Goal: Information Seeking & Learning: Check status

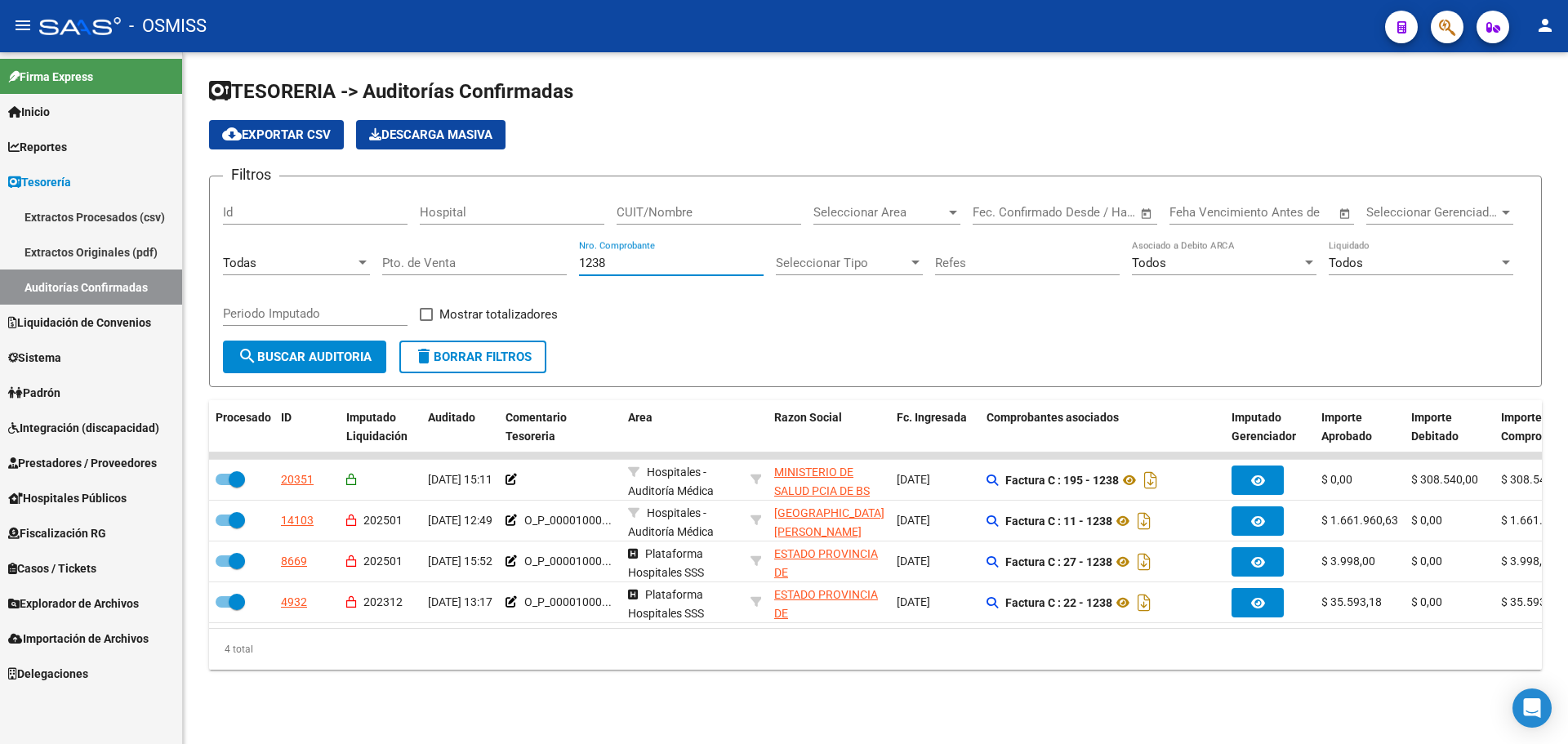
drag, startPoint x: 731, startPoint y: 258, endPoint x: 326, endPoint y: 206, distance: 408.3
click at [329, 204] on div "Filtros Id Hospital CUIT/Nombre Seleccionar Area Seleccionar Area Fecha inicio …" at bounding box center [875, 265] width 1305 height 151
type input "668"
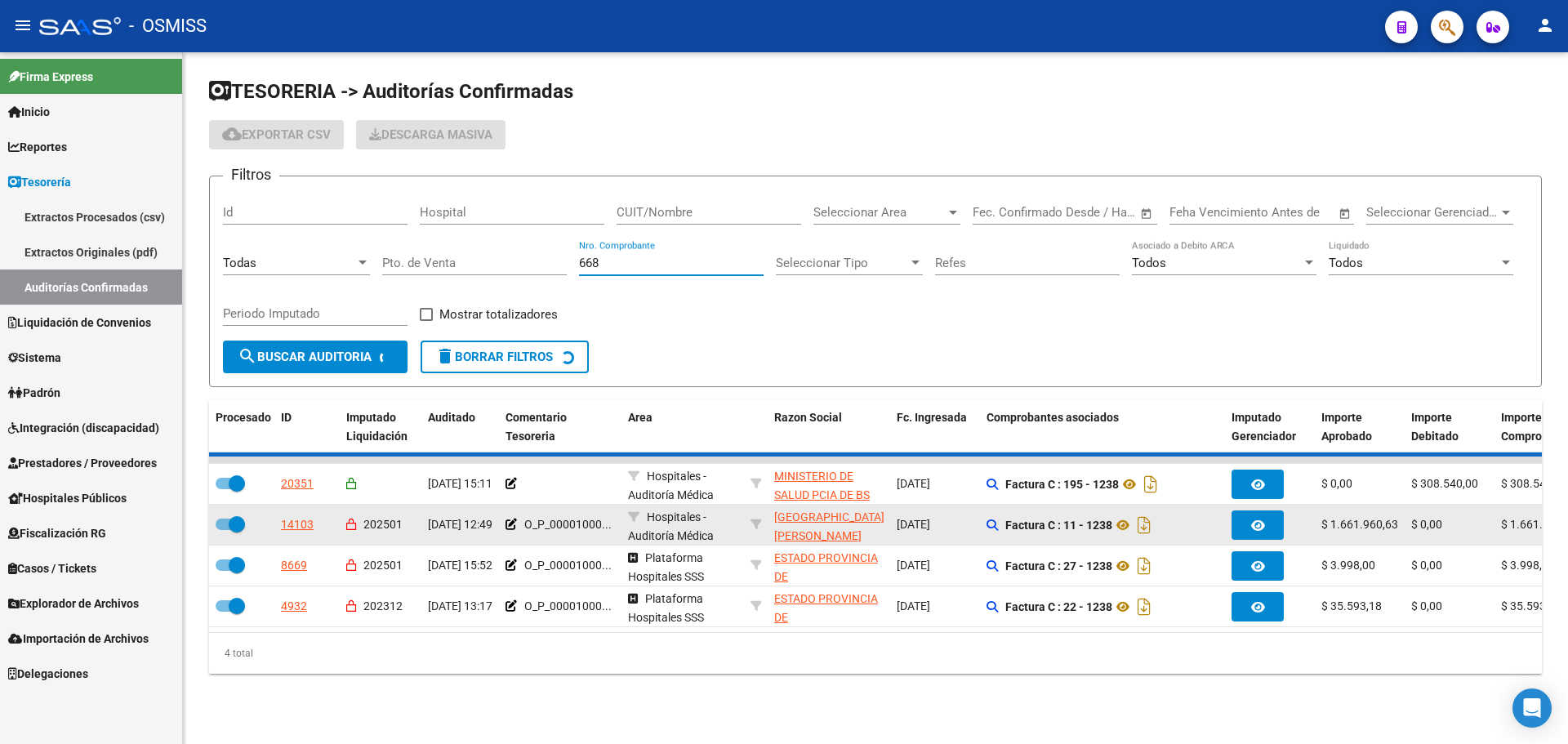
checkbox input "false"
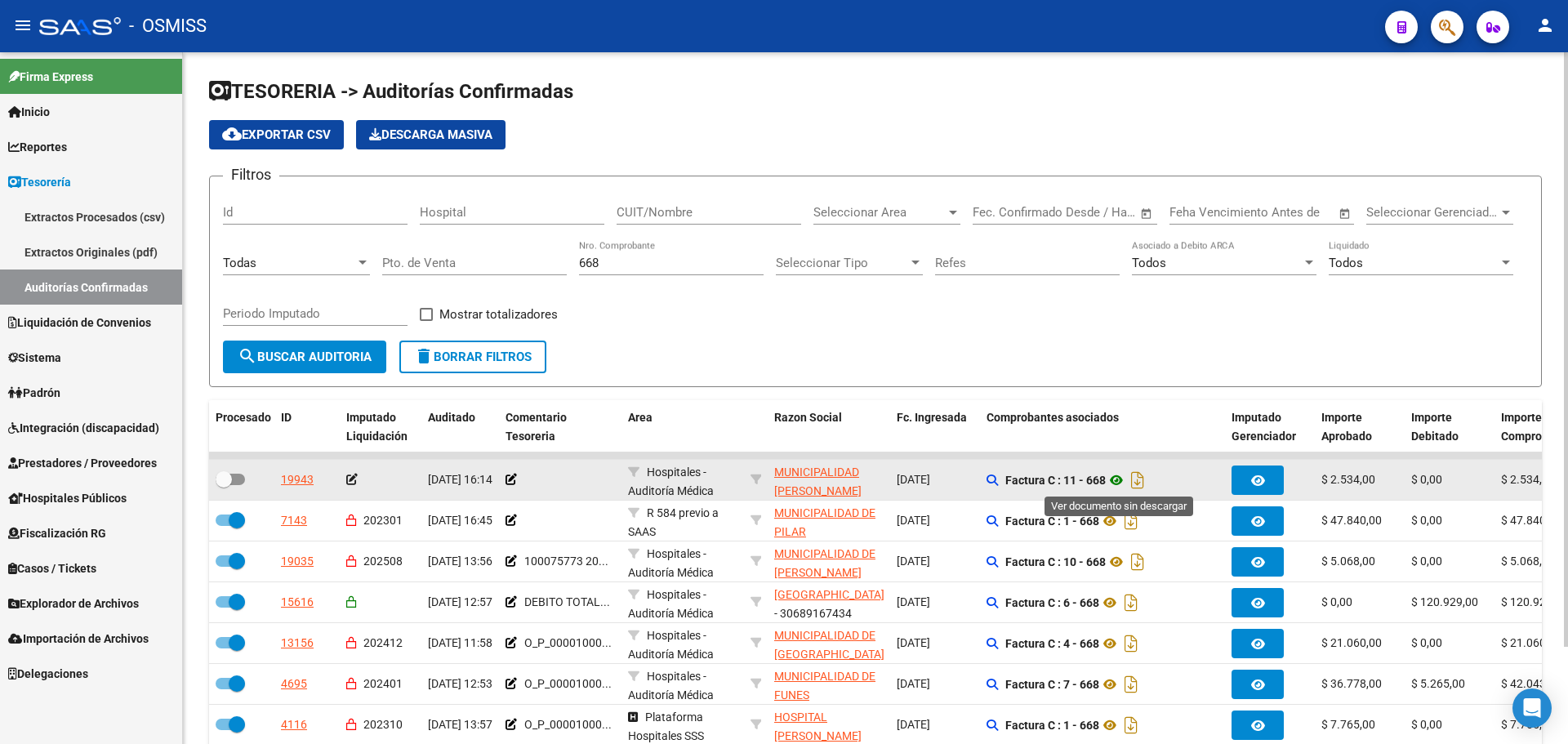
click at [1115, 478] on icon at bounding box center [1116, 480] width 21 height 19
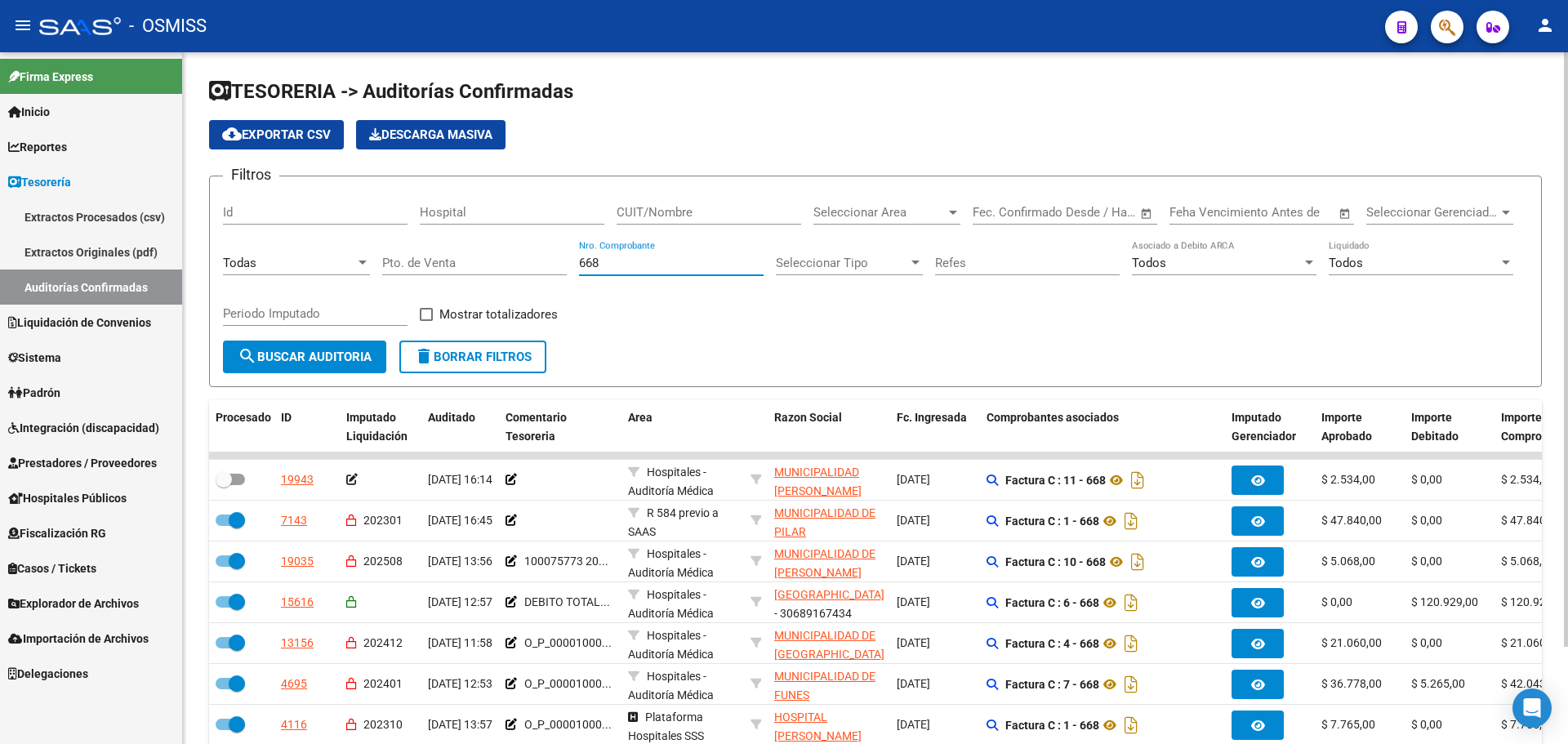
drag, startPoint x: 630, startPoint y: 260, endPoint x: 354, endPoint y: 280, distance: 276.7
click at [370, 260] on div "Filtros Id Hospital CUIT/Nombre Seleccionar Area Seleccionar Area Fecha inicio …" at bounding box center [875, 265] width 1305 height 151
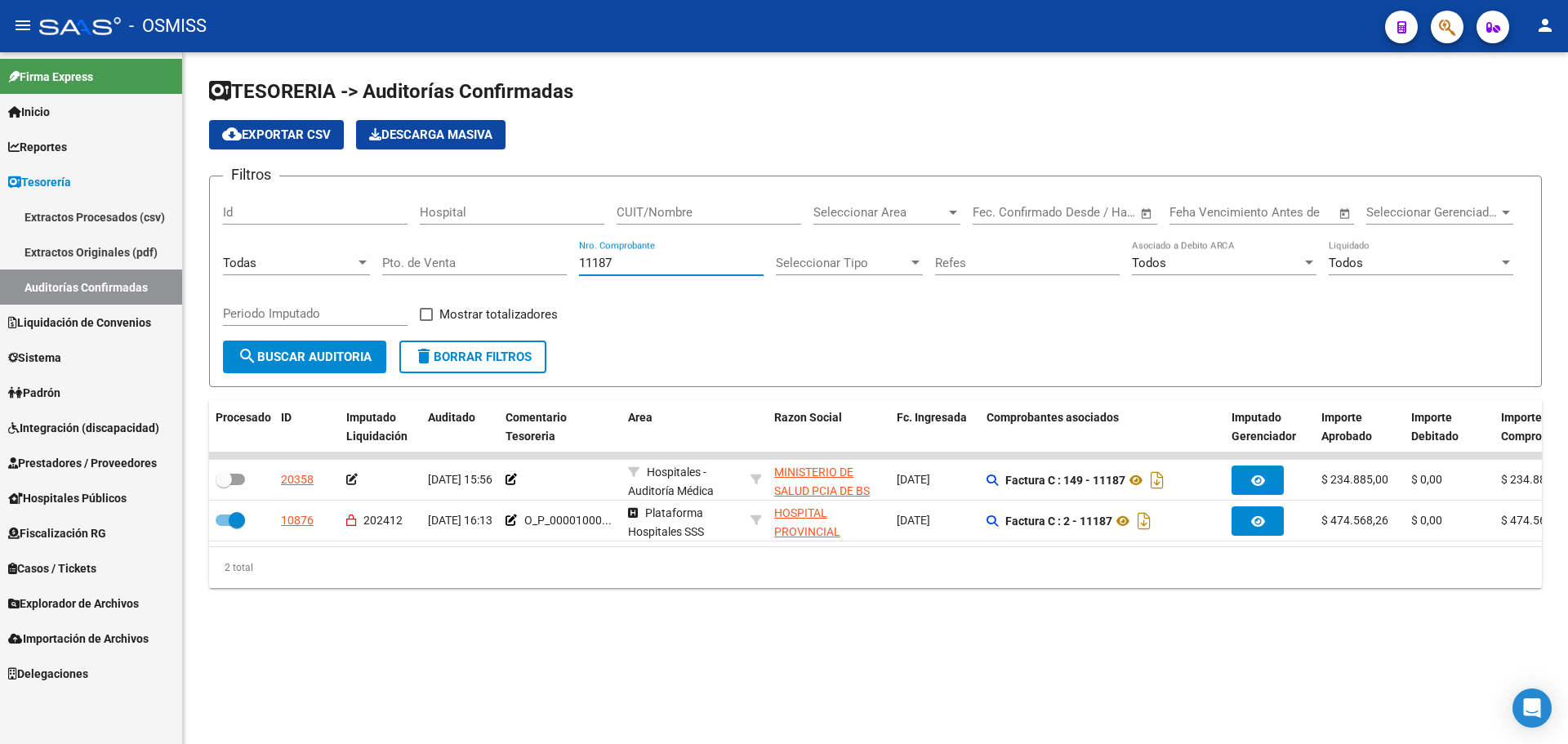
type input "11187"
click at [97, 561] on span "Casos / Tickets" at bounding box center [51, 568] width 88 height 18
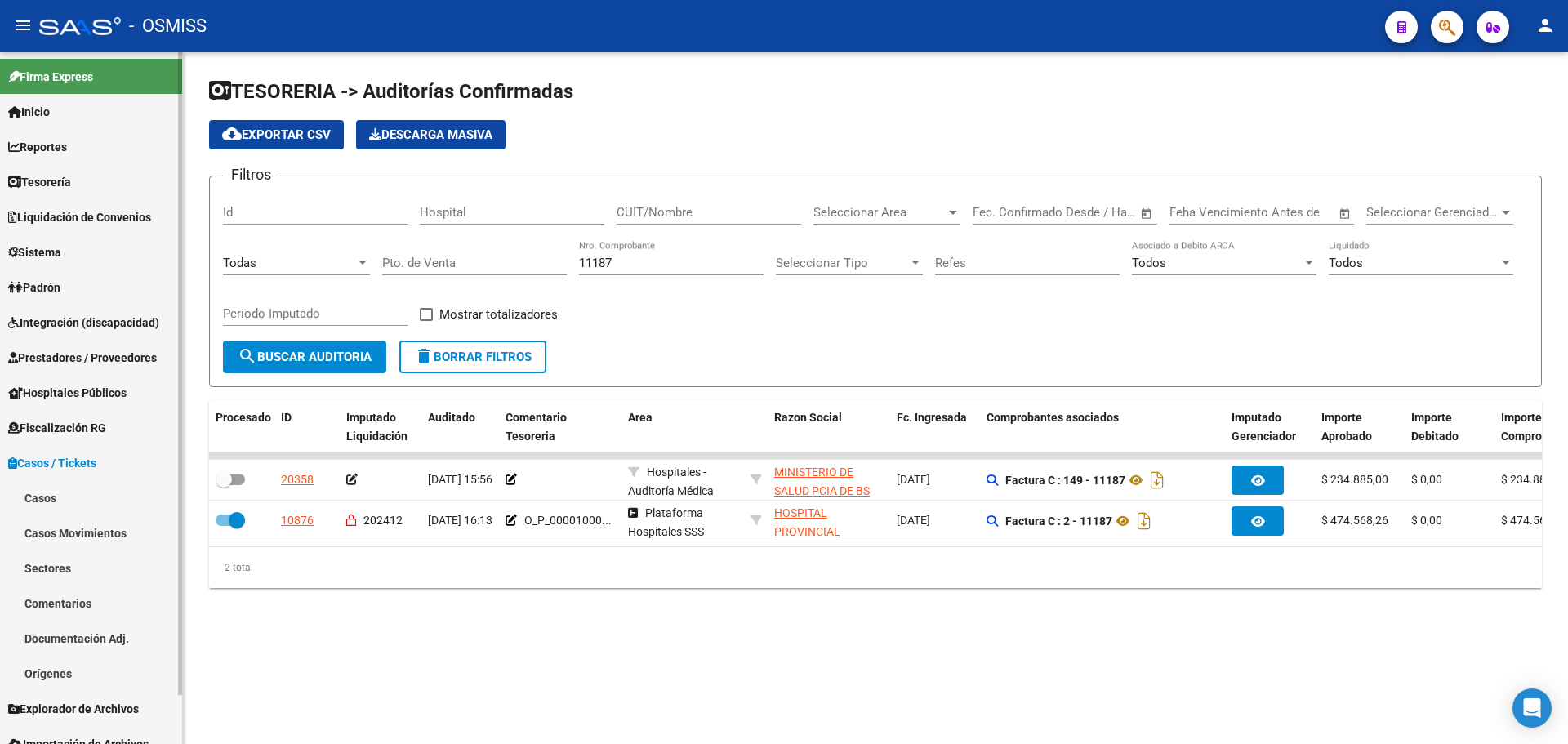
click at [41, 503] on link "Casos" at bounding box center [91, 497] width 182 height 35
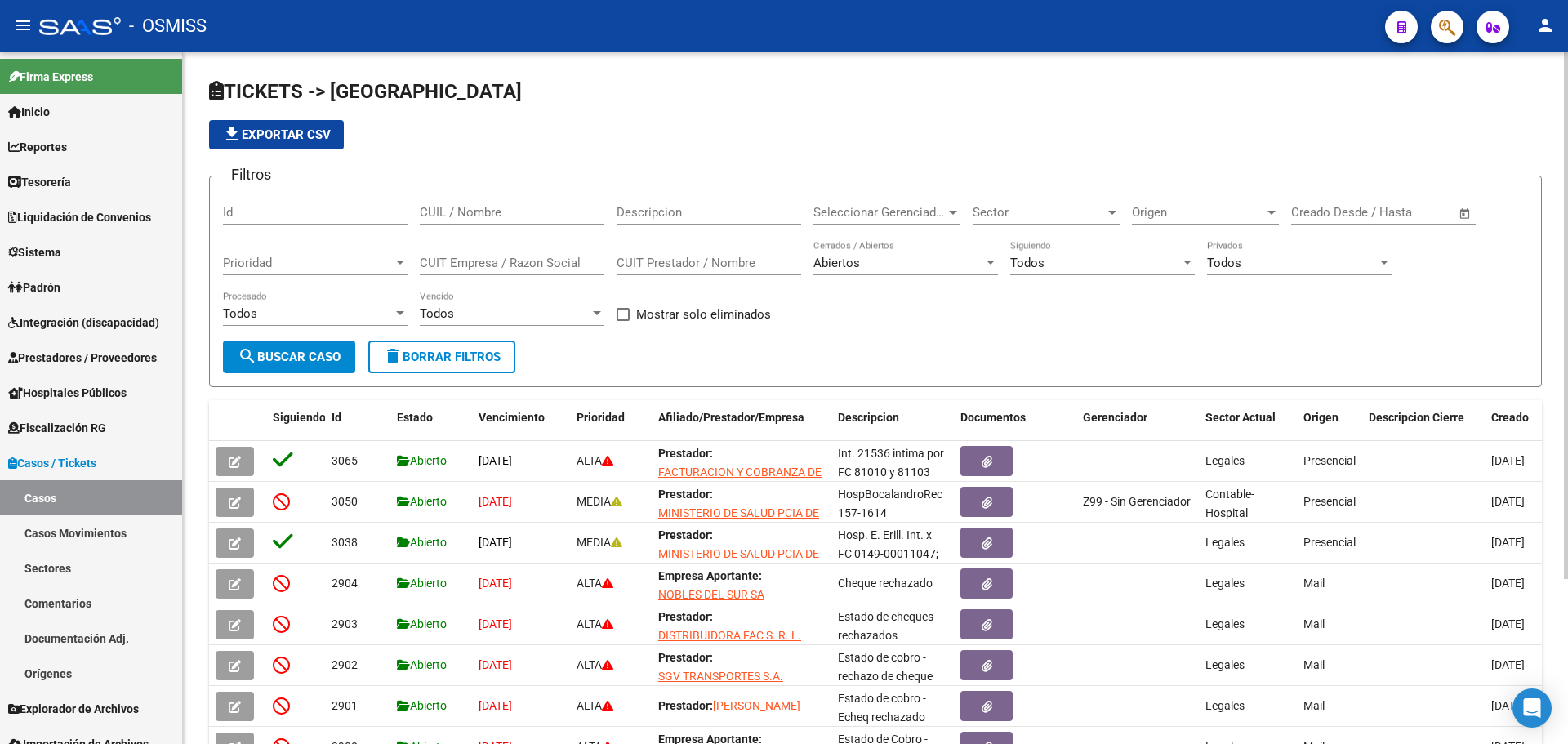
click at [251, 204] on div "Id" at bounding box center [315, 207] width 185 height 35
click at [288, 369] on button "search Buscar Caso" at bounding box center [288, 357] width 133 height 33
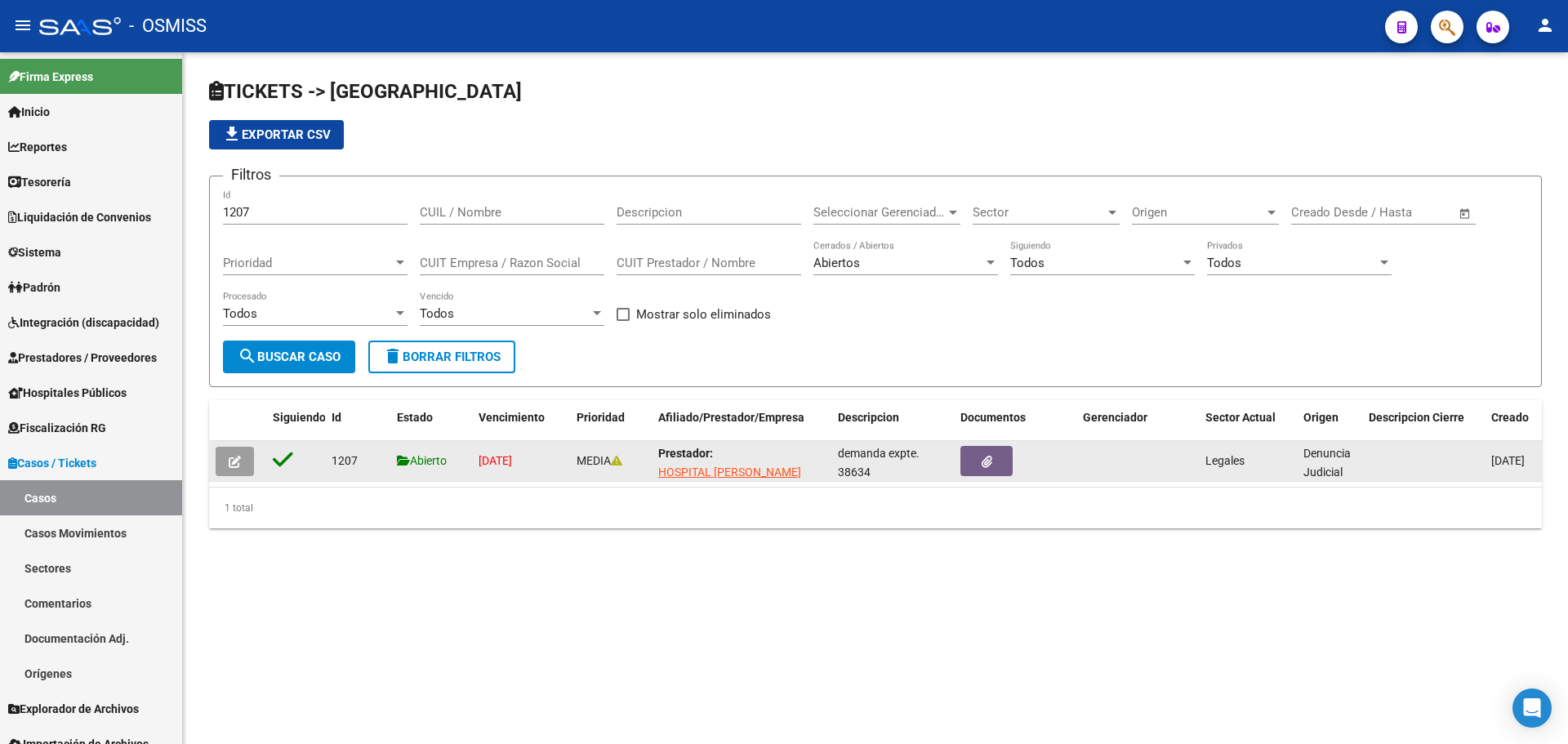
click at [234, 447] on button "button" at bounding box center [235, 461] width 39 height 29
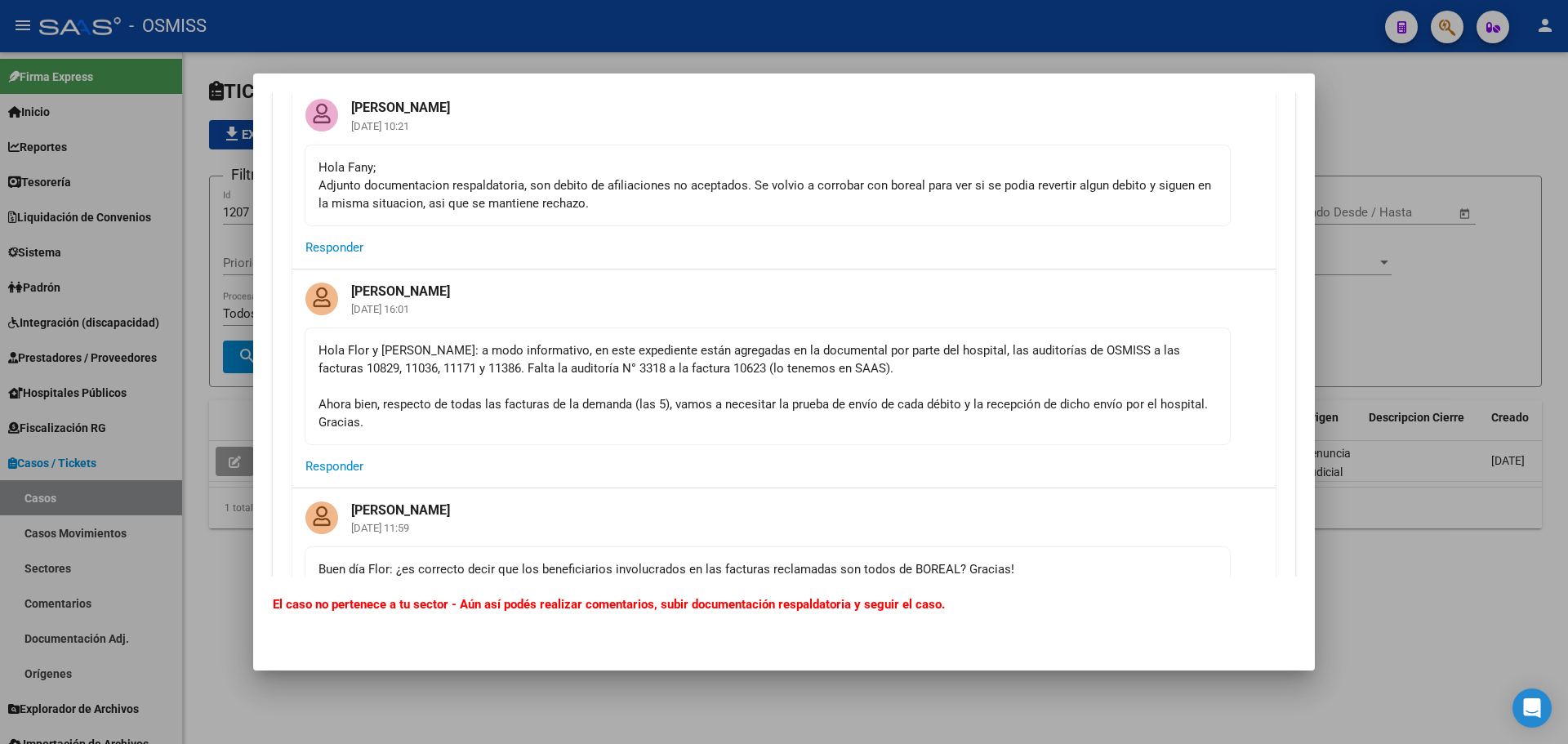
scroll to position [653, 0]
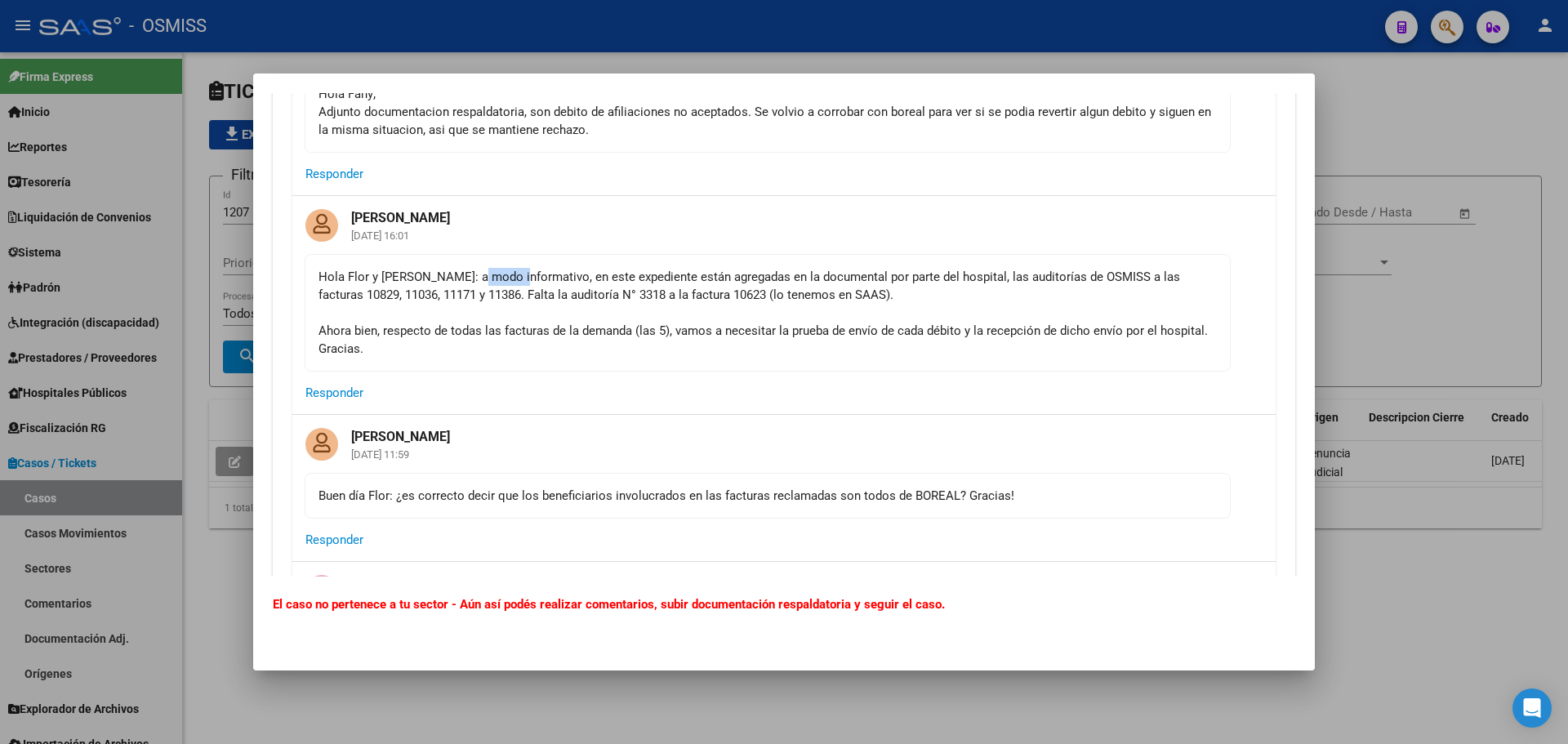
drag, startPoint x: 477, startPoint y: 284, endPoint x: 609, endPoint y: 281, distance: 132.0
click at [524, 281] on div "Hola Flor y [PERSON_NAME]: a modo informativo, en este expediente están agregad…" at bounding box center [768, 312] width 898 height 90
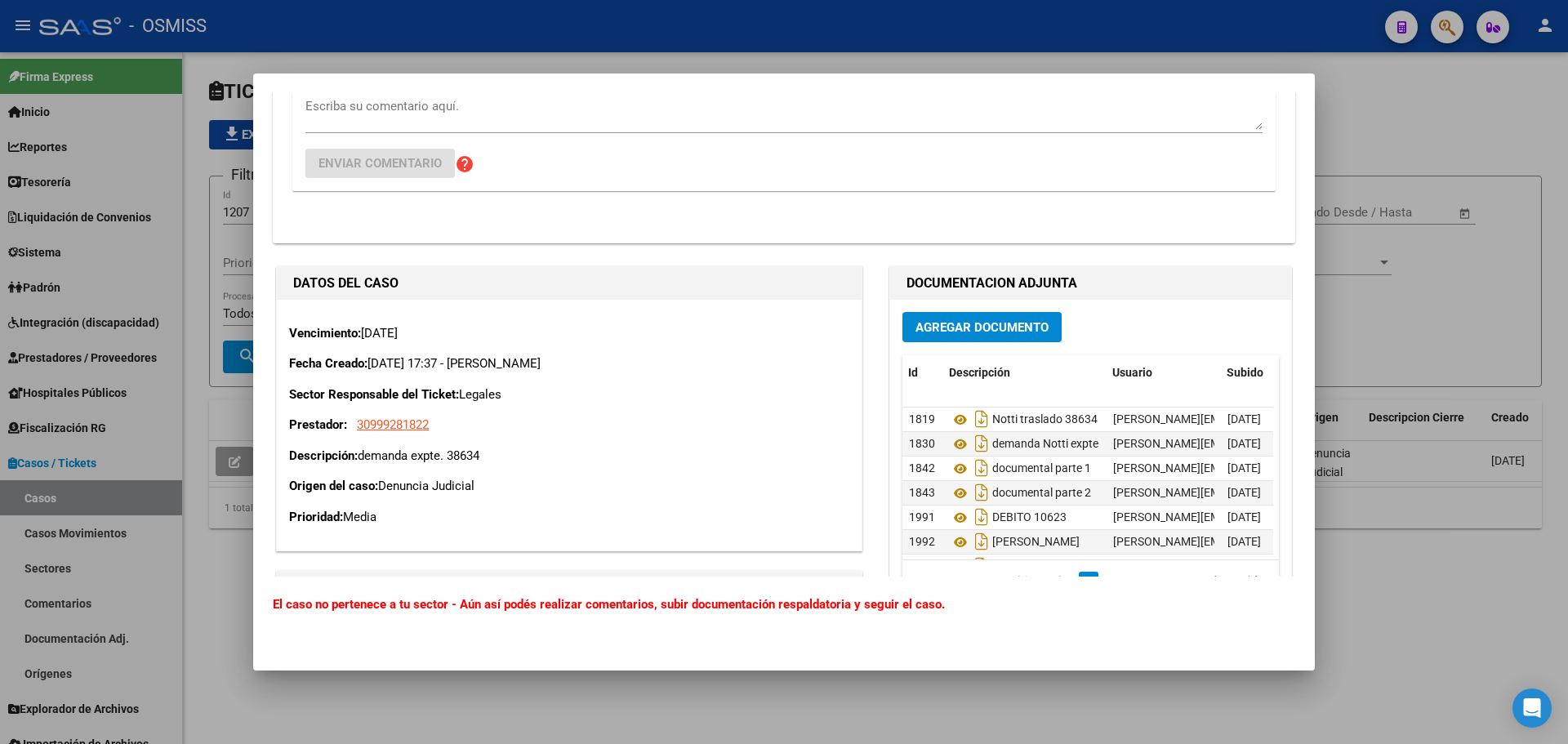
scroll to position [0, 1]
drag, startPoint x: 1085, startPoint y: 420, endPoint x: 1026, endPoint y: 426, distance: 59.3
click at [1026, 426] on span "Notti traslado 38634" at bounding box center [1043, 419] width 106 height 13
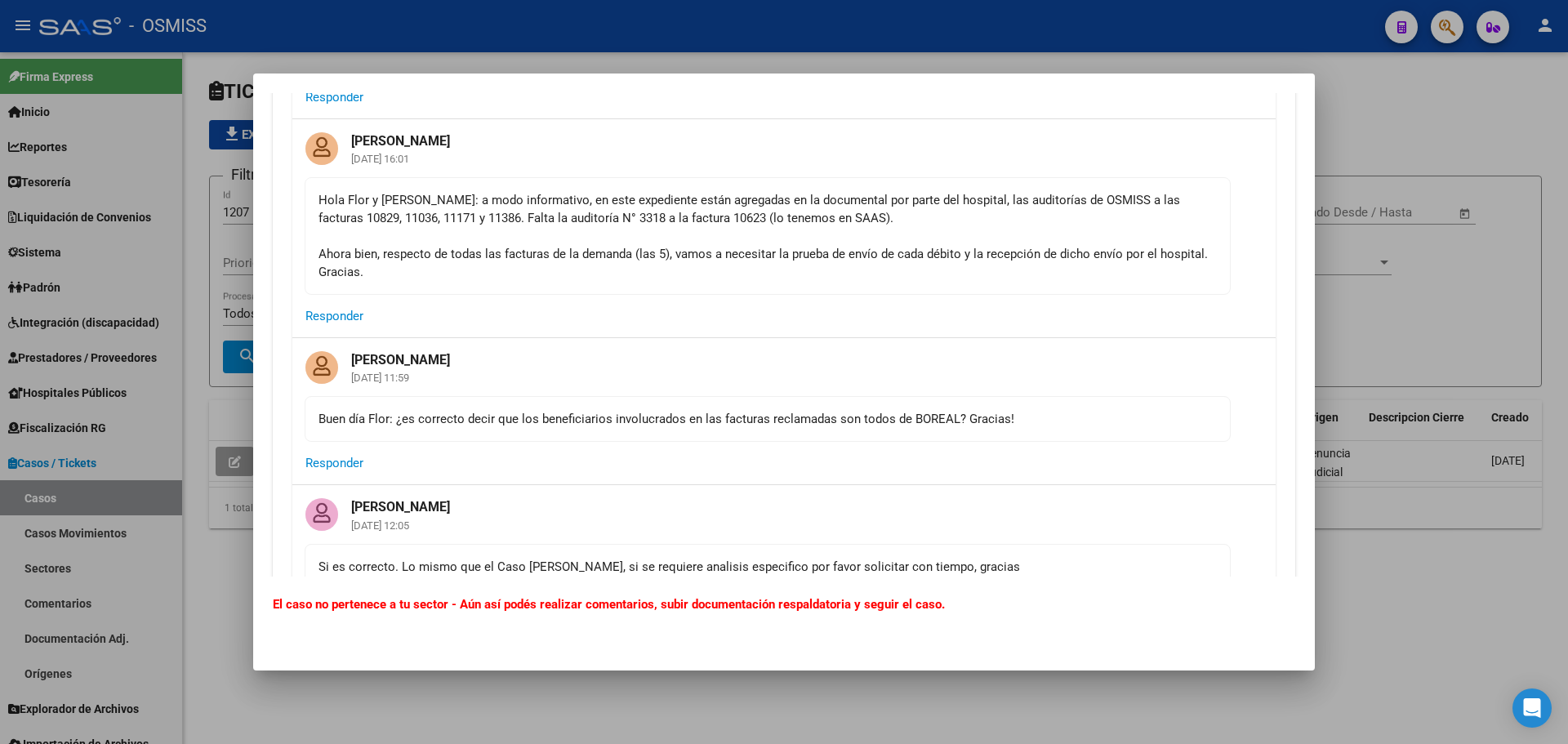
scroll to position [734, 0]
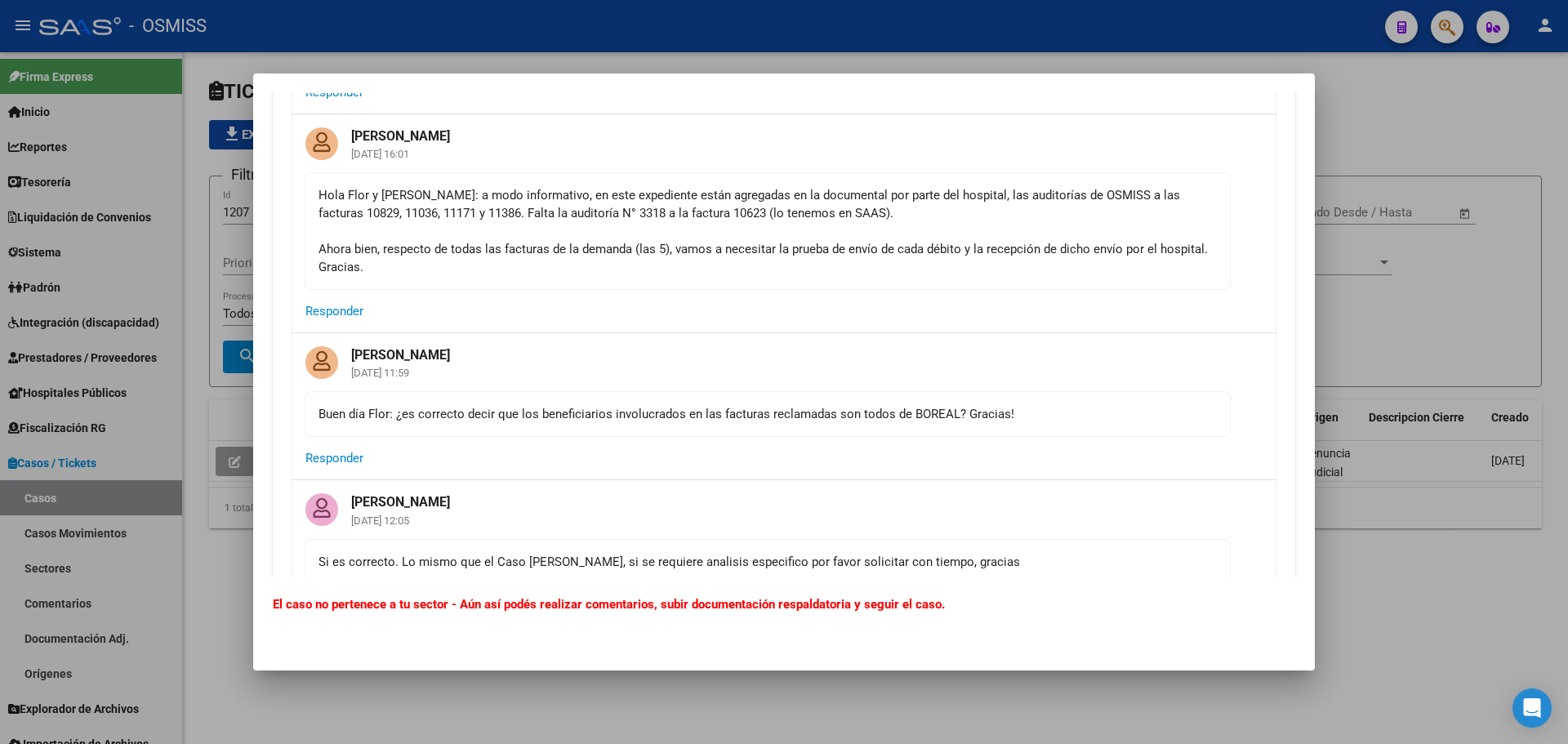
click at [1487, 300] on div at bounding box center [784, 372] width 1568 height 744
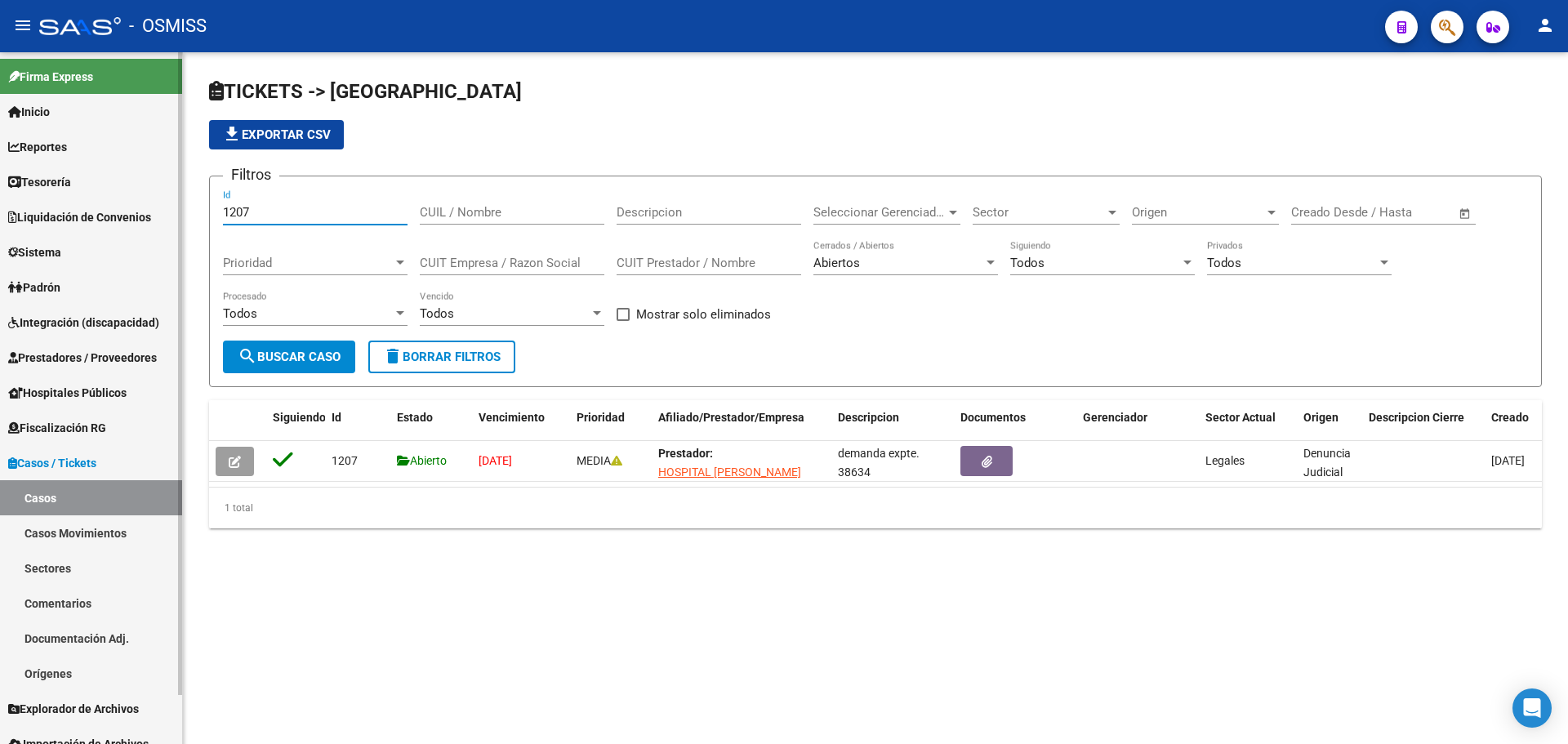
drag, startPoint x: 281, startPoint y: 217, endPoint x: 126, endPoint y: 262, distance: 161.4
click at [133, 258] on mat-sidenav-container "Firma Express Inicio Calendario SSS Instructivos Contacto OS Reportes Ingresos …" at bounding box center [784, 398] width 1568 height 692
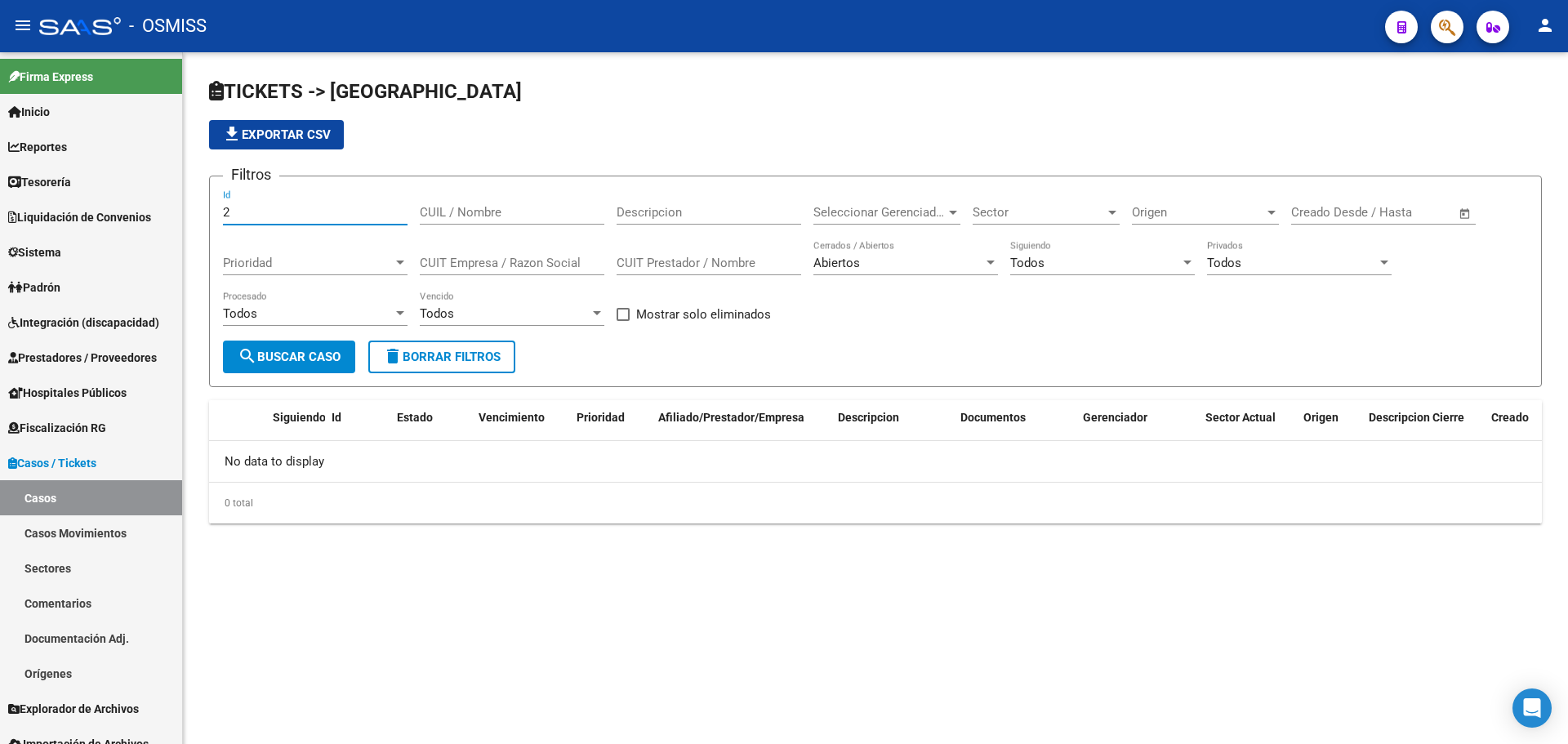
click at [253, 212] on input "2" at bounding box center [315, 212] width 185 height 15
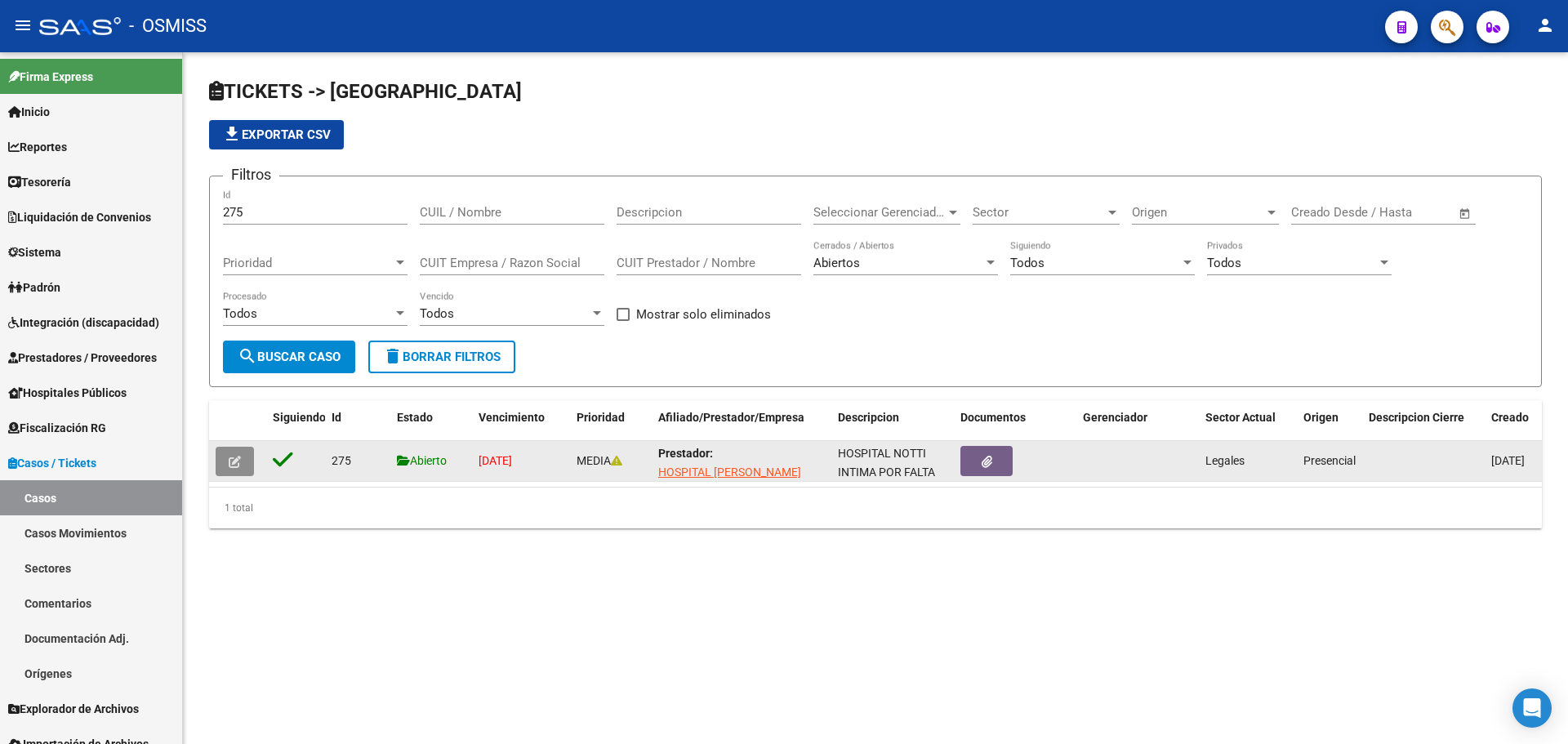
click at [232, 466] on icon "button" at bounding box center [234, 461] width 13 height 13
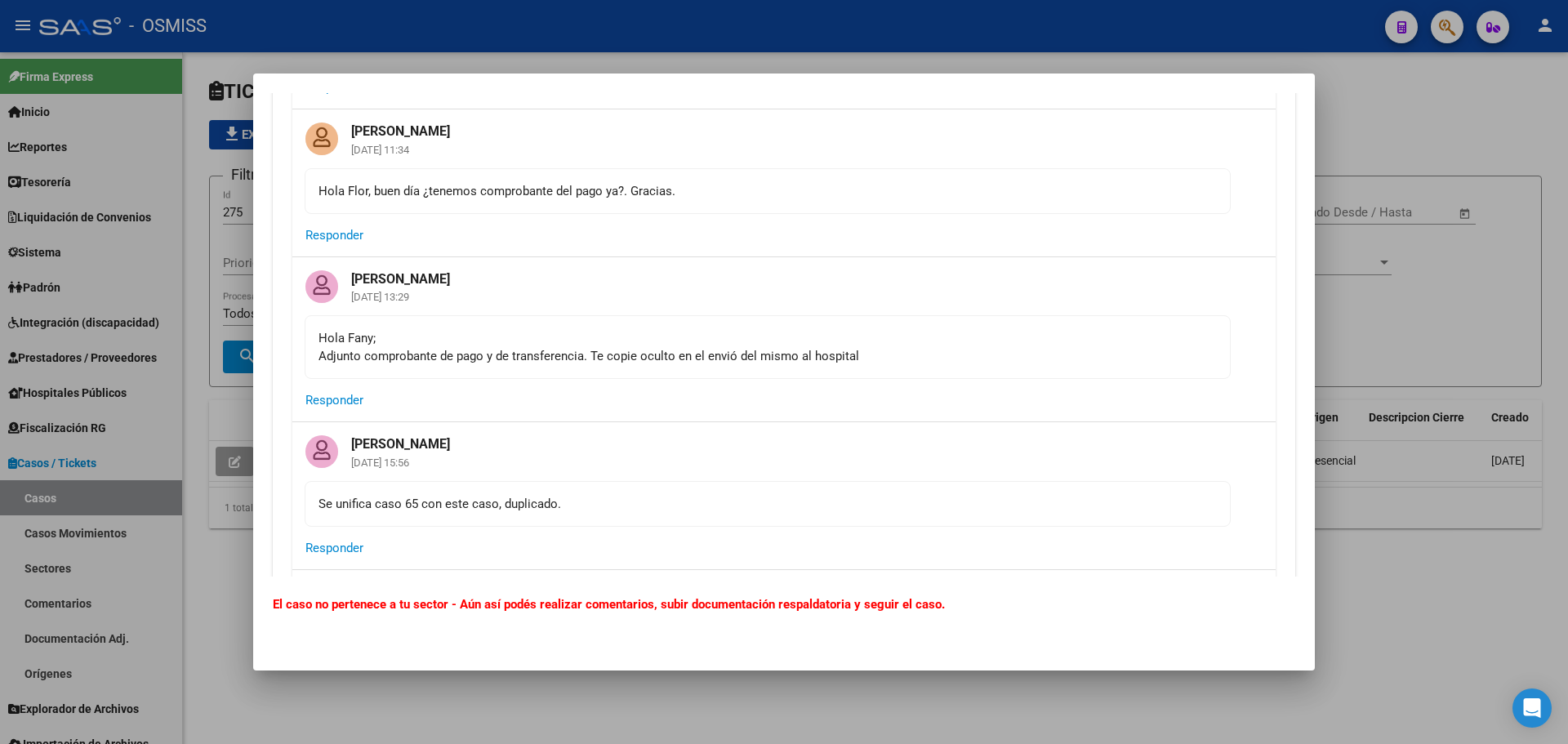
scroll to position [2204, 0]
drag, startPoint x: 352, startPoint y: 501, endPoint x: 693, endPoint y: 512, distance: 341.2
click at [693, 512] on mat-card-content "Se unifica caso 65 con este caso, duplicado." at bounding box center [768, 500] width 926 height 45
click at [693, 513] on mat-card-content "Se unifica caso 65 con este caso, duplicado." at bounding box center [768, 500] width 926 height 45
click at [521, 514] on mat-card-content "Se unifica caso 65 con este caso, duplicado." at bounding box center [768, 500] width 926 height 45
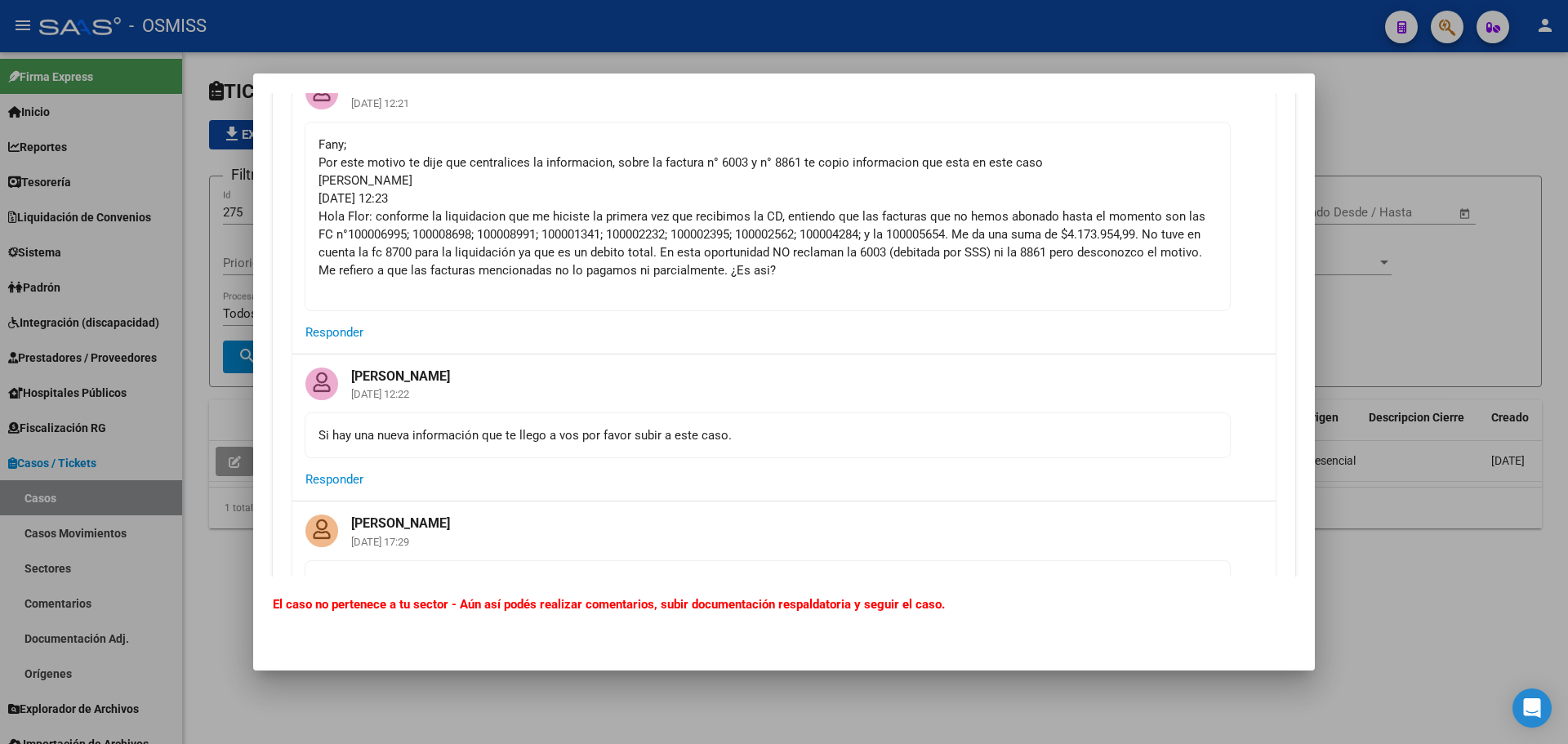
scroll to position [3021, 0]
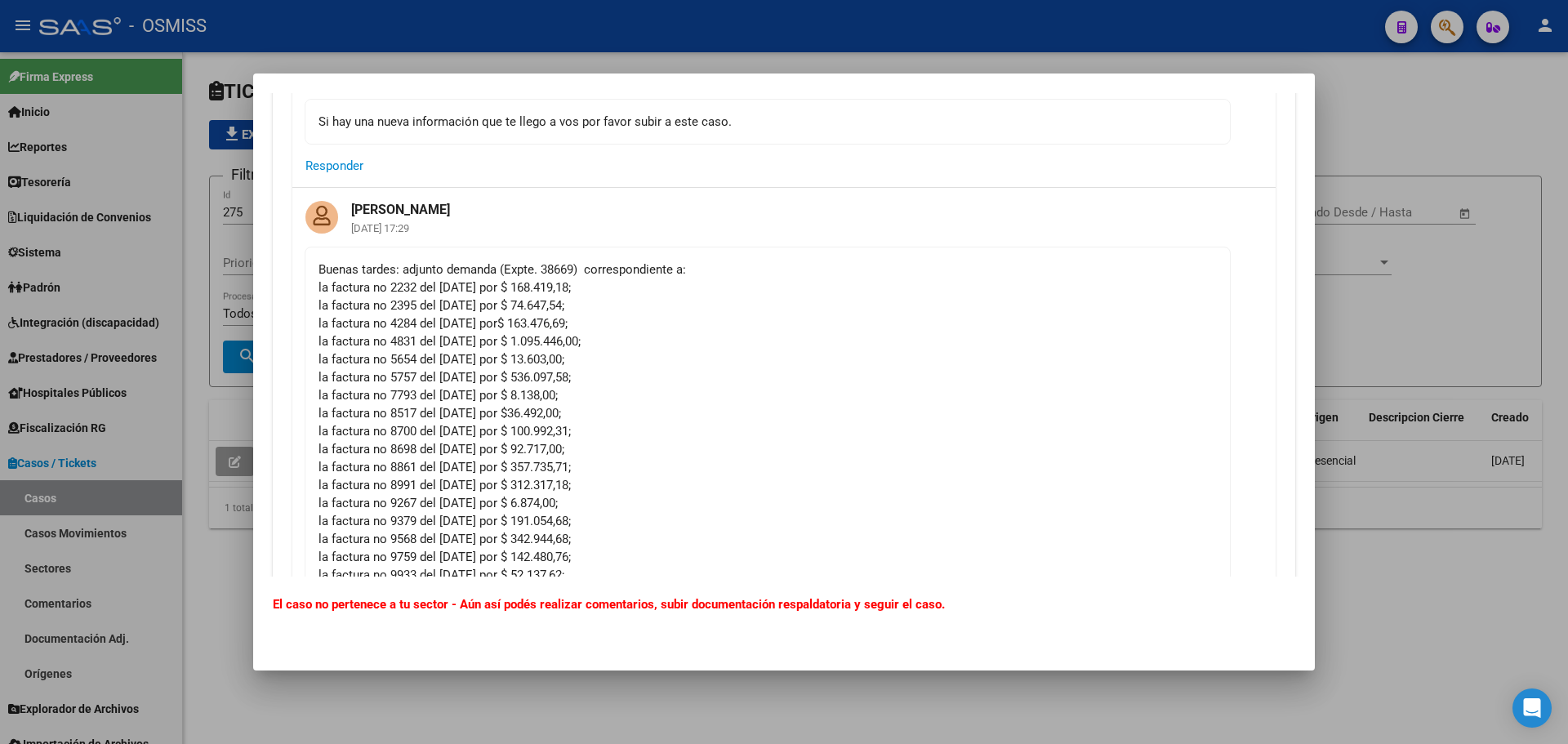
click at [200, 445] on div at bounding box center [784, 372] width 1568 height 744
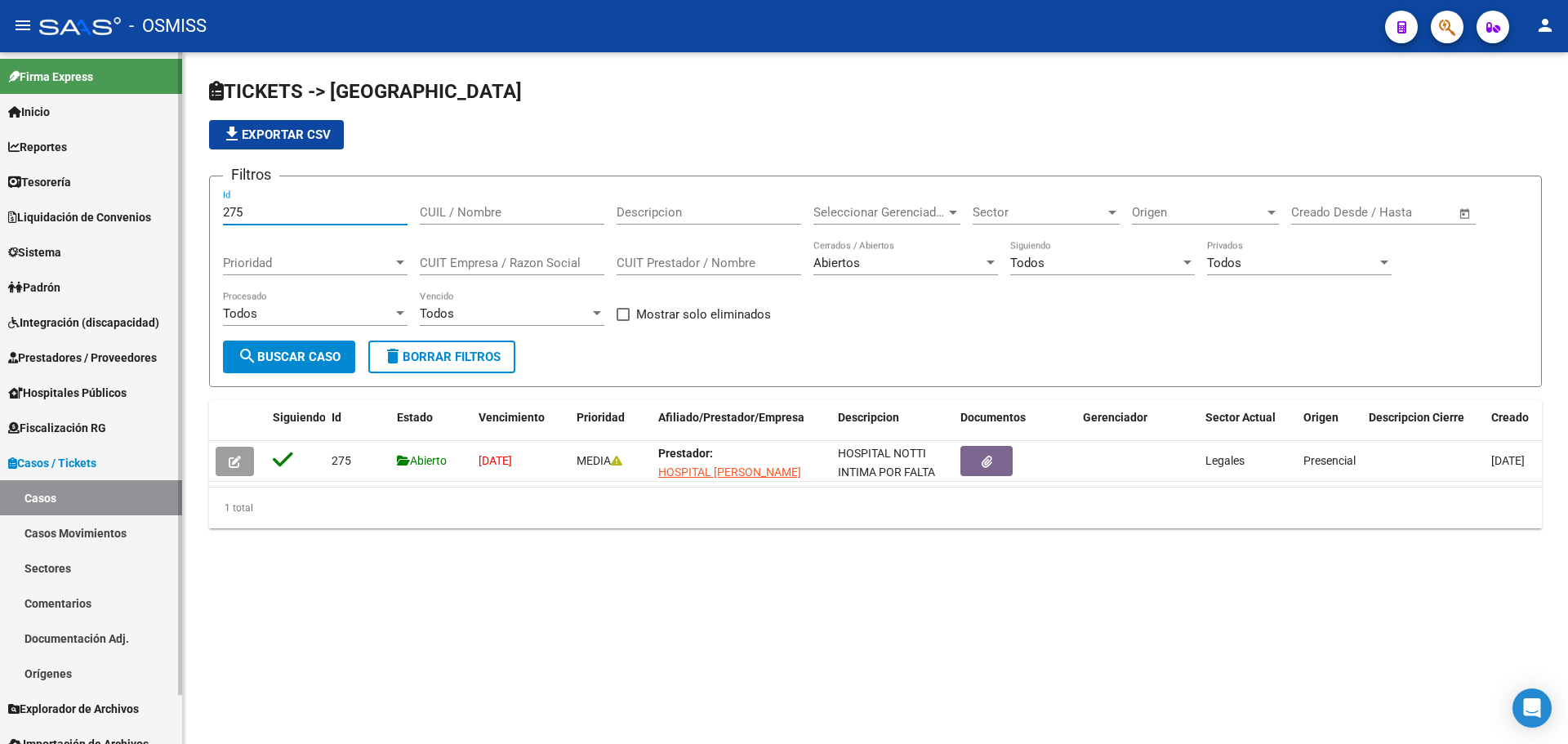
drag, startPoint x: 274, startPoint y: 214, endPoint x: 0, endPoint y: 283, distance: 282.6
click at [97, 211] on mat-sidenav-container "Firma Express Inicio Calendario SSS Instructivos Contacto OS Reportes Ingresos …" at bounding box center [784, 398] width 1568 height 692
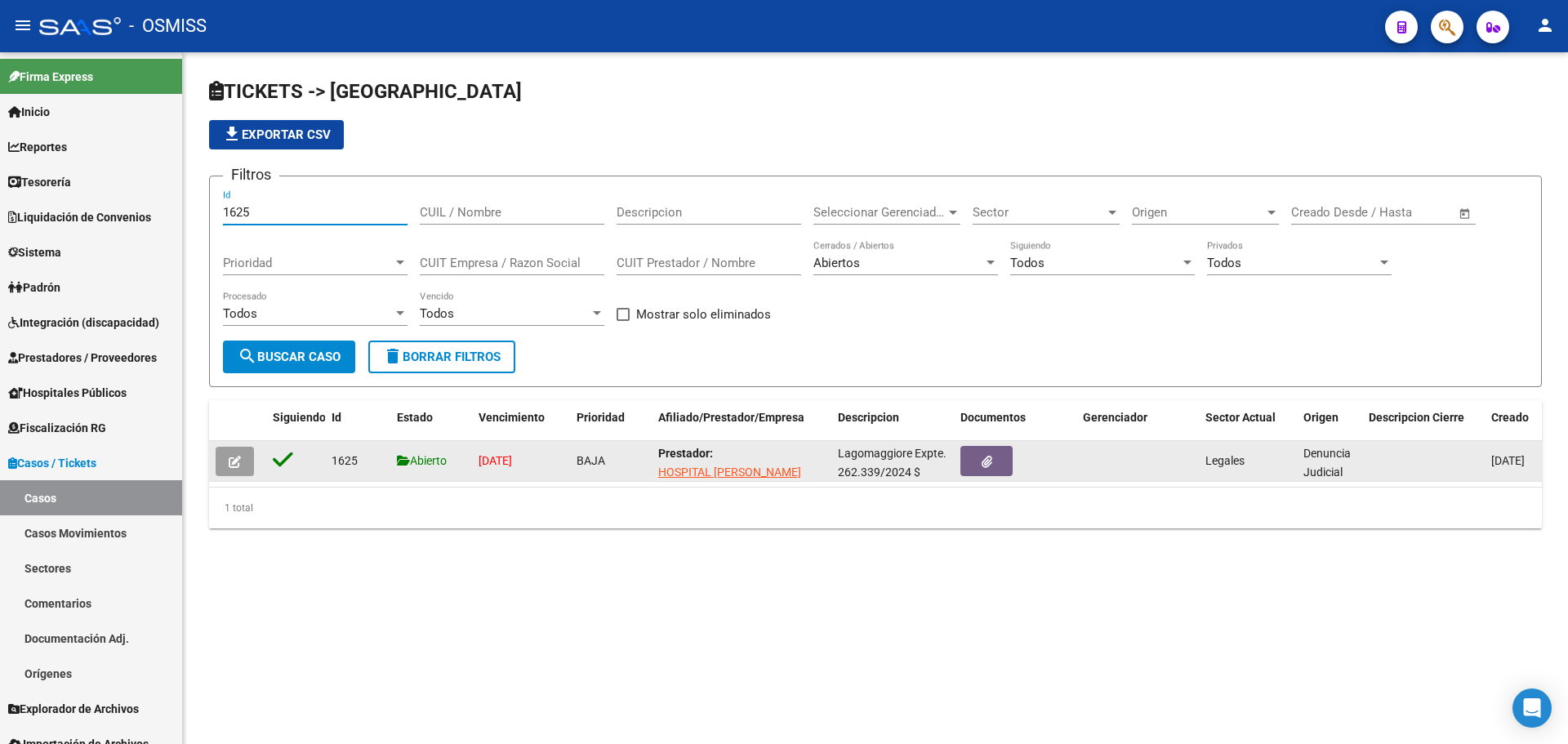
type input "1625"
click at [234, 467] on icon "button" at bounding box center [234, 461] width 13 height 13
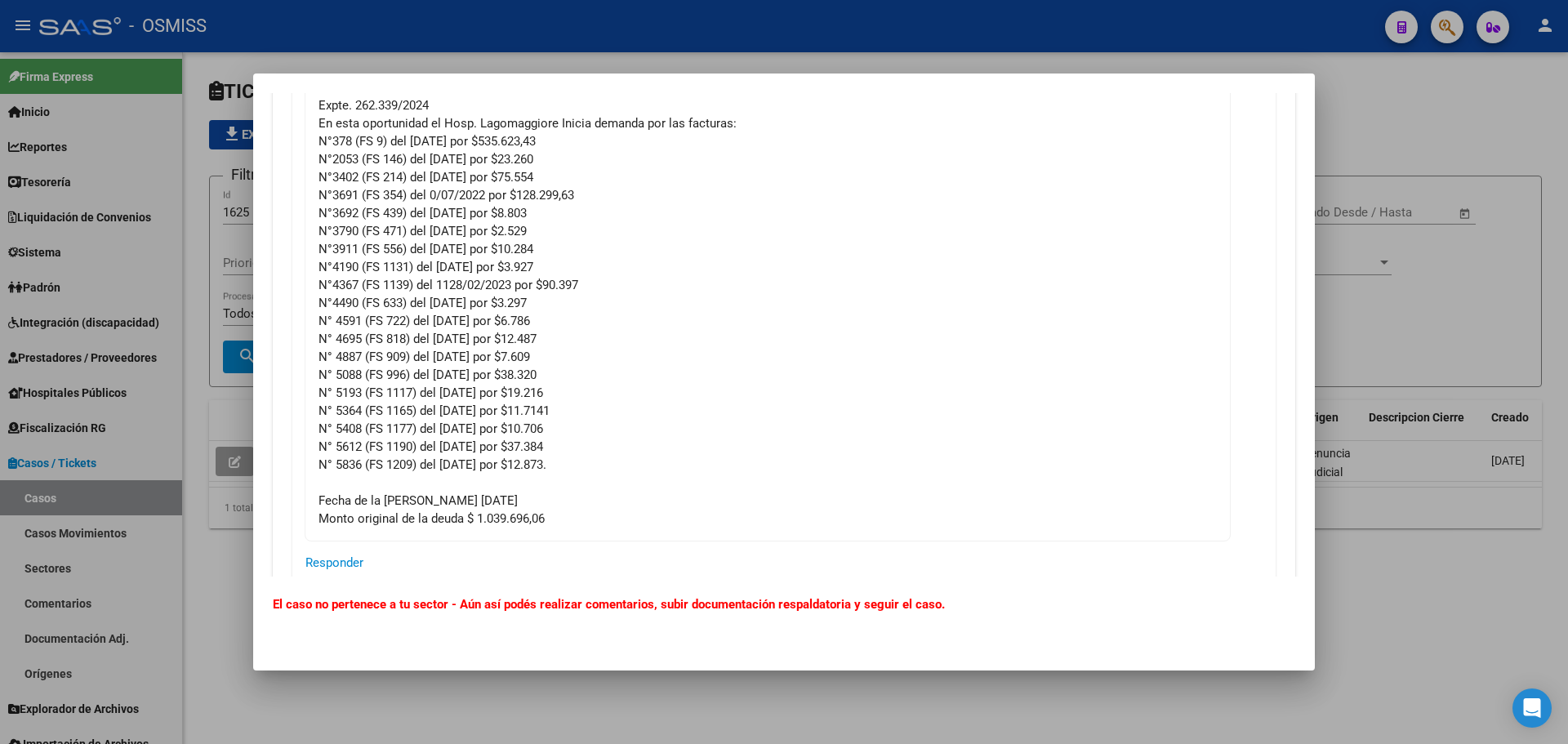
scroll to position [0, 0]
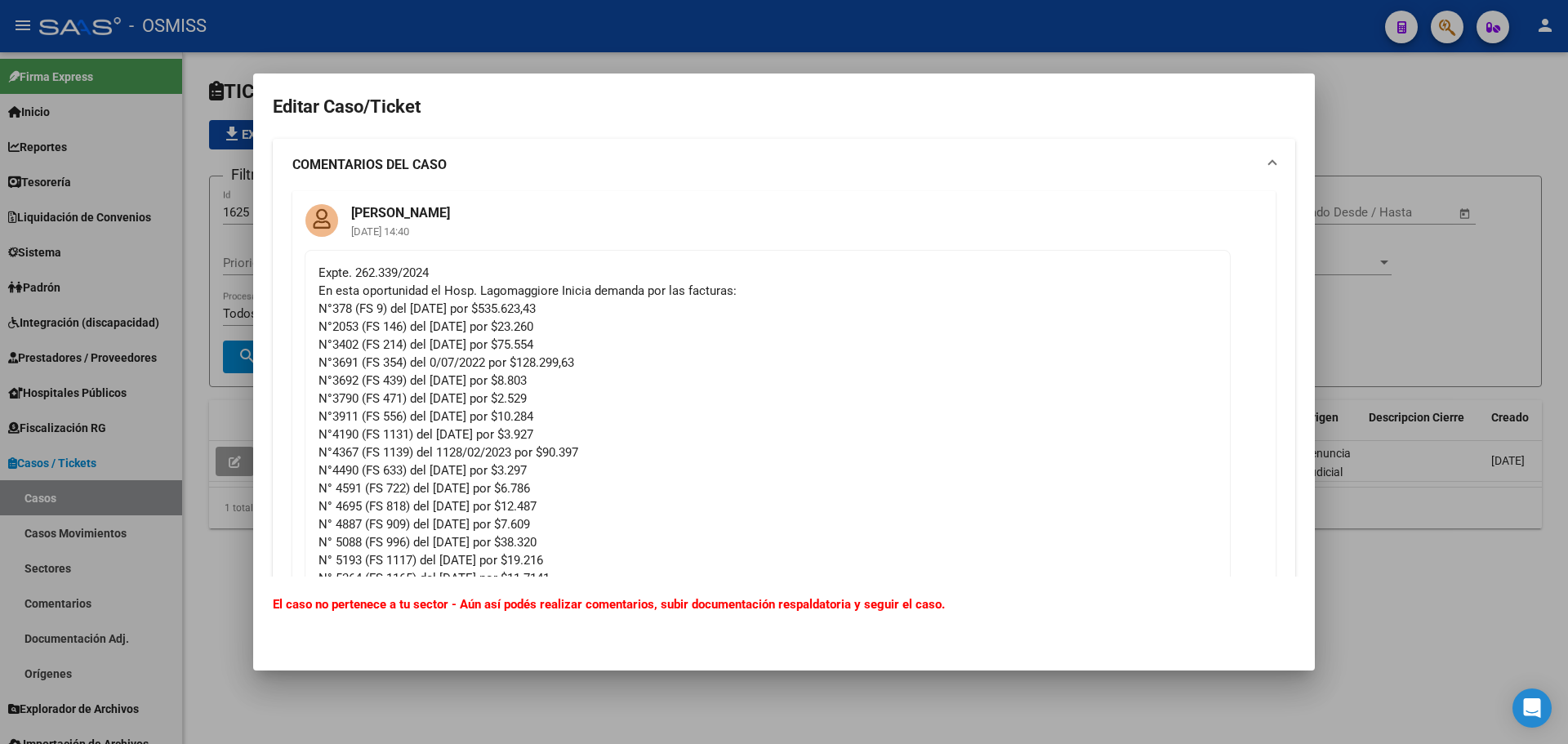
click at [807, 24] on div at bounding box center [784, 372] width 1568 height 744
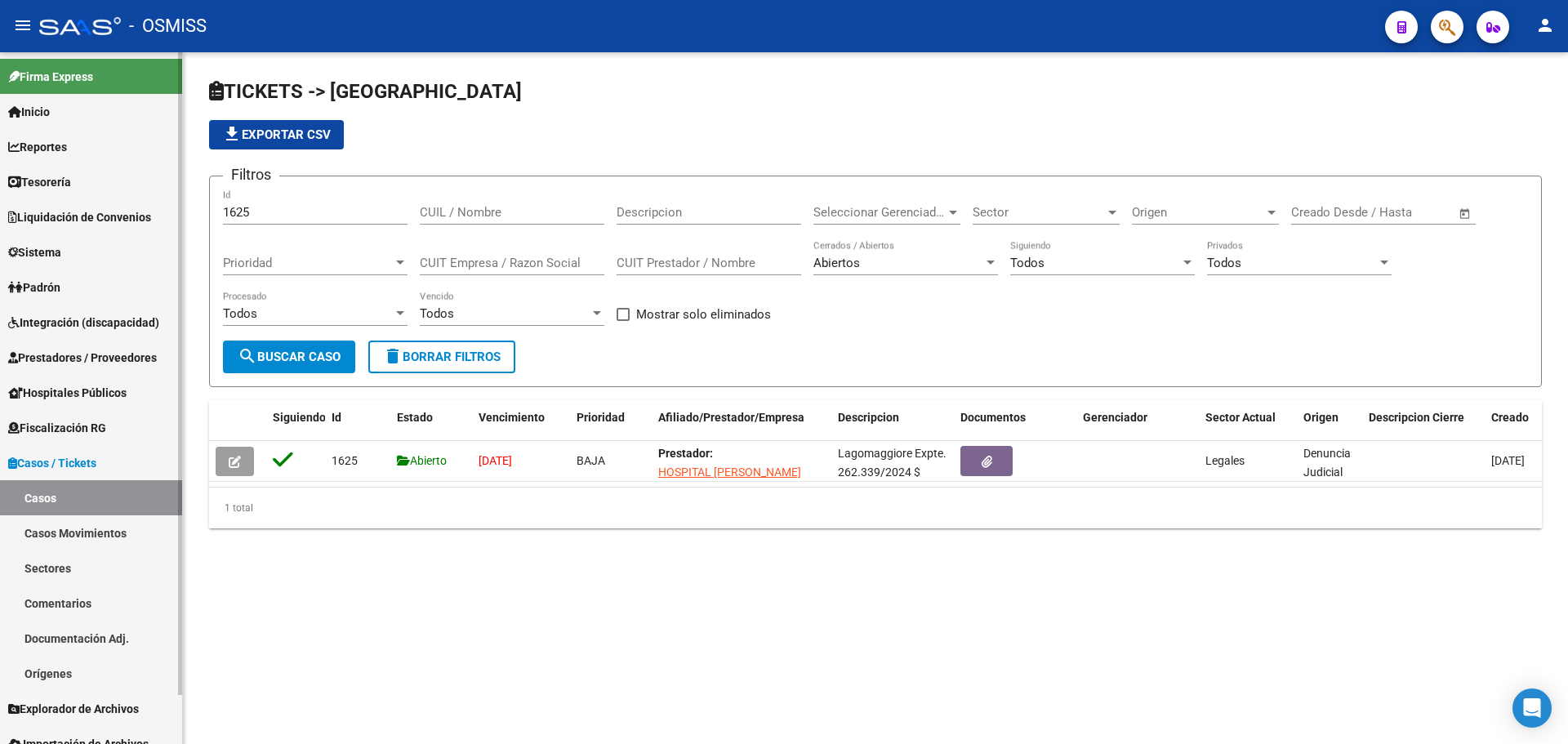
click at [106, 185] on link "Tesorería" at bounding box center [91, 182] width 182 height 35
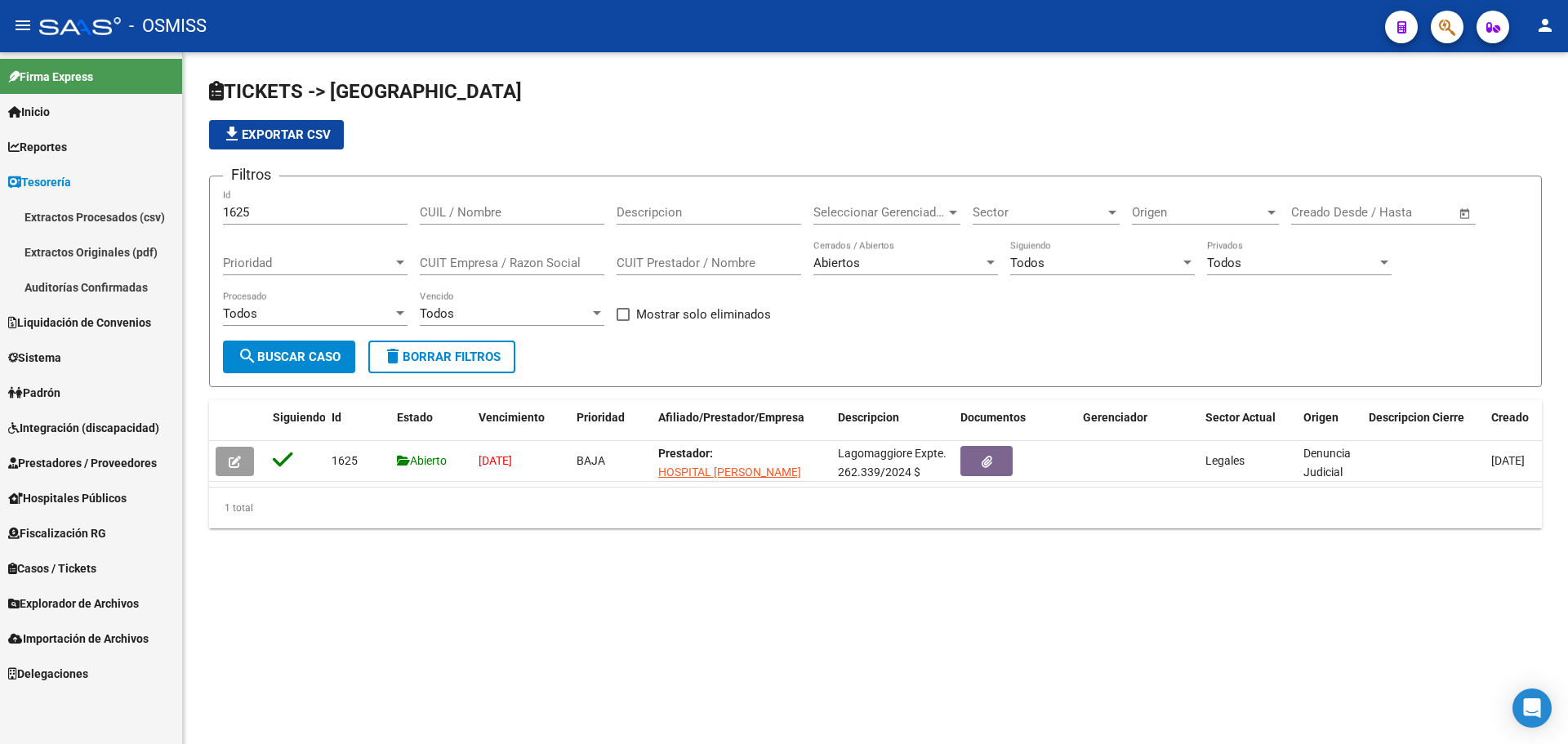
click at [108, 271] on link "Auditorías Confirmadas" at bounding box center [91, 286] width 182 height 35
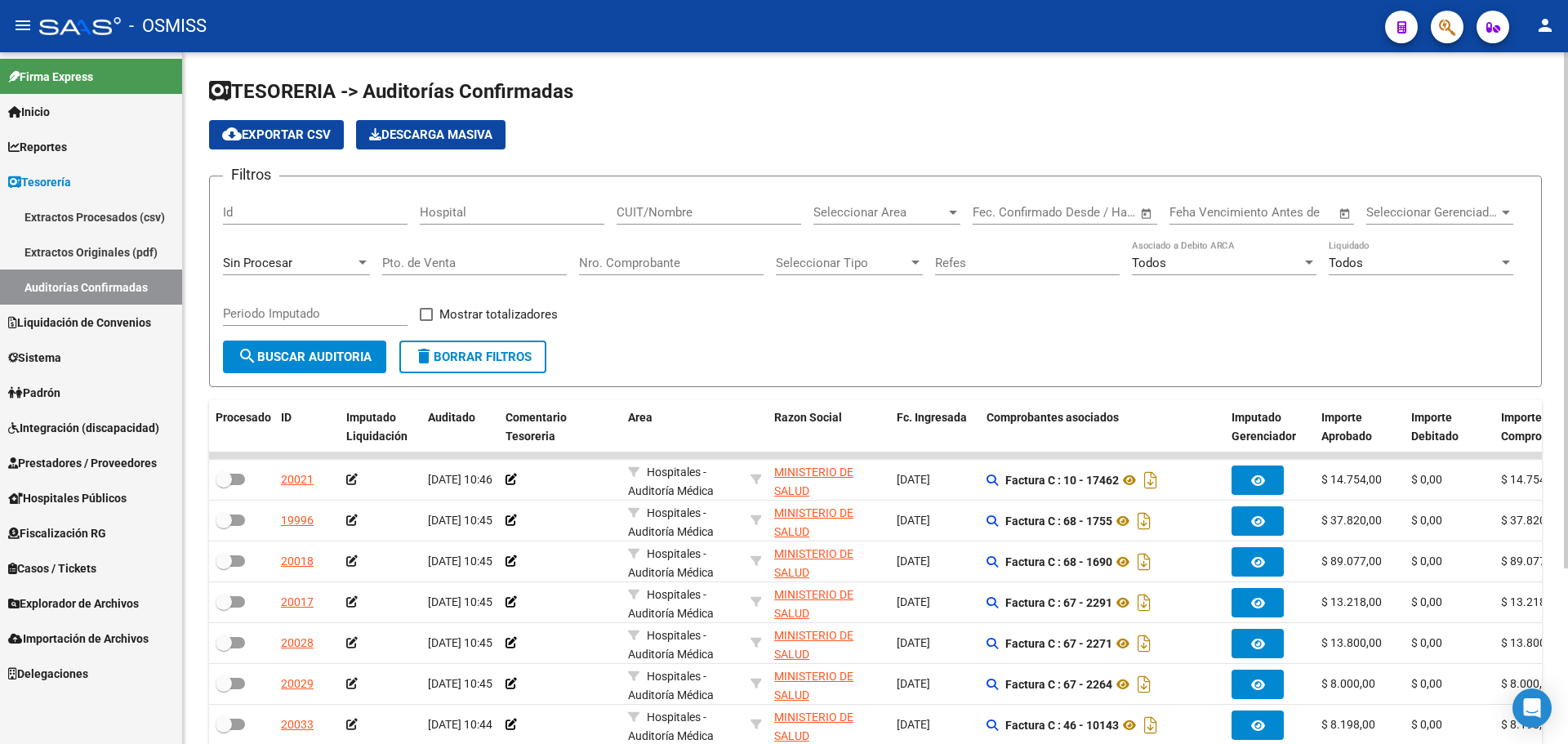
click at [670, 282] on div "Nro. Comprobante" at bounding box center [671, 265] width 185 height 50
click at [663, 256] on input "Nro. Comprobante" at bounding box center [671, 262] width 185 height 15
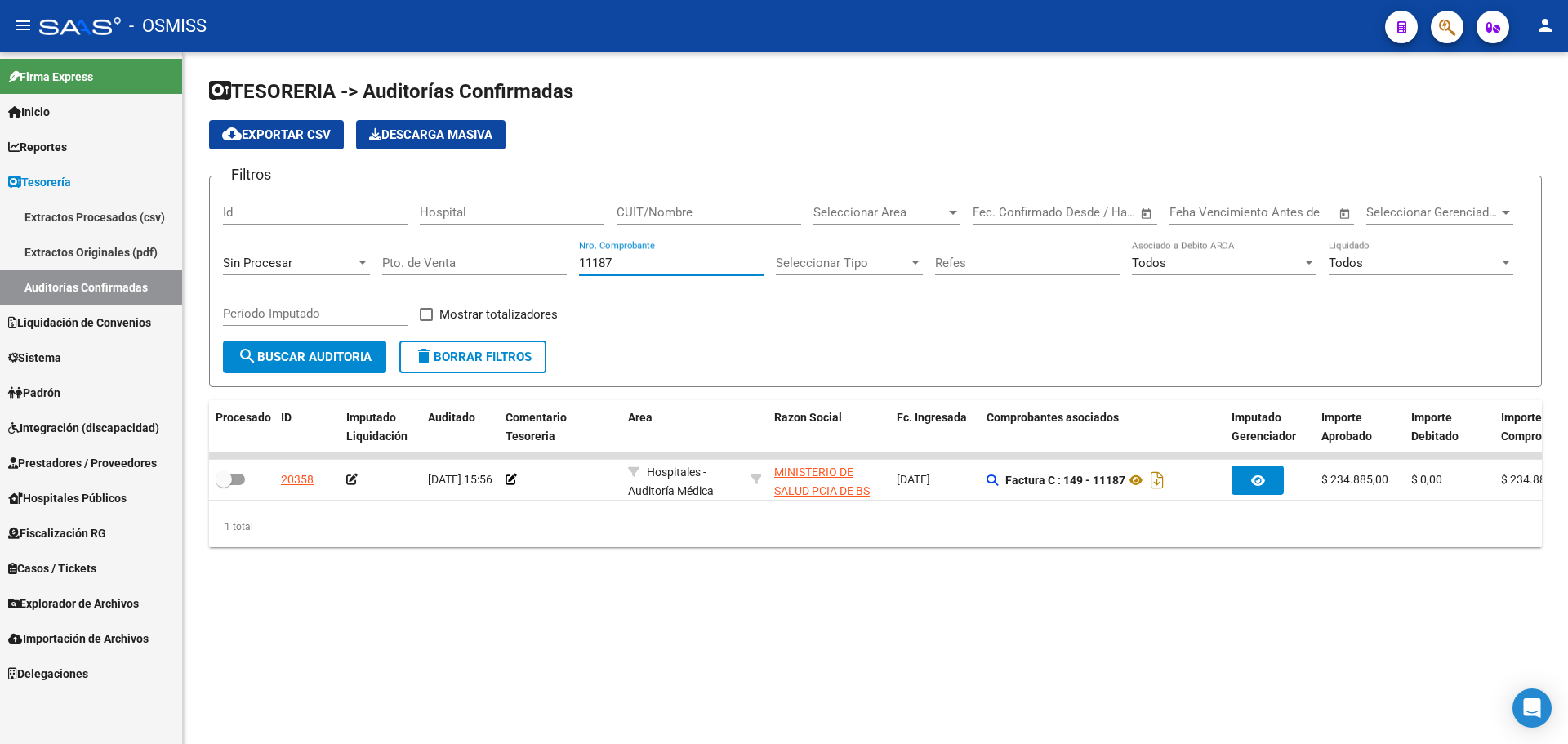
click at [1008, 628] on mat-sidenav-content "TESORERIA -> Auditorías Confirmadas cloud_download Exportar CSV Descarga Masiva…" at bounding box center [875, 398] width 1385 height 692
click at [537, 574] on div "TESORERIA -> Auditorías Confirmadas cloud_download Exportar CSV Descarga Masiva…" at bounding box center [875, 325] width 1385 height 547
drag, startPoint x: 651, startPoint y: 266, endPoint x: 206, endPoint y: 217, distance: 447.7
click at [206, 217] on div "TESORERIA -> Auditorías Confirmadas cloud_download Exportar CSV Descarga Masiva…" at bounding box center [875, 325] width 1385 height 547
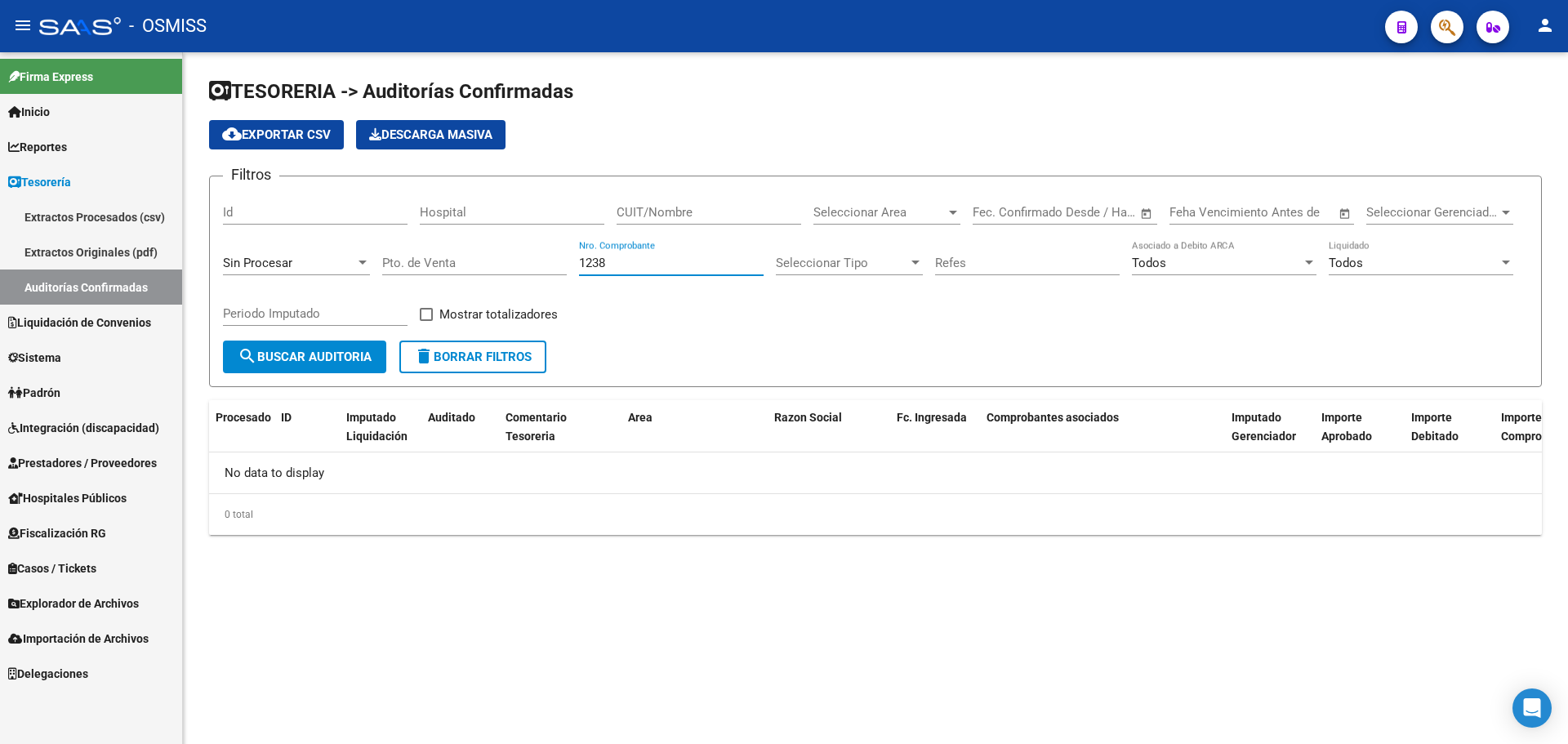
click at [311, 258] on div "Sin Procesar" at bounding box center [288, 262] width 133 height 15
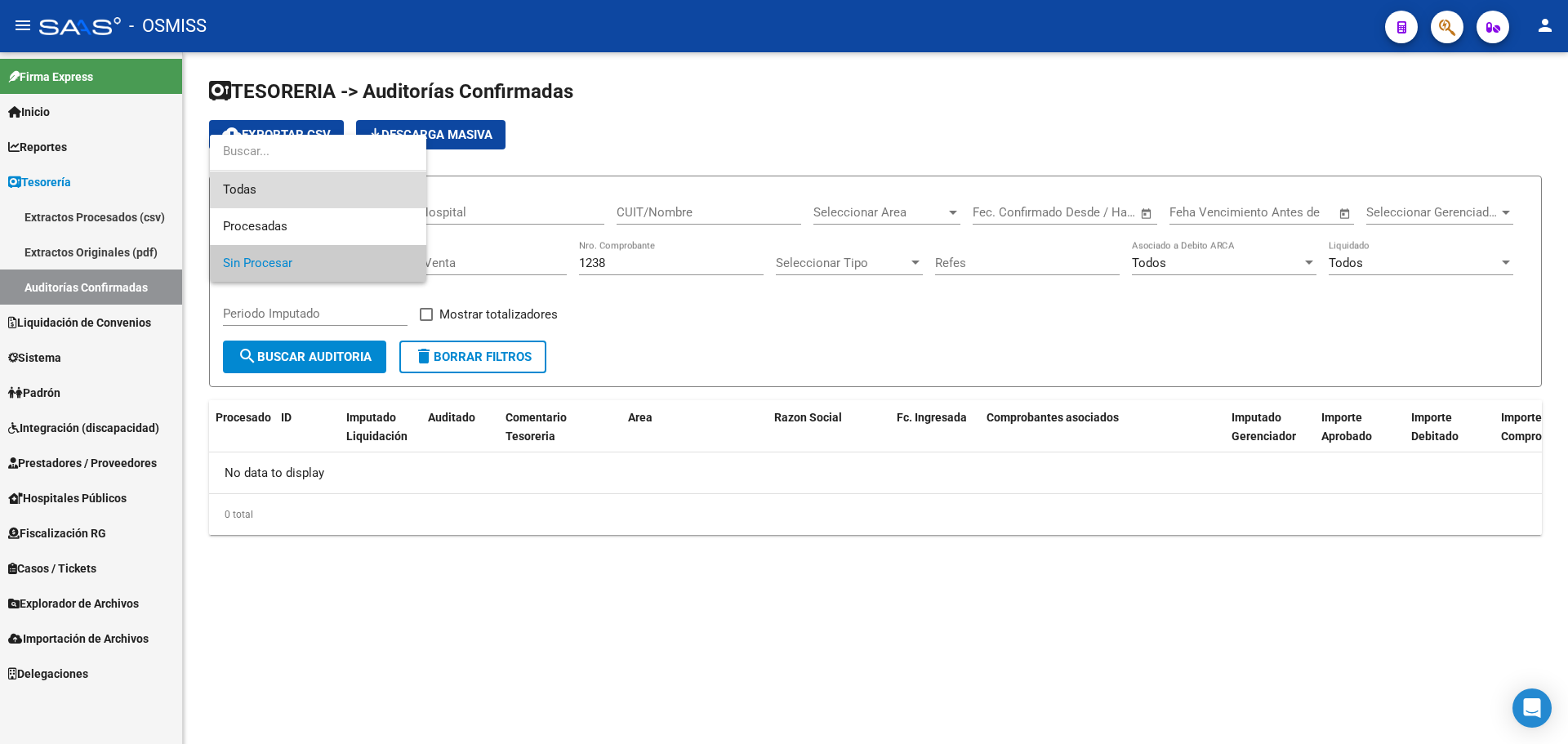
click at [304, 179] on span "Todas" at bounding box center [317, 190] width 191 height 37
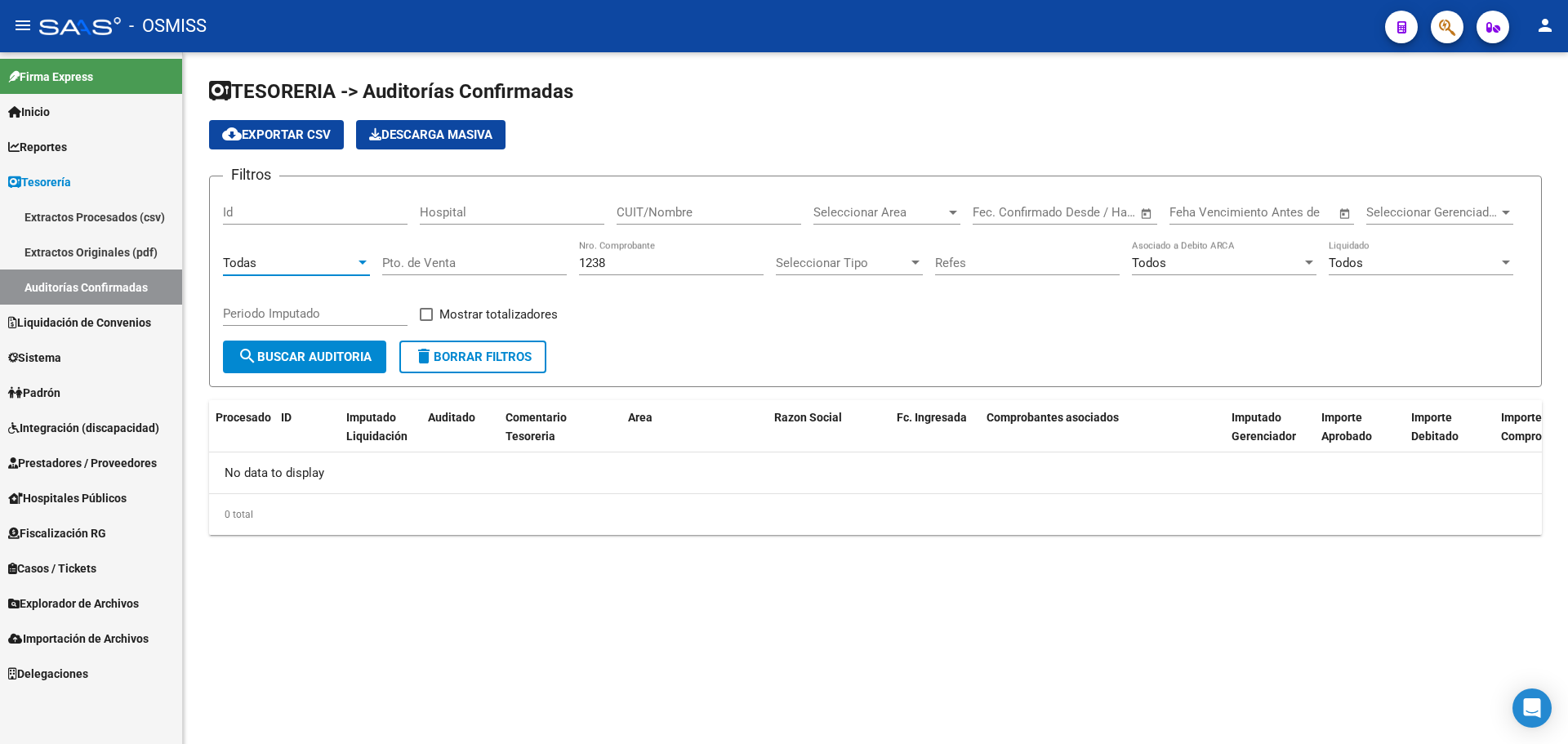
click at [285, 341] on button "search Buscar Auditoria" at bounding box center [304, 357] width 164 height 33
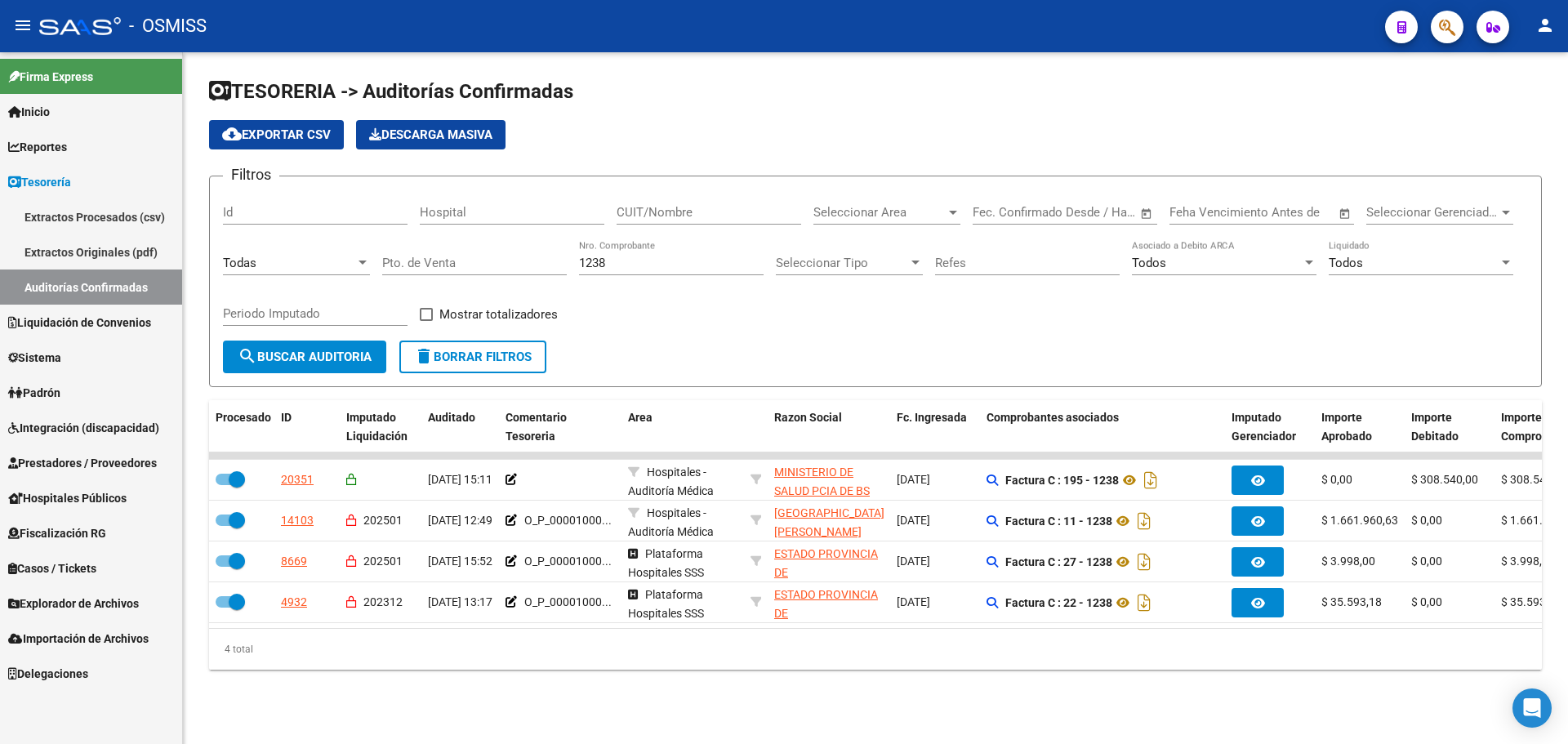
click at [629, 260] on input "1238" at bounding box center [671, 262] width 185 height 15
type input "1203"
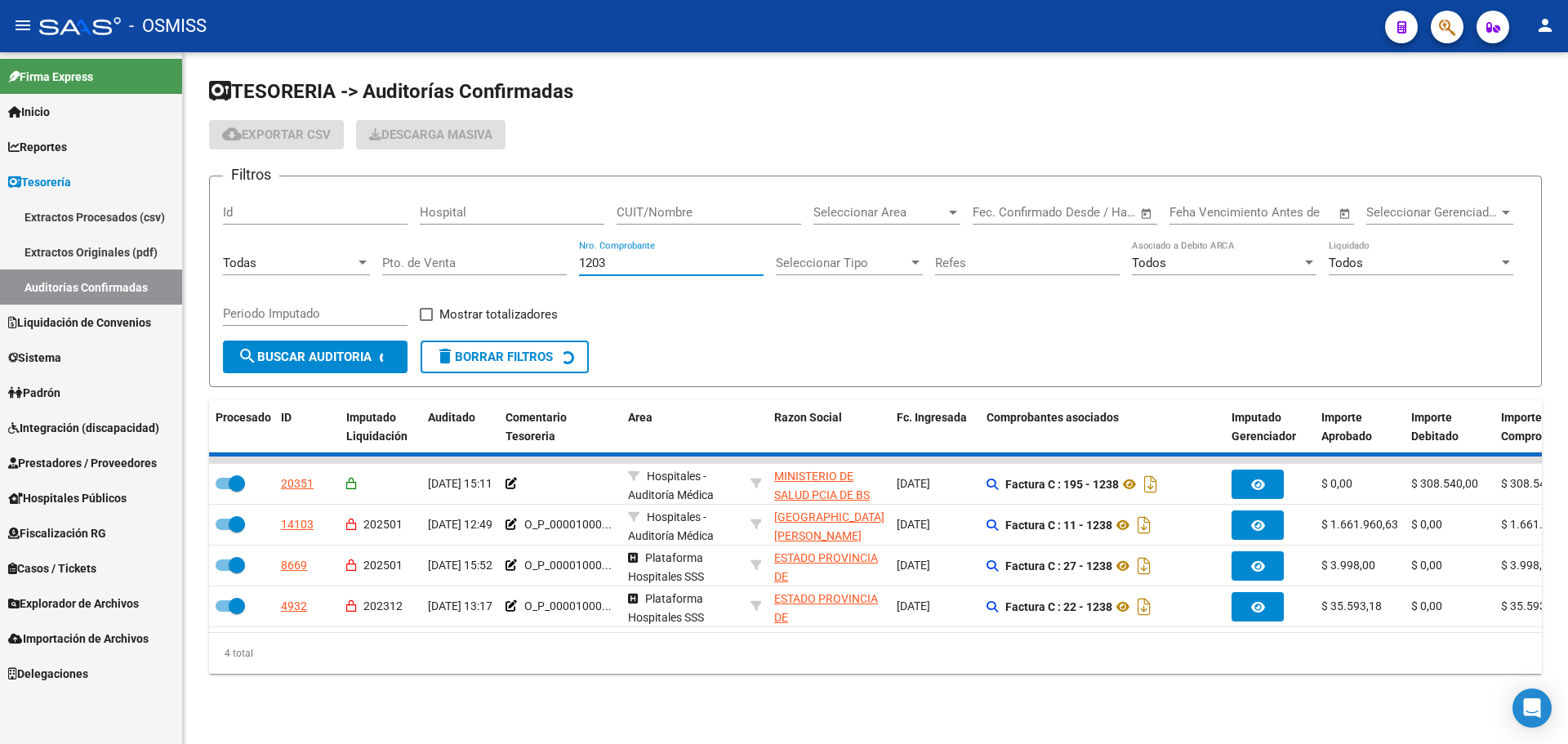
checkbox input "false"
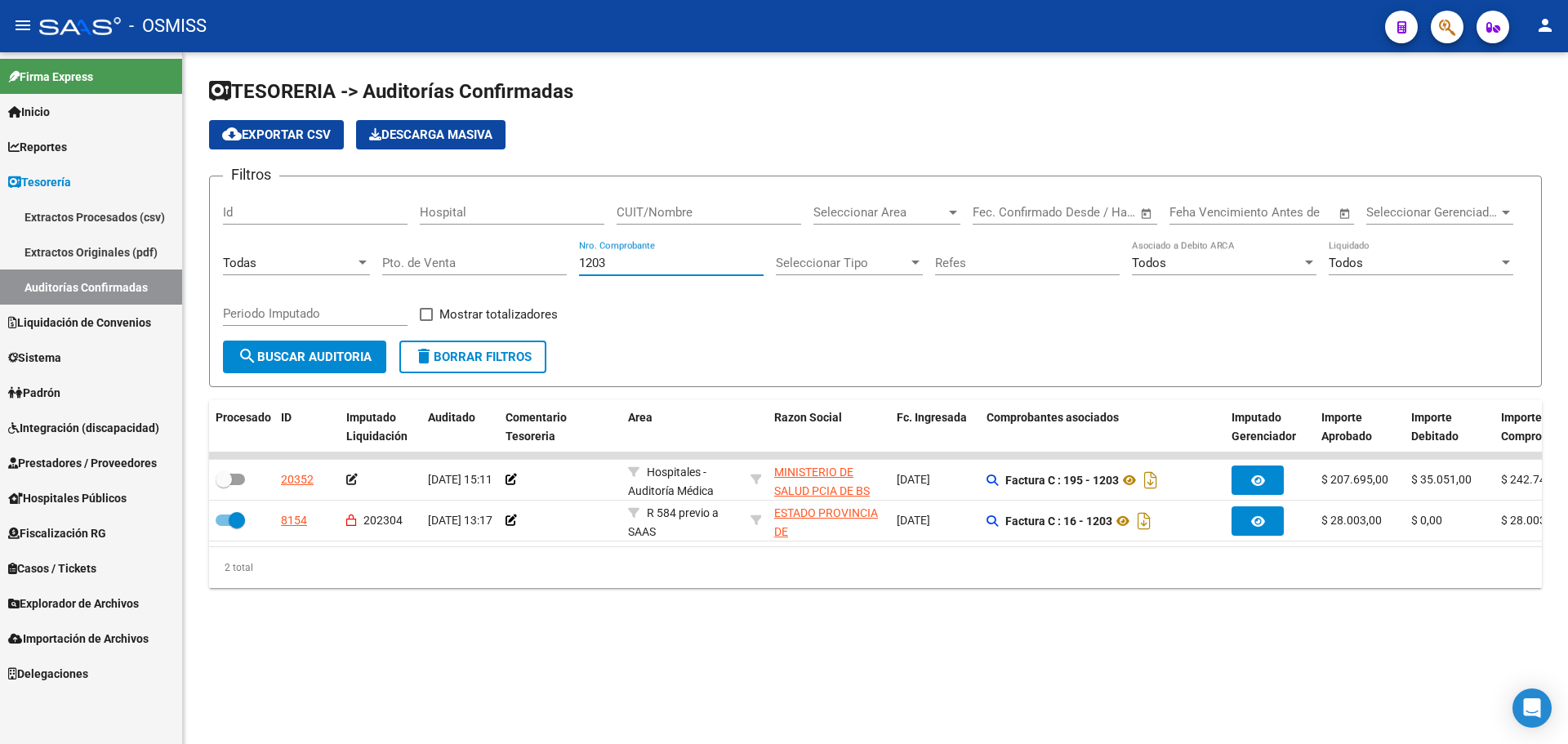
type input "1203"
click at [696, 561] on div "2 total" at bounding box center [875, 567] width 1333 height 41
click at [664, 543] on datatable-selection "20352 [DATE] 15:11 Hospitales - Auditoría Médica MINISTERIO DE SALUD PCIA DE BS…" at bounding box center [875, 537] width 1333 height 15
click at [949, 638] on div "TESORERIA -> Auditorías Confirmadas cloud_download Exportar CSV Descarga Masiva…" at bounding box center [875, 345] width 1385 height 587
click at [40, 559] on span "Casos / Tickets" at bounding box center [51, 568] width 88 height 18
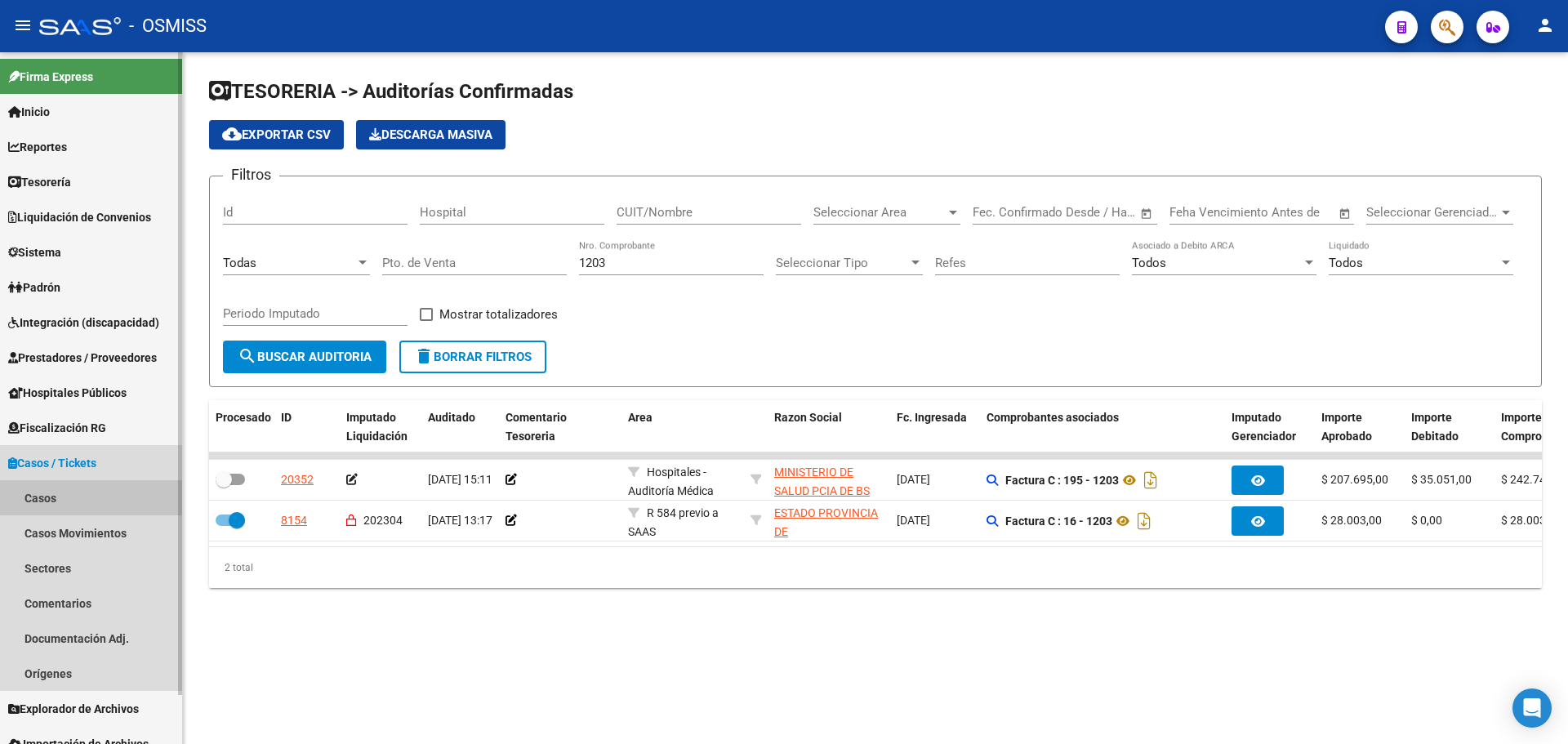
click at [43, 491] on link "Casos" at bounding box center [91, 497] width 182 height 35
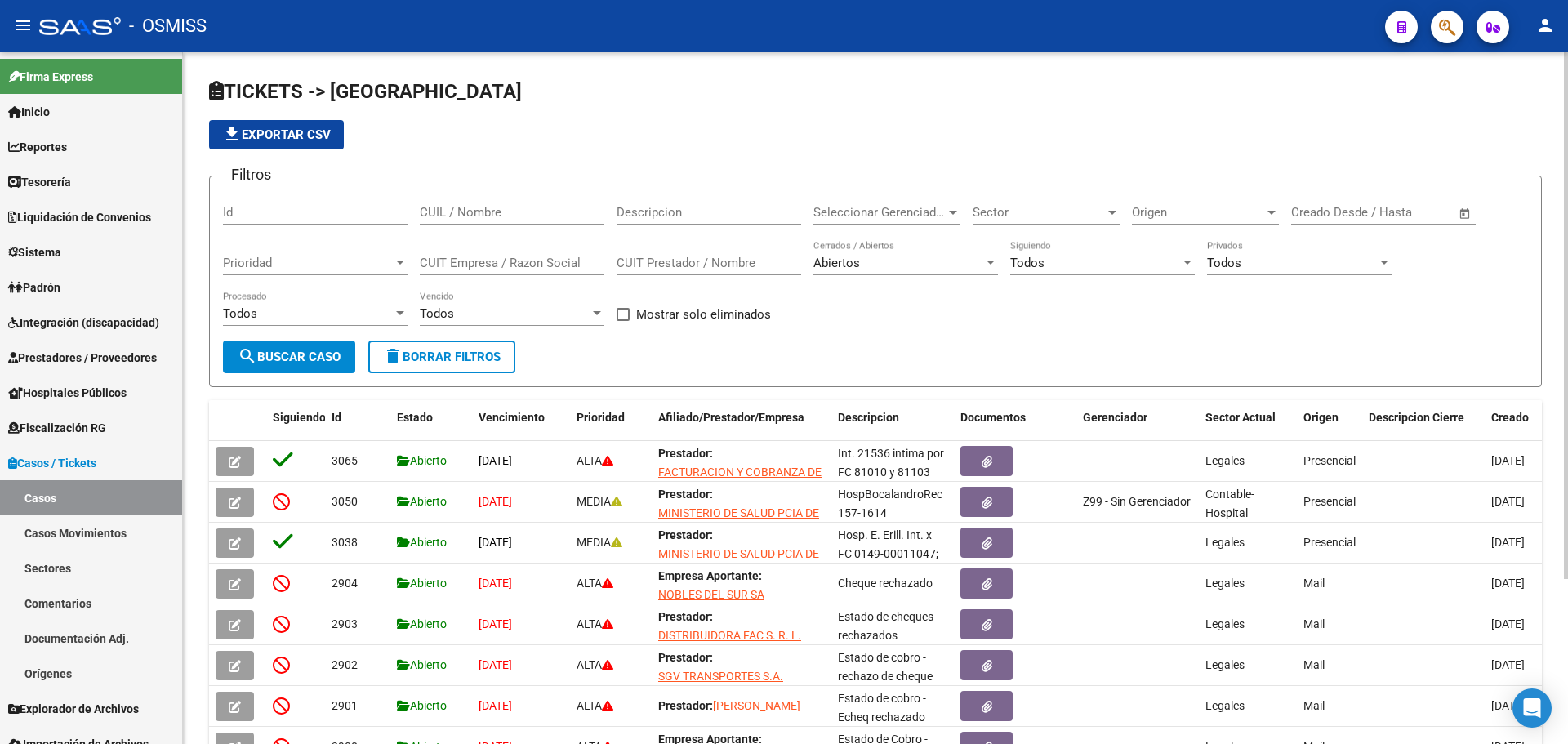
click at [297, 199] on div "Id" at bounding box center [315, 207] width 185 height 35
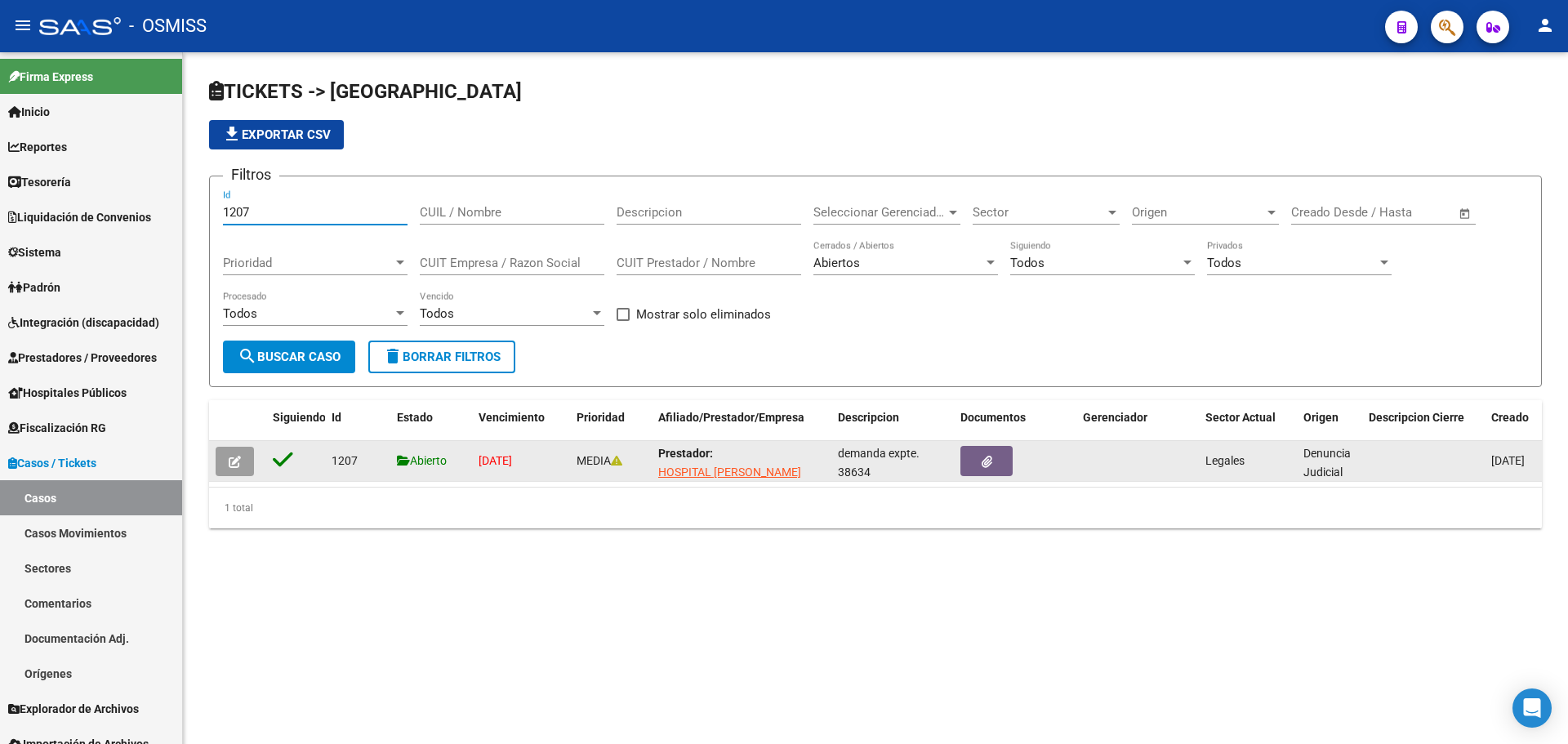
click at [233, 470] on button "button" at bounding box center [235, 461] width 39 height 29
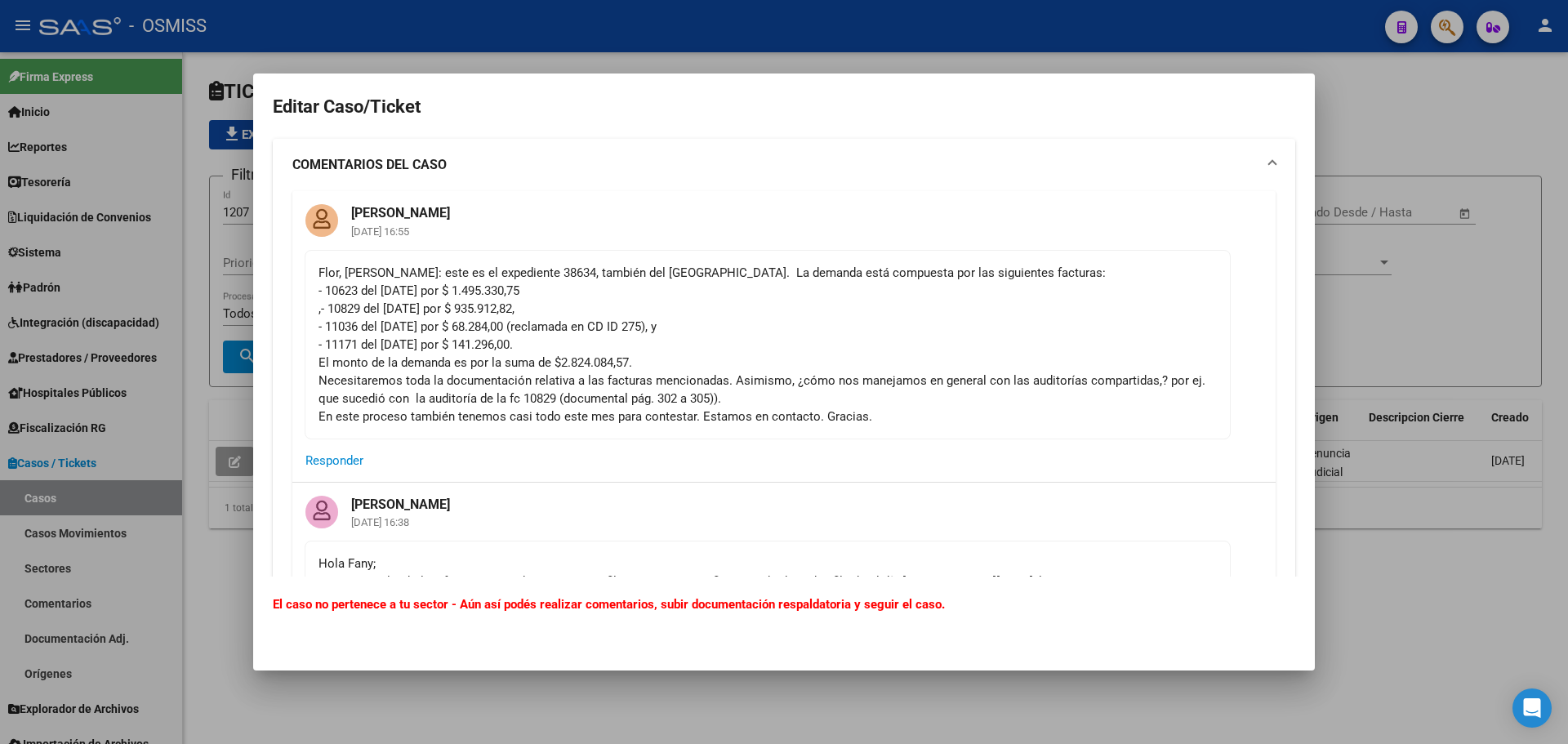
click at [166, 238] on div at bounding box center [784, 372] width 1568 height 744
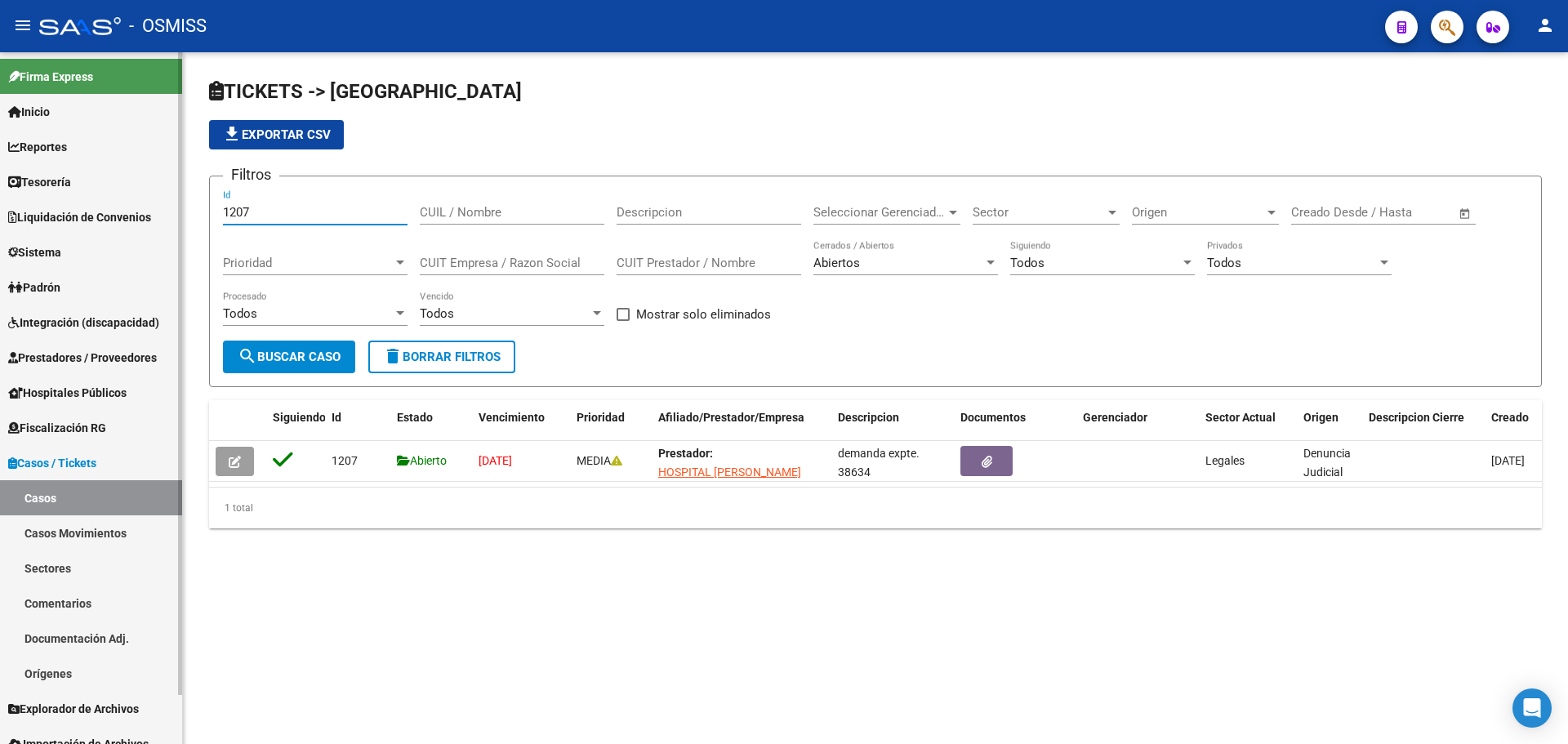
drag, startPoint x: 276, startPoint y: 207, endPoint x: 0, endPoint y: 145, distance: 282.9
click at [0, 145] on mat-sidenav-container "Firma Express Inicio Calendario SSS Instructivos Contacto OS Reportes Ingresos …" at bounding box center [784, 398] width 1568 height 692
click at [389, 566] on div "TICKETS -> Casos file_download Exportar CSV Filtros 275 Id CUIL / Nombre Descri…" at bounding box center [875, 316] width 1385 height 528
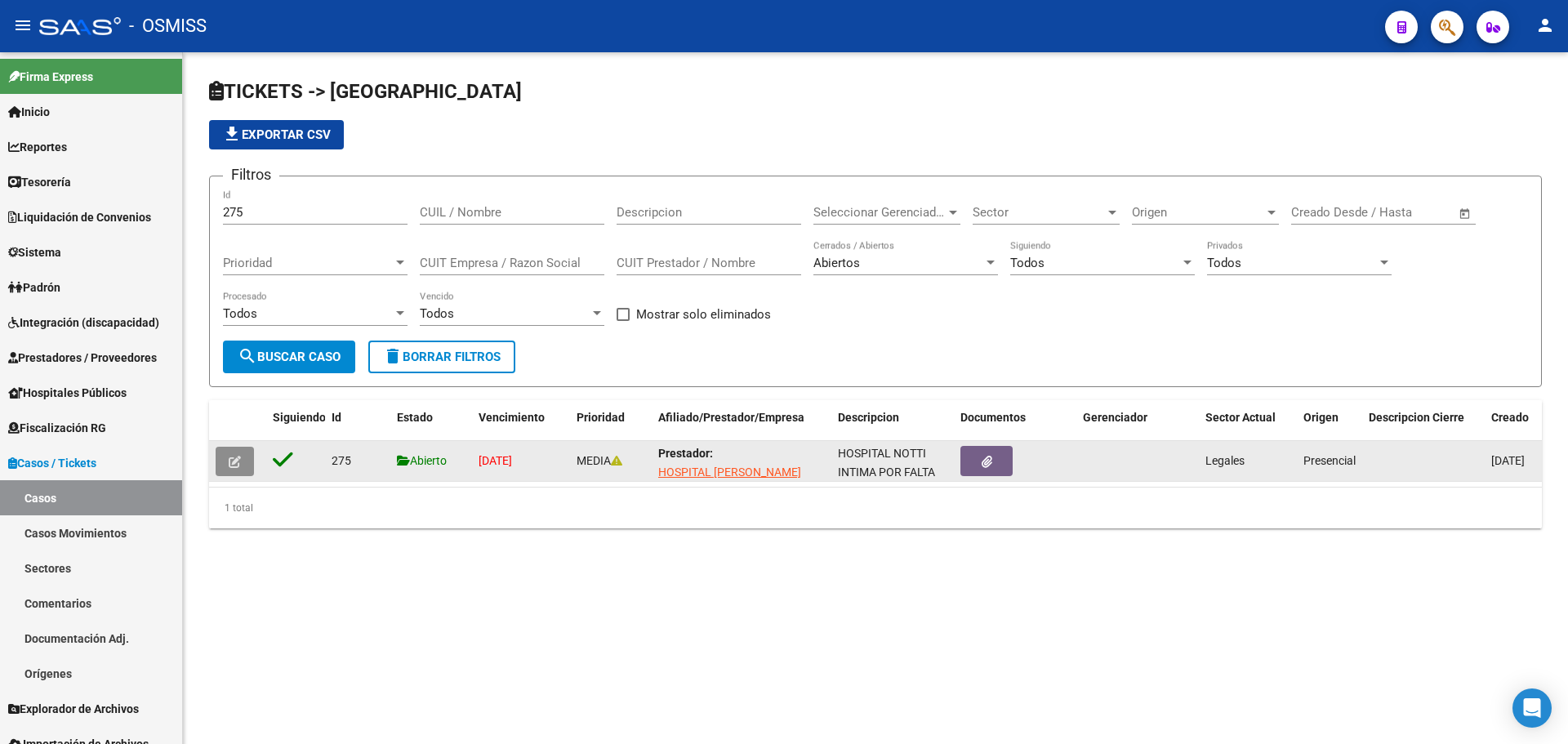
click at [226, 448] on button "button" at bounding box center [235, 461] width 39 height 29
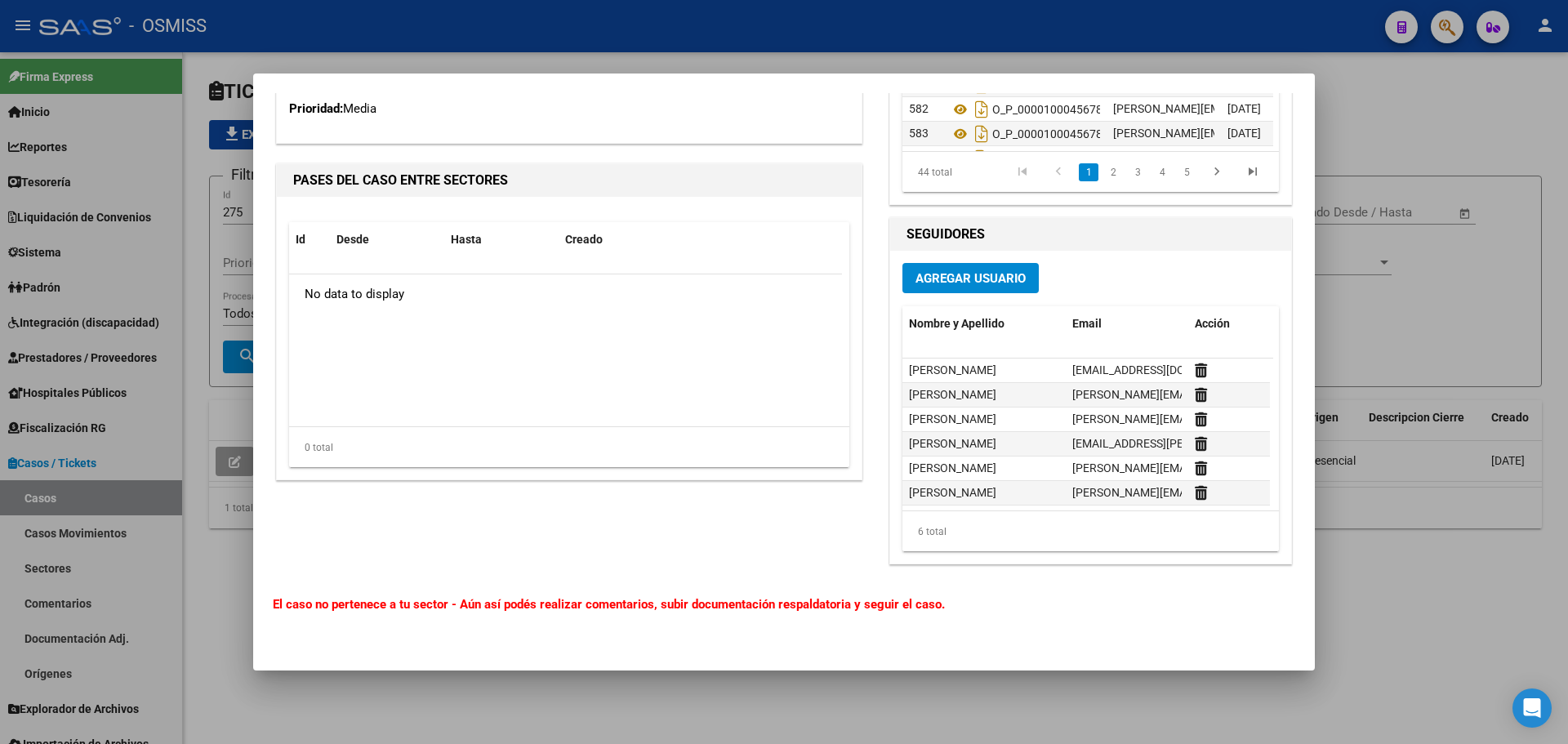
scroll to position [7016, 0]
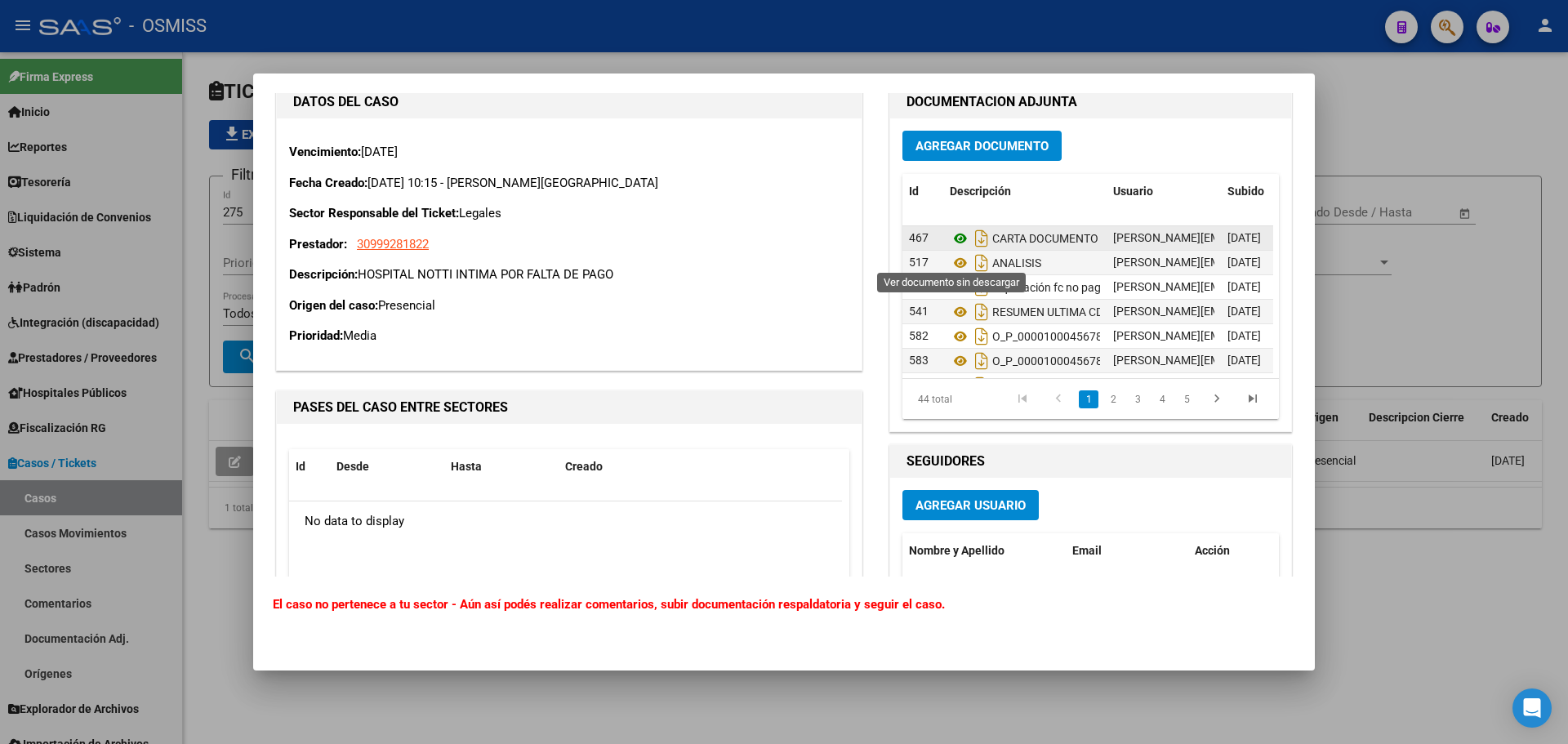
click at [951, 248] on icon at bounding box center [960, 238] width 21 height 19
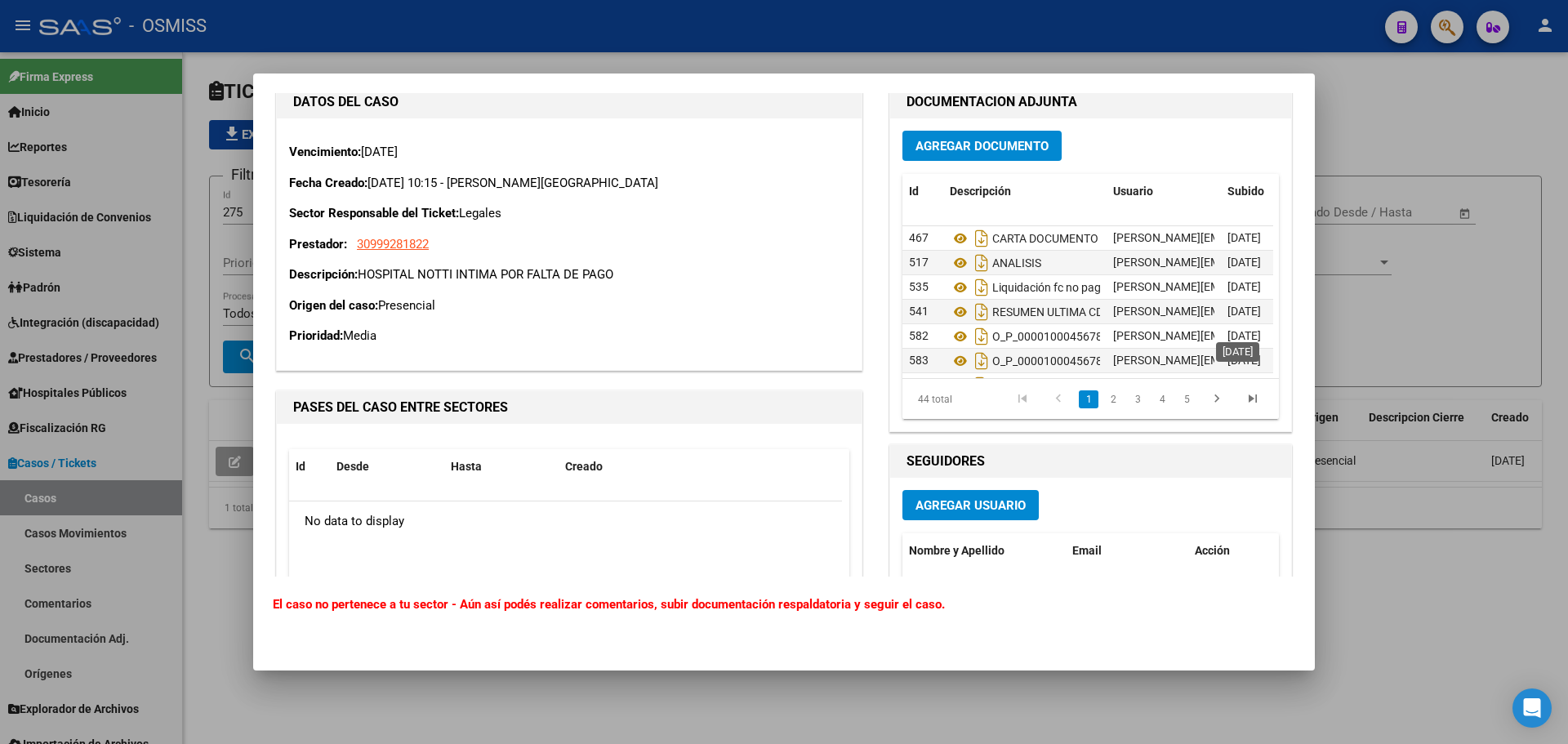
click at [1346, 331] on div at bounding box center [784, 372] width 1568 height 744
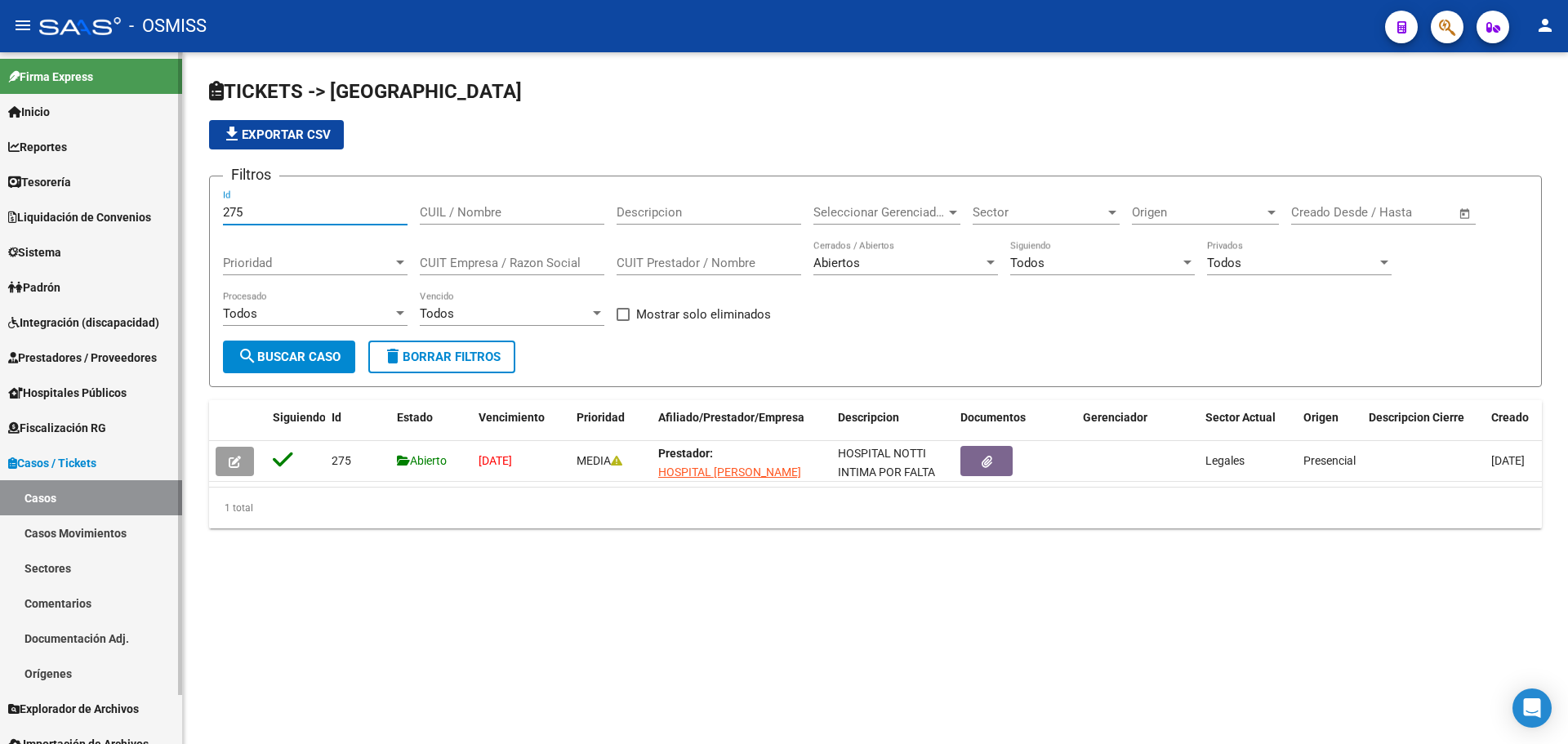
drag, startPoint x: 273, startPoint y: 218, endPoint x: 0, endPoint y: 209, distance: 273.1
click at [0, 201] on mat-sidenav-container "Firma Express Inicio Calendario SSS Instructivos Contacto OS Reportes Ingresos …" at bounding box center [784, 398] width 1568 height 692
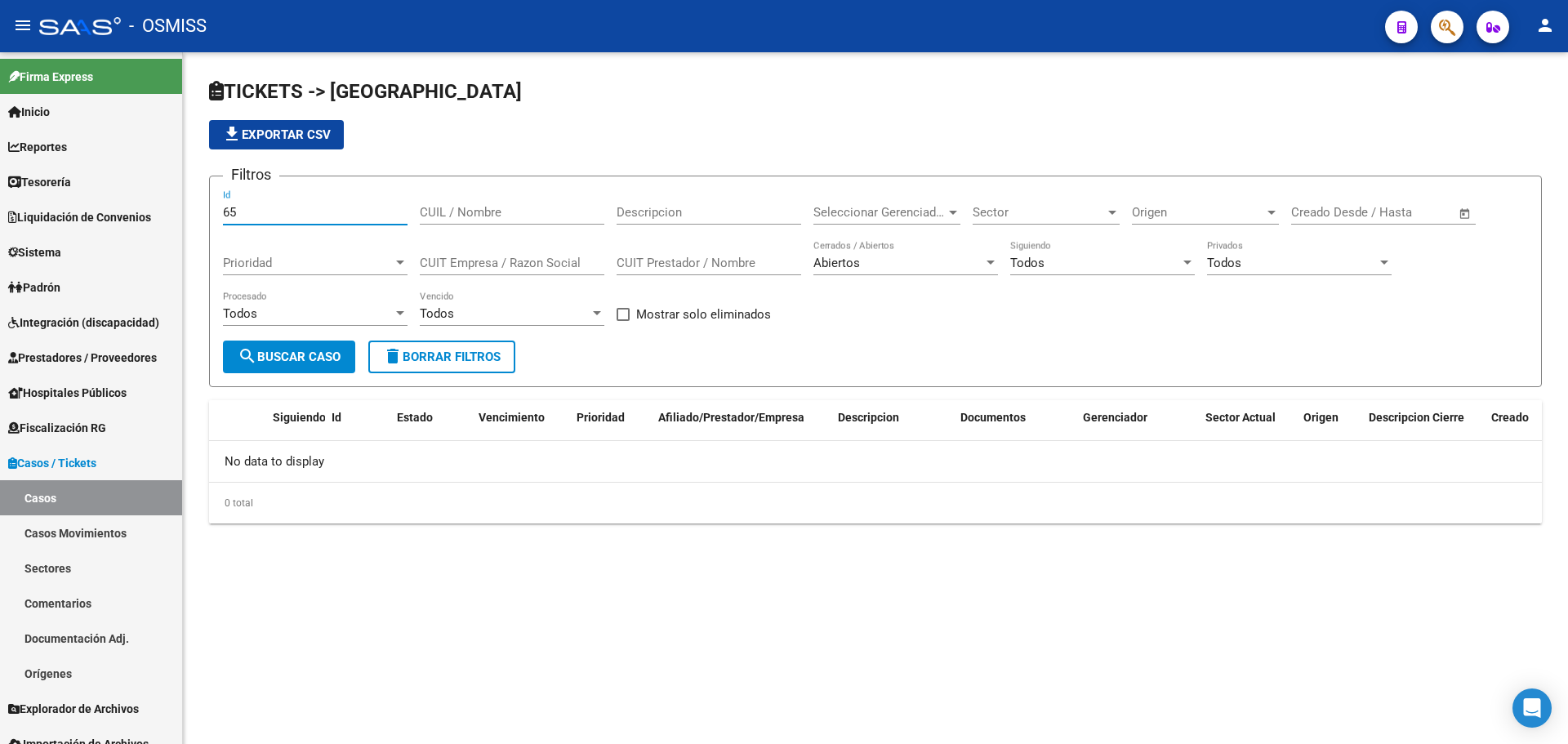
click at [866, 258] on div "Abiertos" at bounding box center [897, 262] width 169 height 15
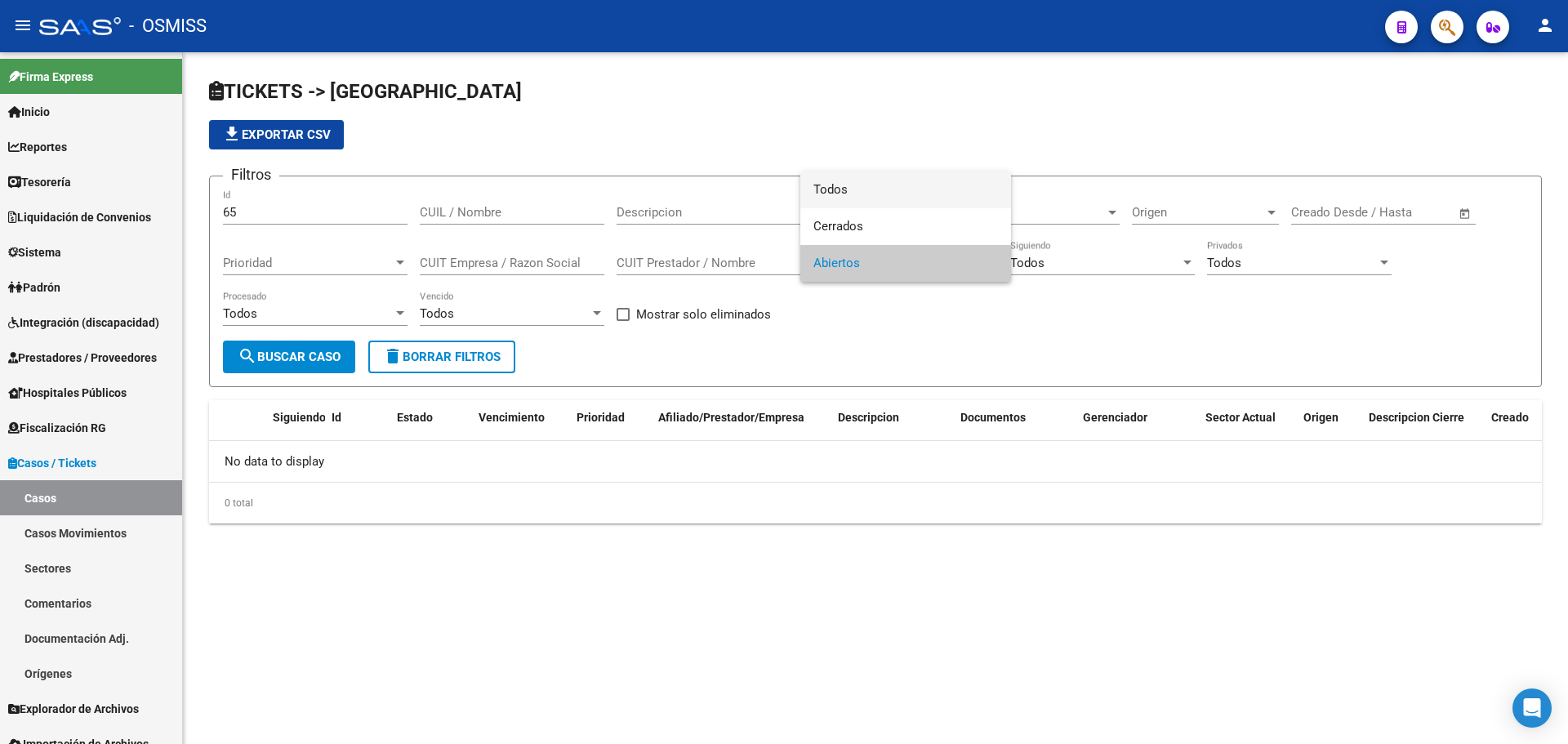
click at [805, 197] on mat-option "Todos" at bounding box center [906, 190] width 211 height 37
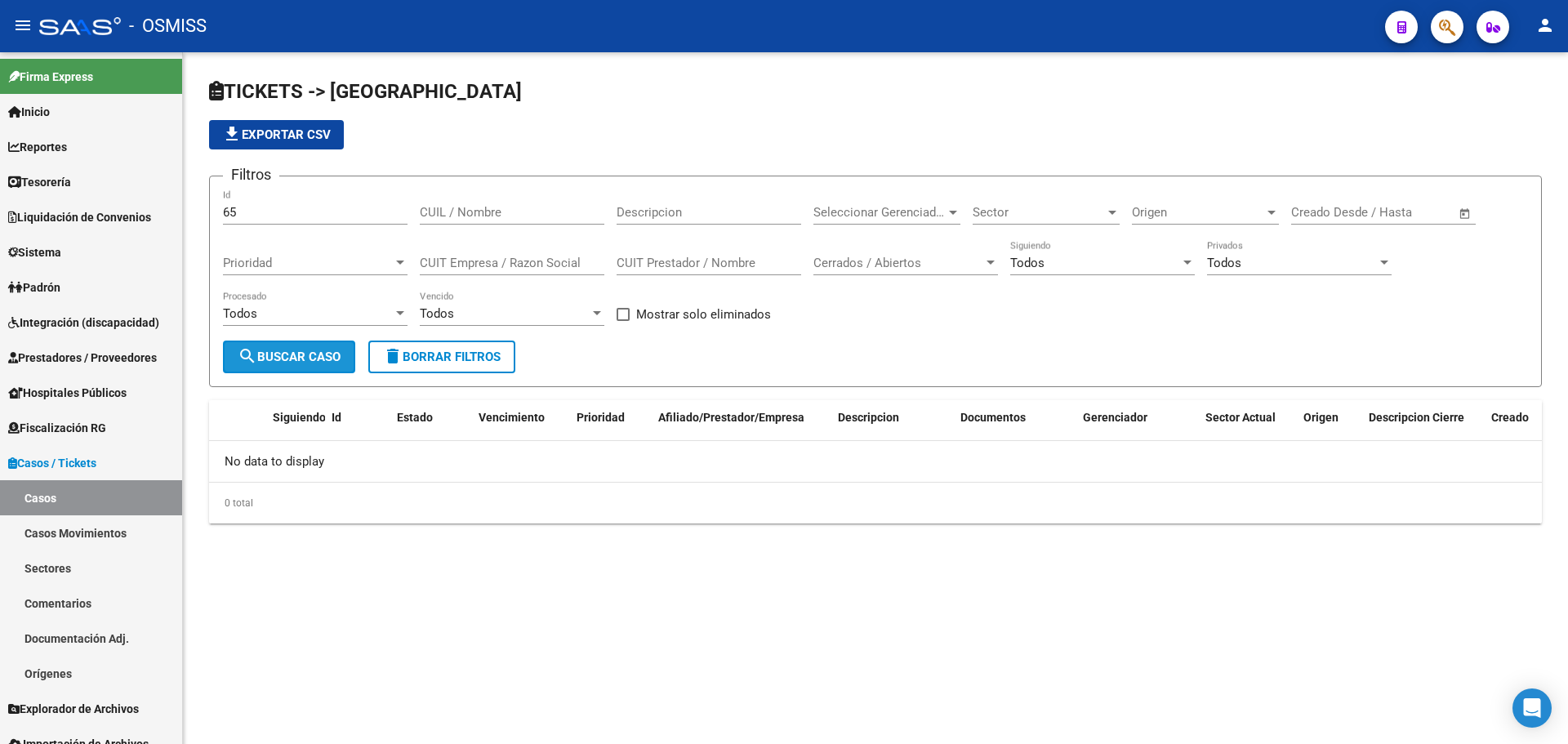
click at [334, 356] on span "search Buscar Caso" at bounding box center [289, 356] width 103 height 15
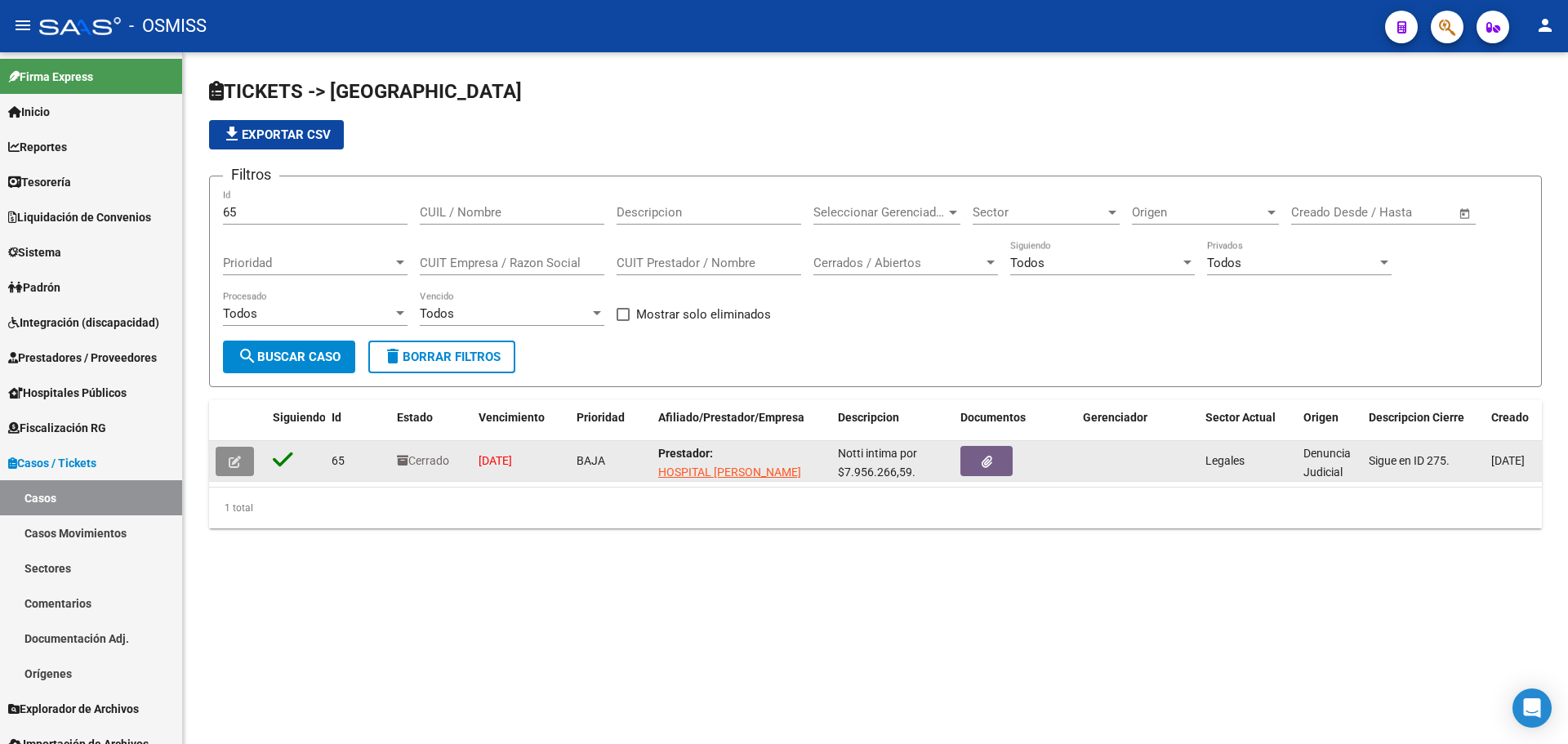
click at [238, 465] on icon "button" at bounding box center [234, 461] width 13 height 13
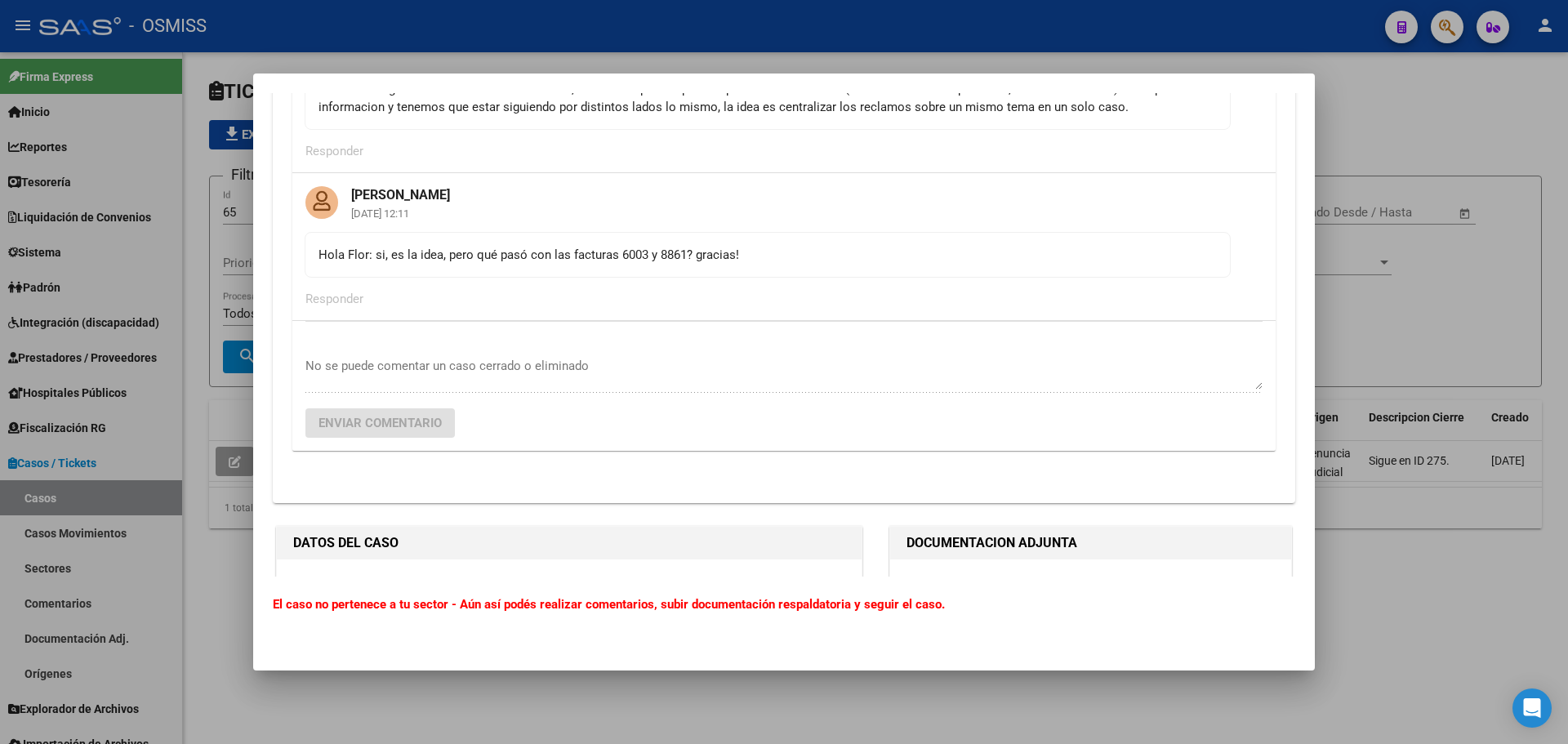
scroll to position [1225, 0]
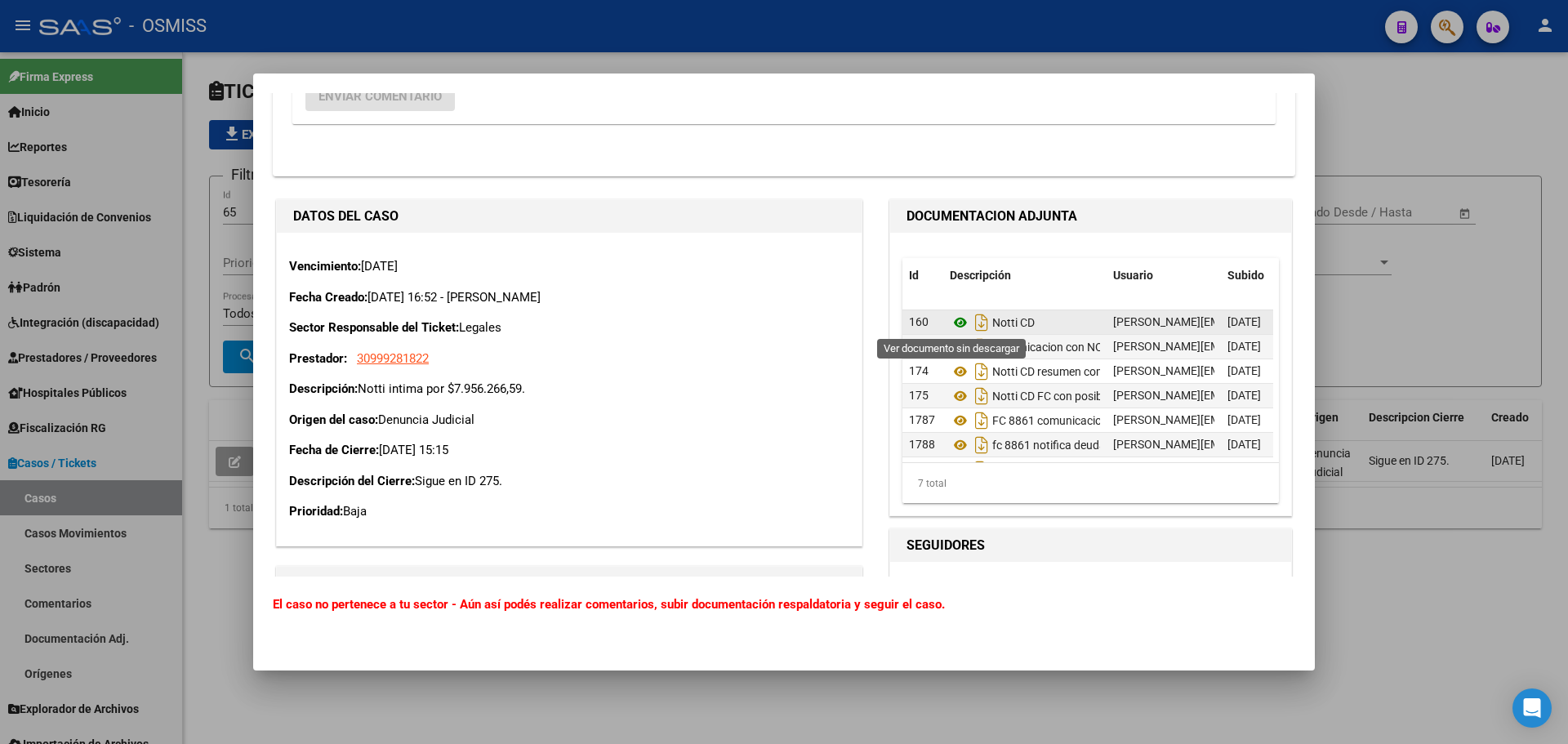
click at [952, 322] on icon at bounding box center [960, 322] width 21 height 19
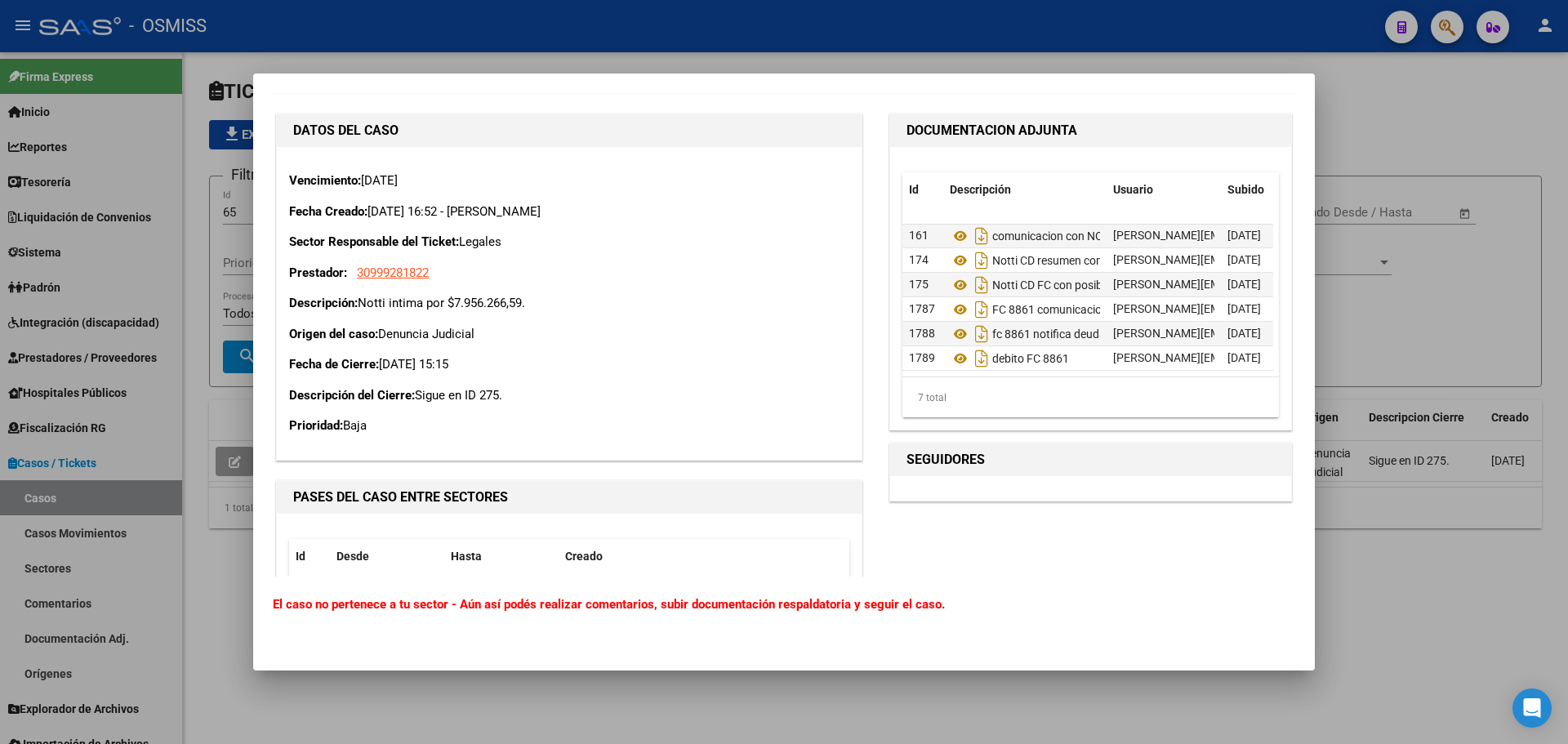
scroll to position [1306, 0]
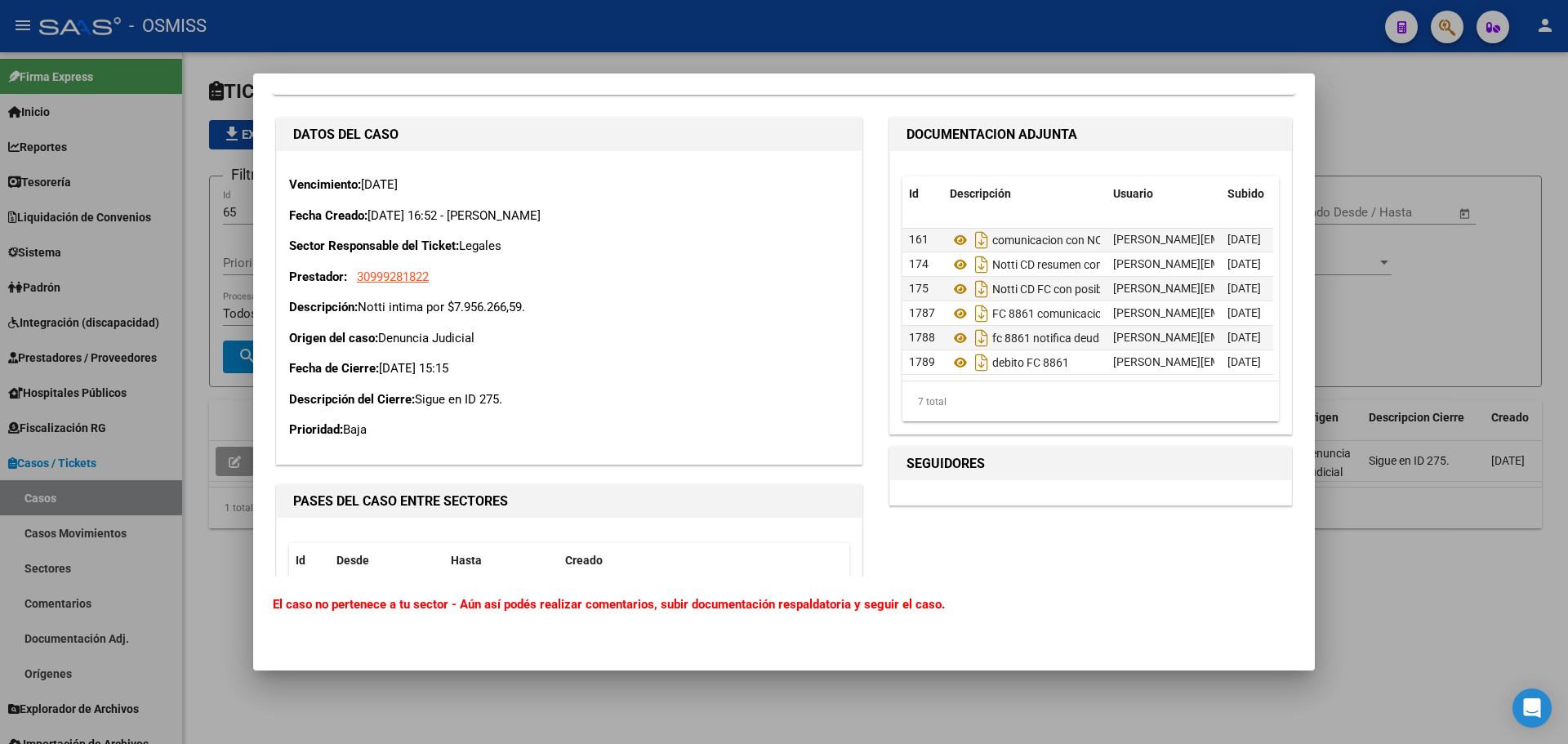
click at [1517, 271] on div at bounding box center [784, 372] width 1568 height 744
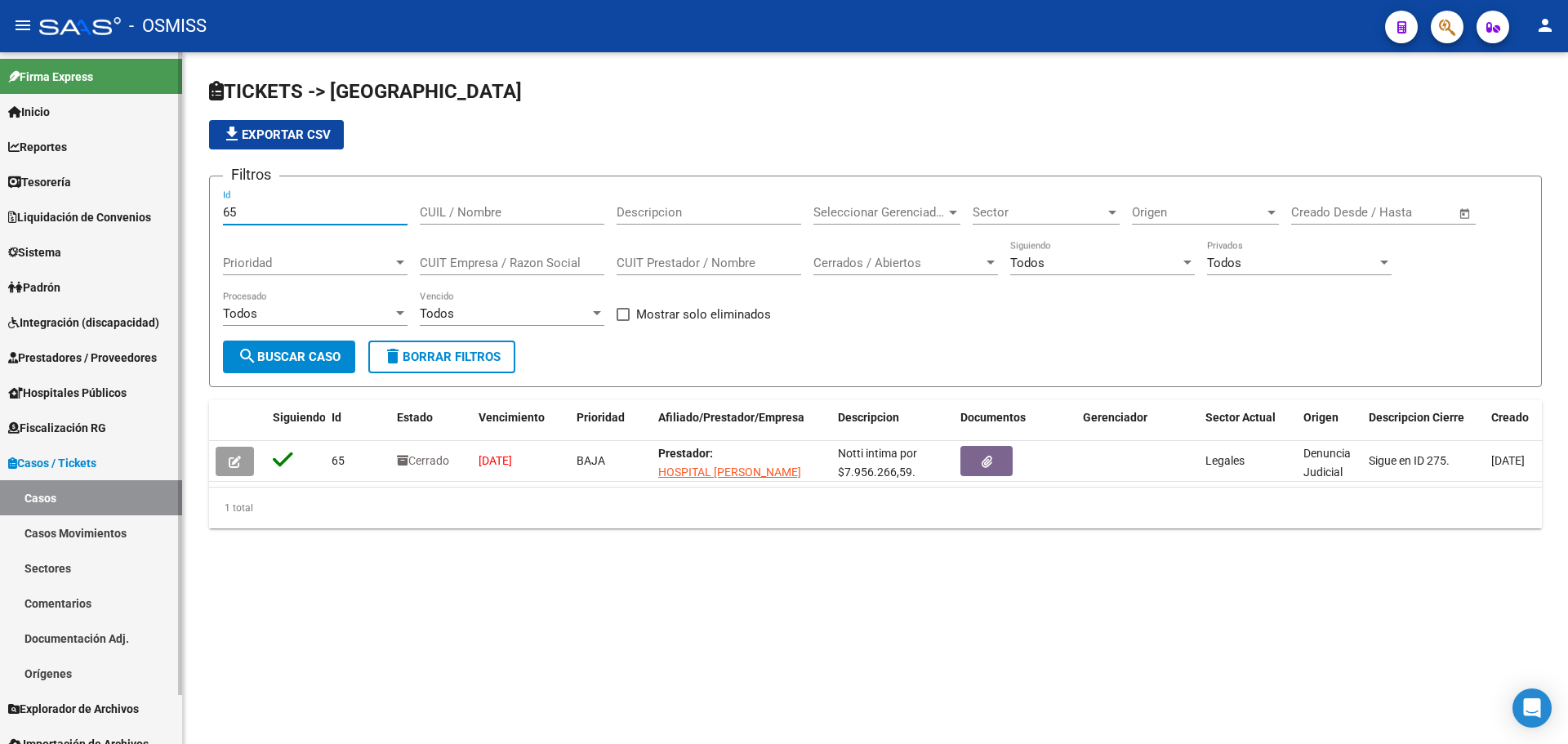
drag, startPoint x: 295, startPoint y: 205, endPoint x: 110, endPoint y: 210, distance: 185.1
click at [110, 210] on mat-sidenav-container "Firma Express Inicio Calendario SSS Instructivos Contacto OS Reportes Ingresos …" at bounding box center [784, 398] width 1568 height 692
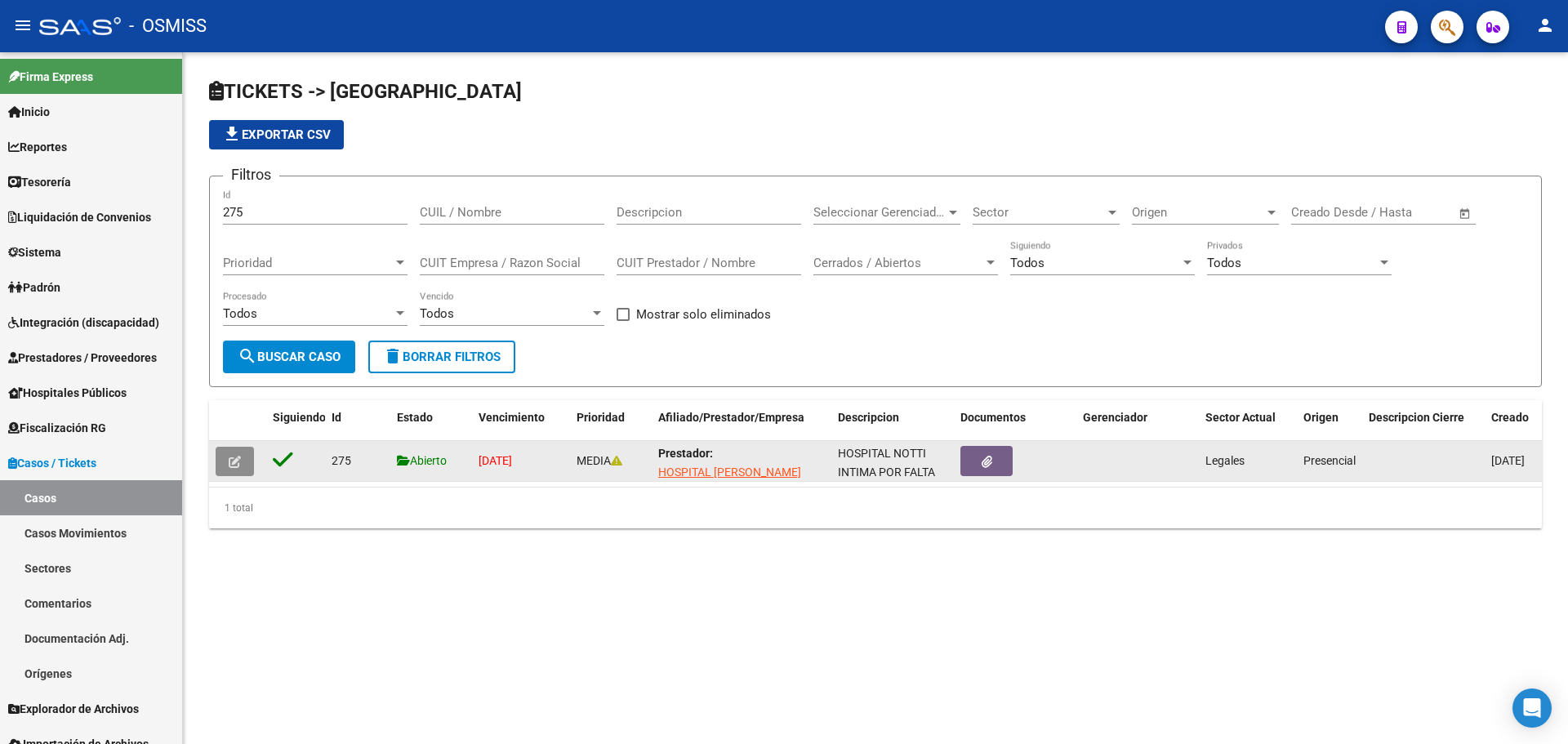
click at [241, 462] on button "button" at bounding box center [235, 461] width 39 height 29
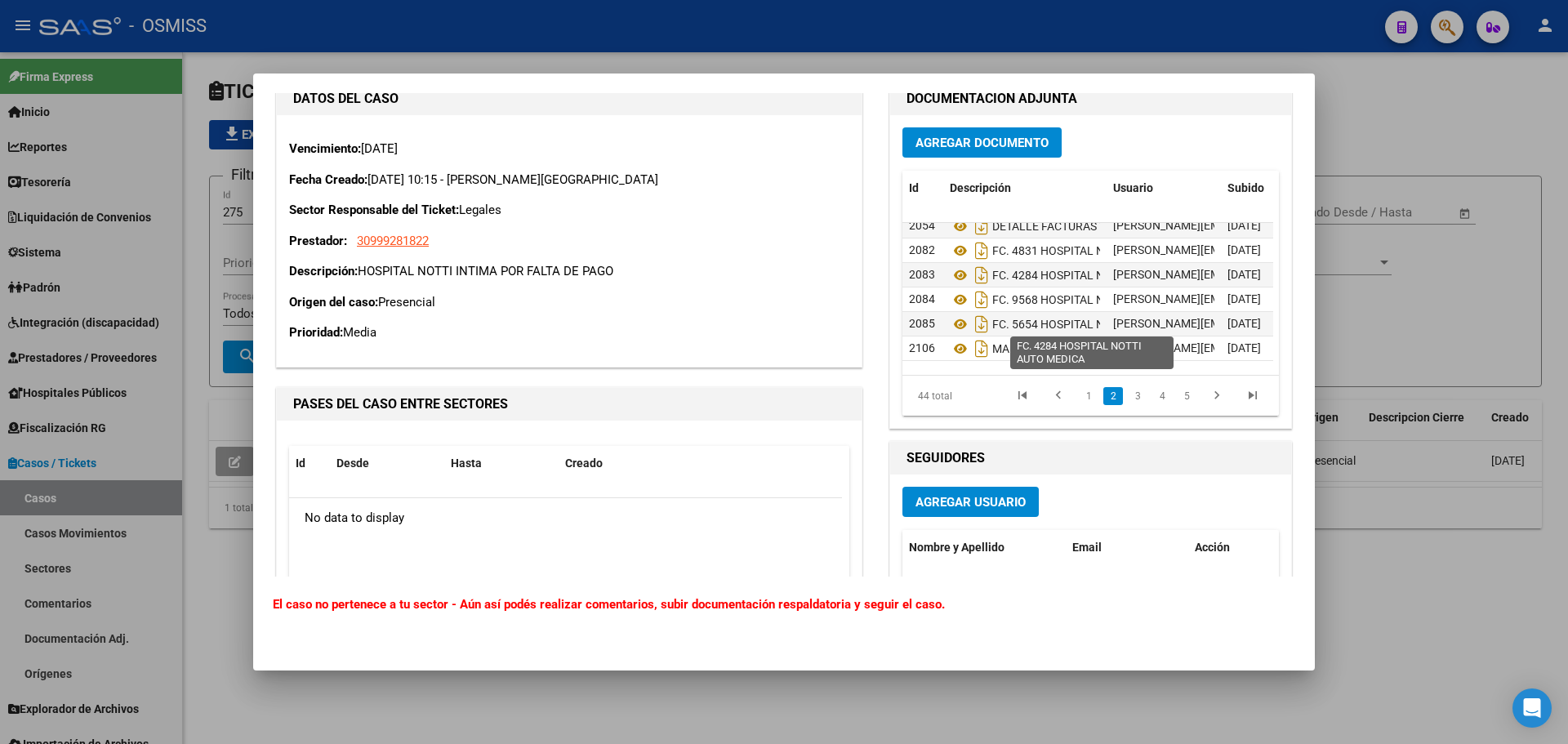
scroll to position [290, 0]
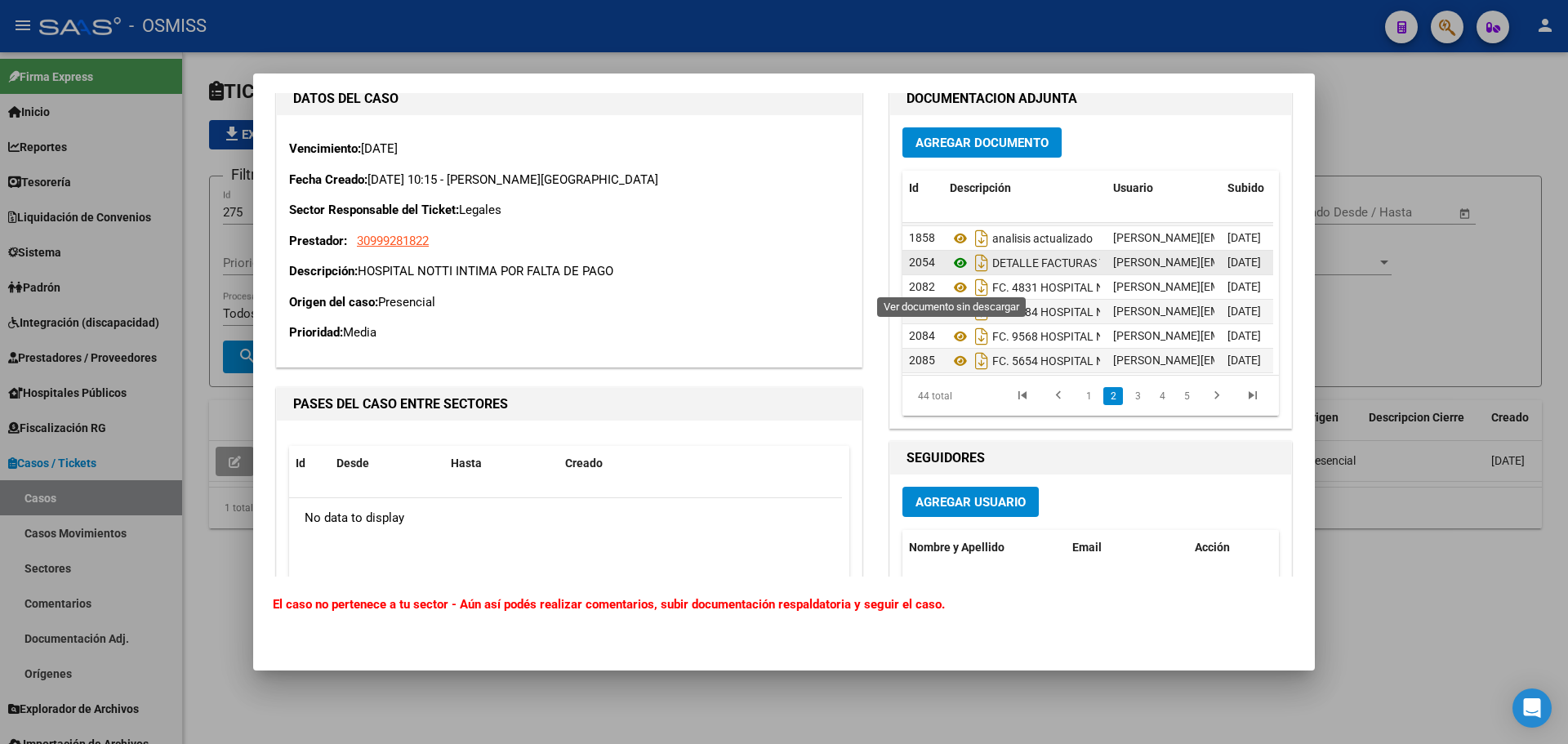
click at [950, 273] on icon at bounding box center [960, 263] width 21 height 19
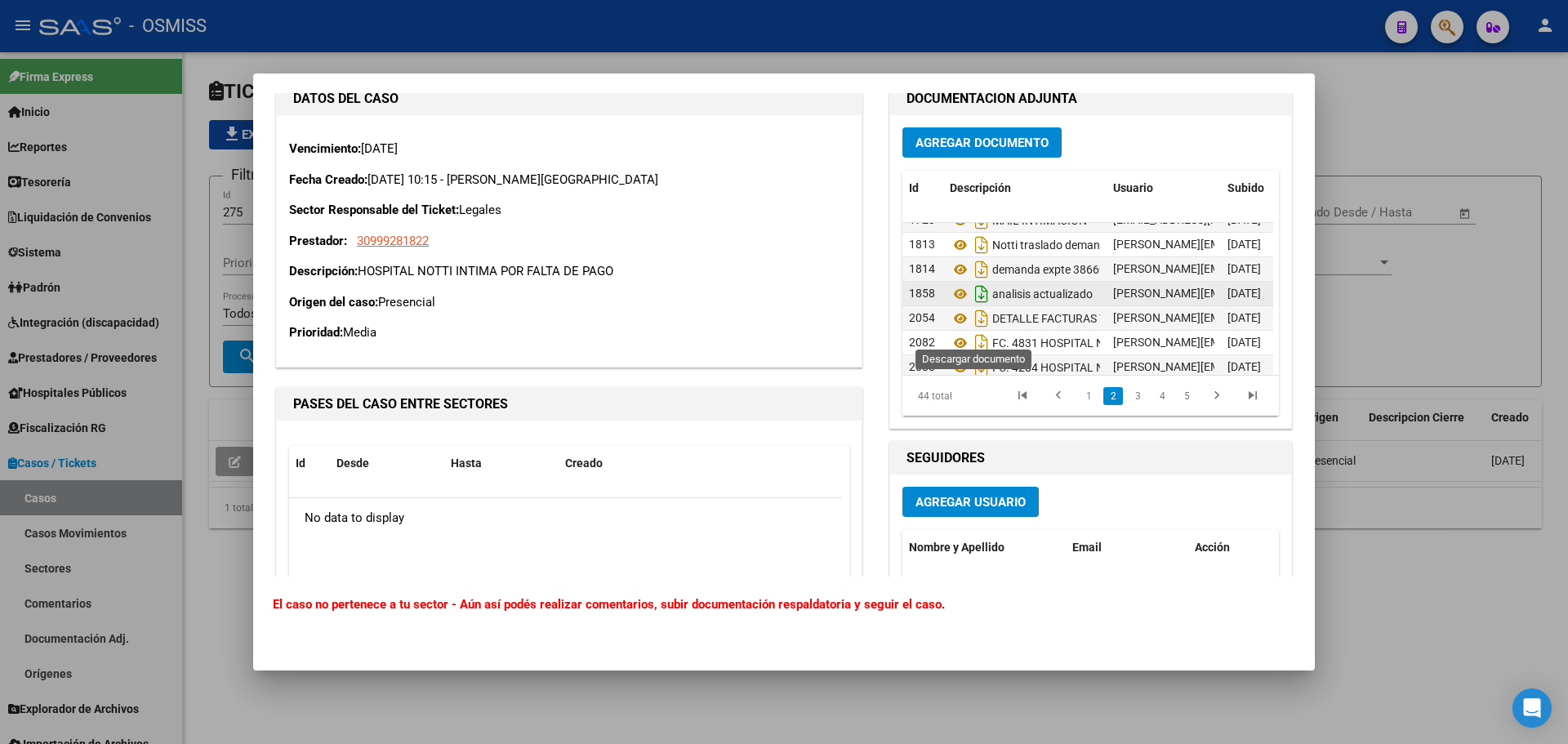
scroll to position [209, 0]
click at [950, 306] on icon at bounding box center [960, 295] width 21 height 19
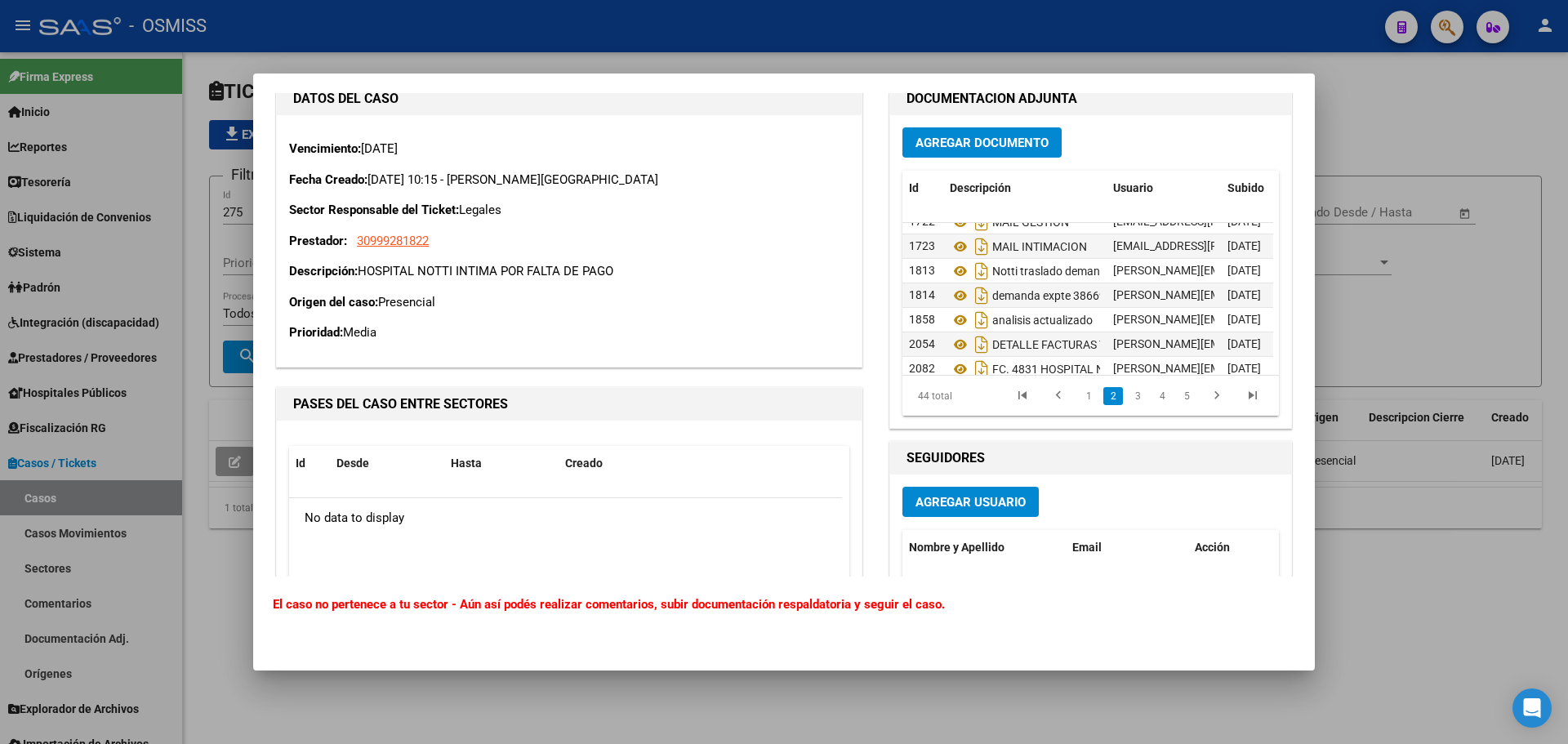
click at [165, 300] on div at bounding box center [784, 372] width 1568 height 744
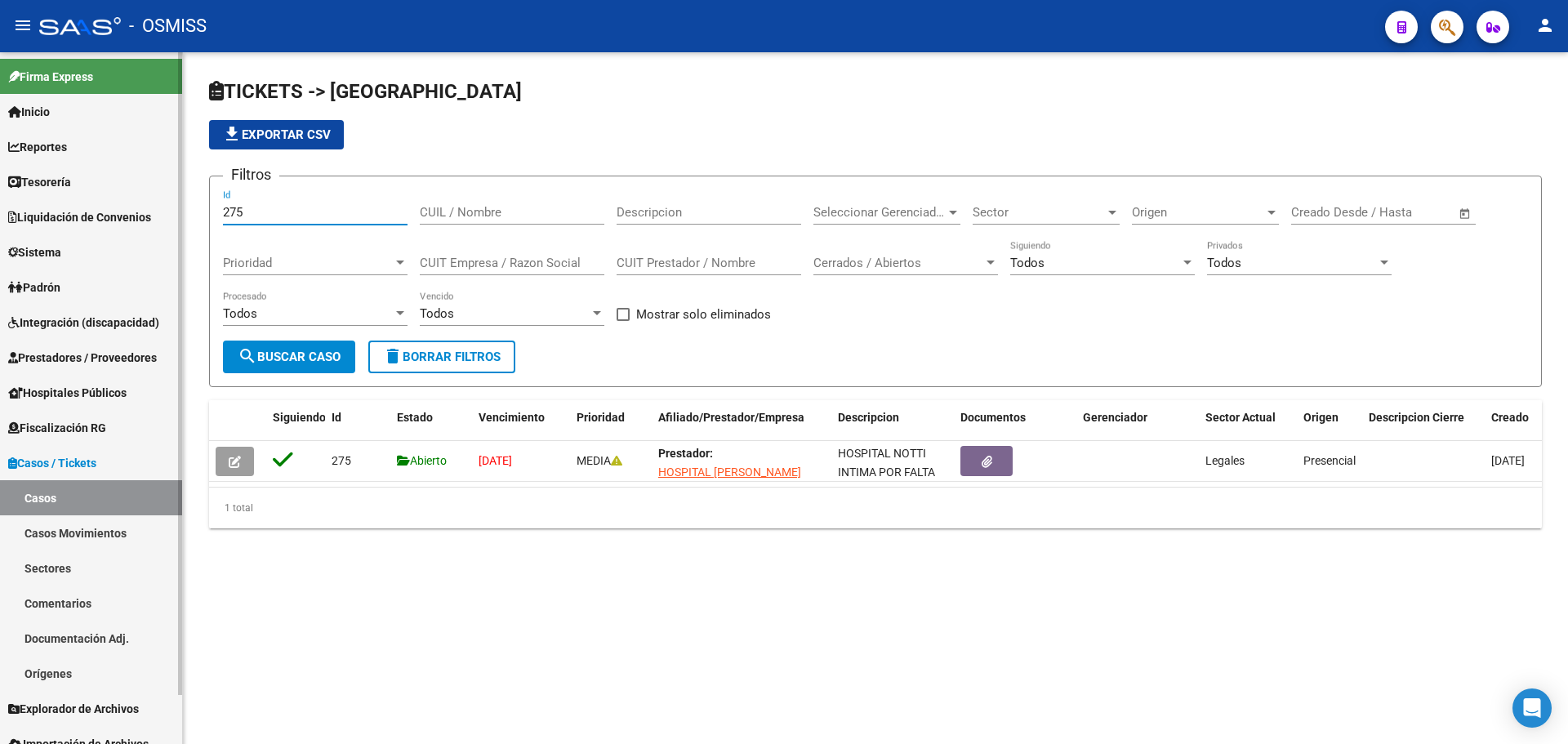
drag, startPoint x: 273, startPoint y: 212, endPoint x: 0, endPoint y: 264, distance: 277.9
click at [0, 223] on mat-sidenav-container "Firma Express Inicio Calendario SSS Instructivos Contacto OS Reportes Ingresos …" at bounding box center [784, 398] width 1568 height 692
click at [365, 623] on mat-sidenav-content "TICKETS -> Casos file_download Exportar CSV Filtros 1625 Id CUIL / Nombre Descr…" at bounding box center [875, 398] width 1385 height 692
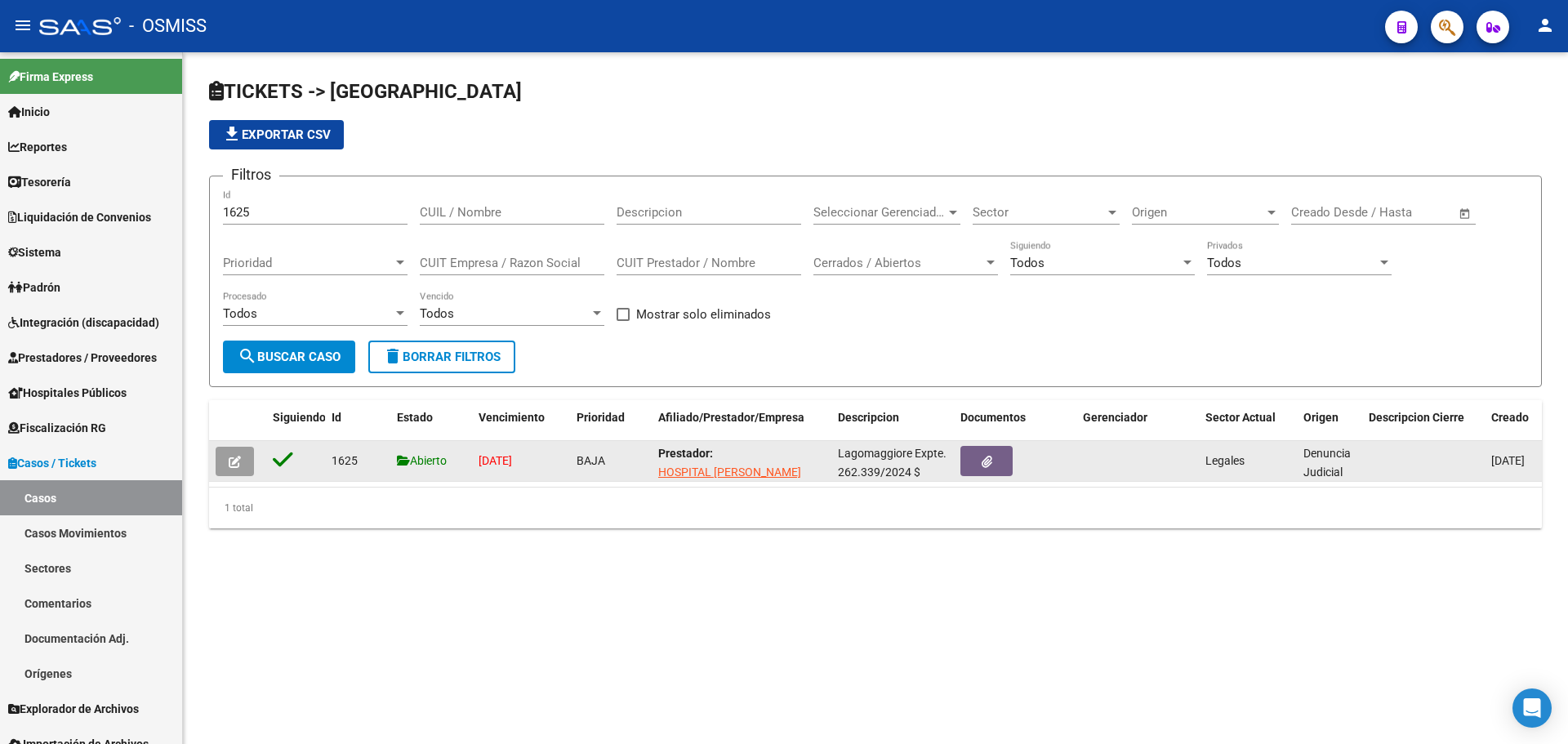
click at [226, 459] on button "button" at bounding box center [235, 461] width 39 height 29
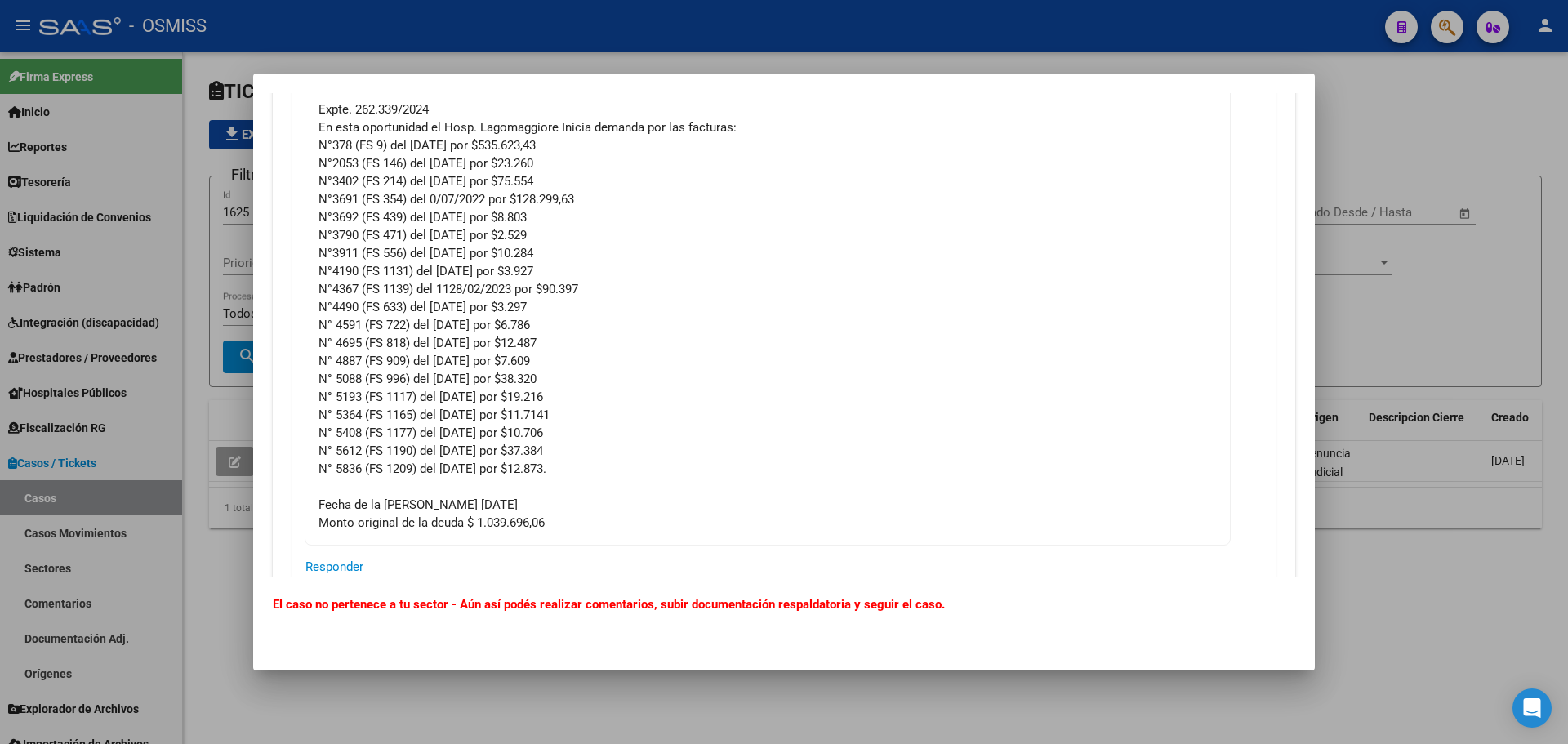
scroll to position [0, 0]
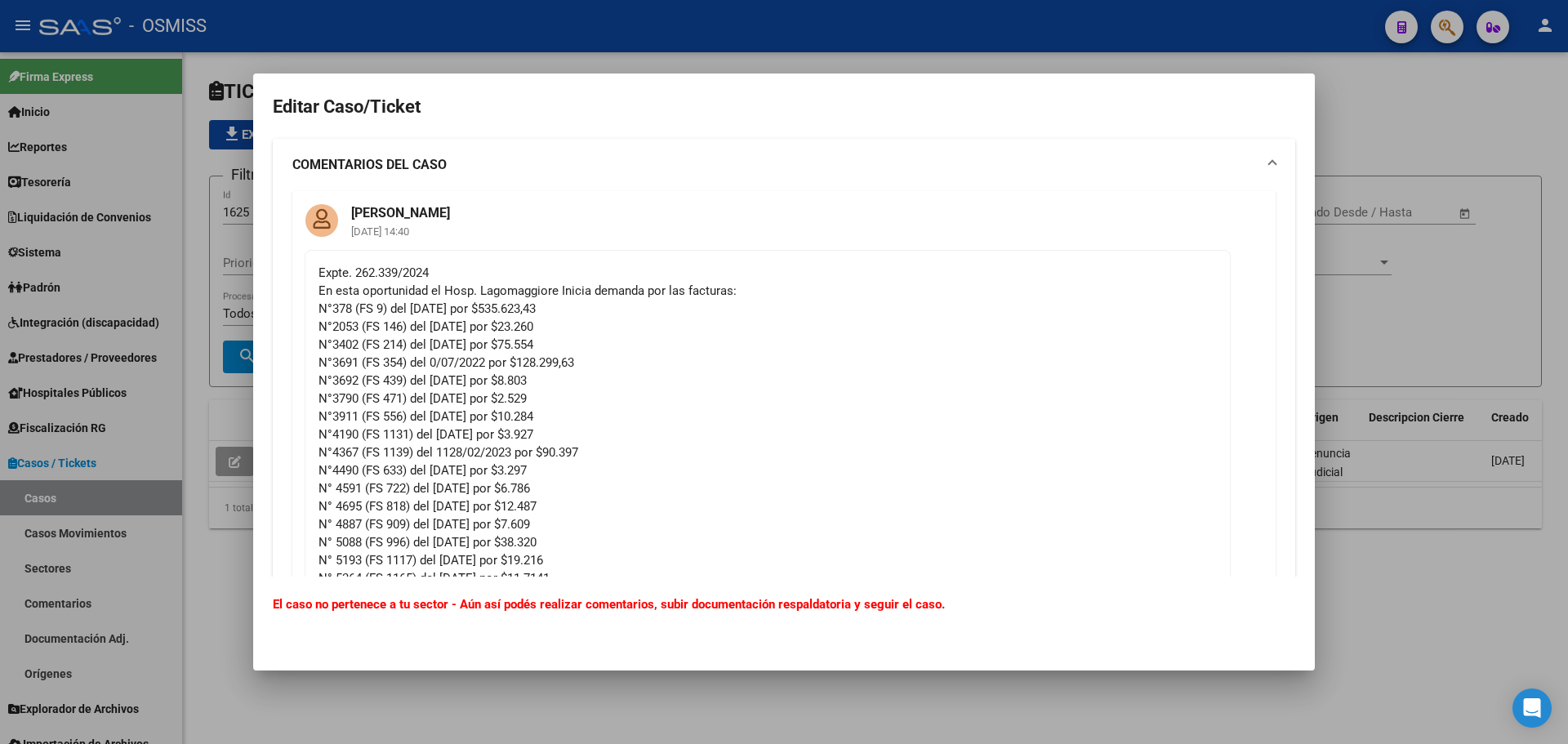
click at [1567, 164] on div at bounding box center [784, 372] width 1568 height 744
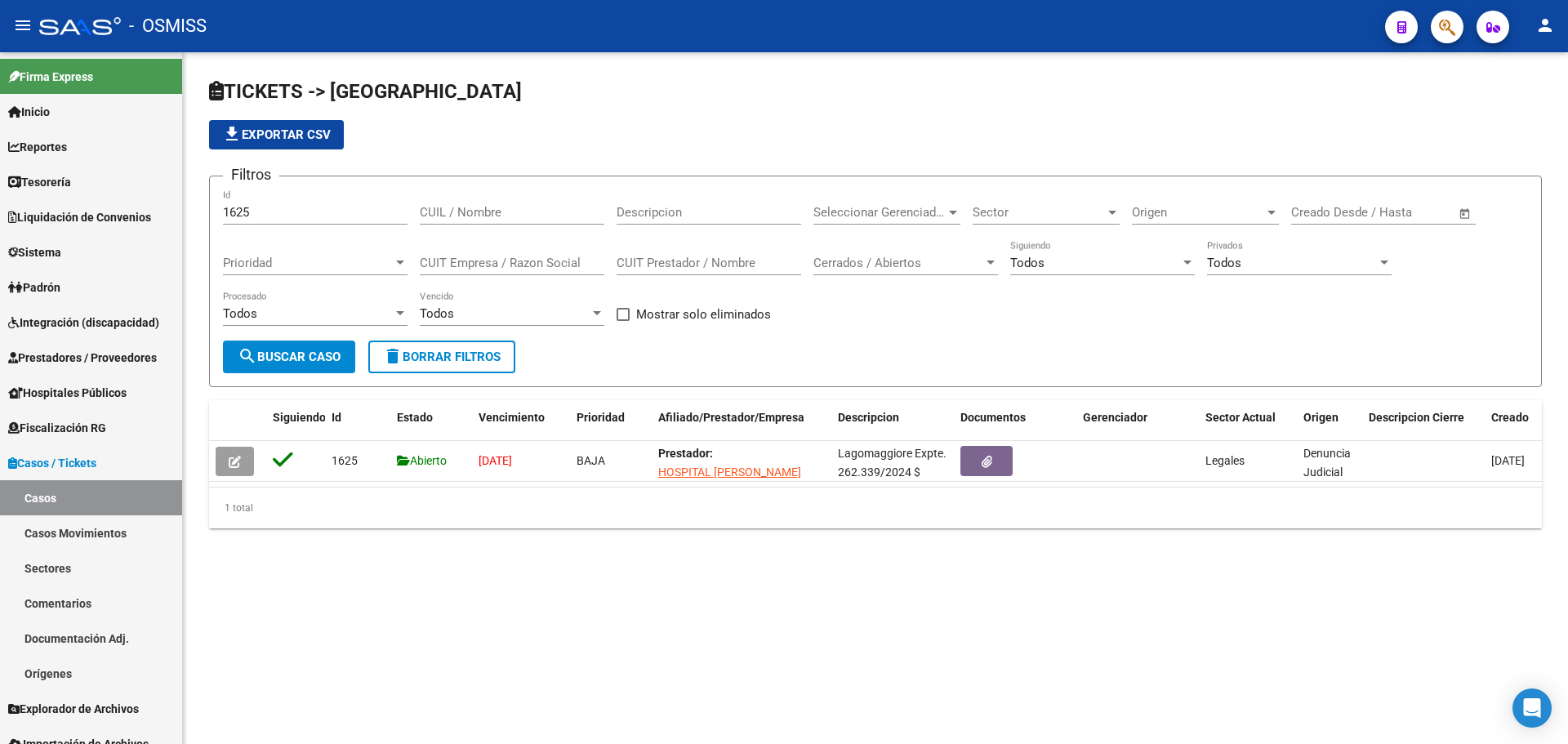
click at [1276, 167] on app-list-header "TICKETS -> Casos file_download Exportar CSV Filtros 1625 Id CUIL / Nombre Descr…" at bounding box center [875, 232] width 1333 height 309
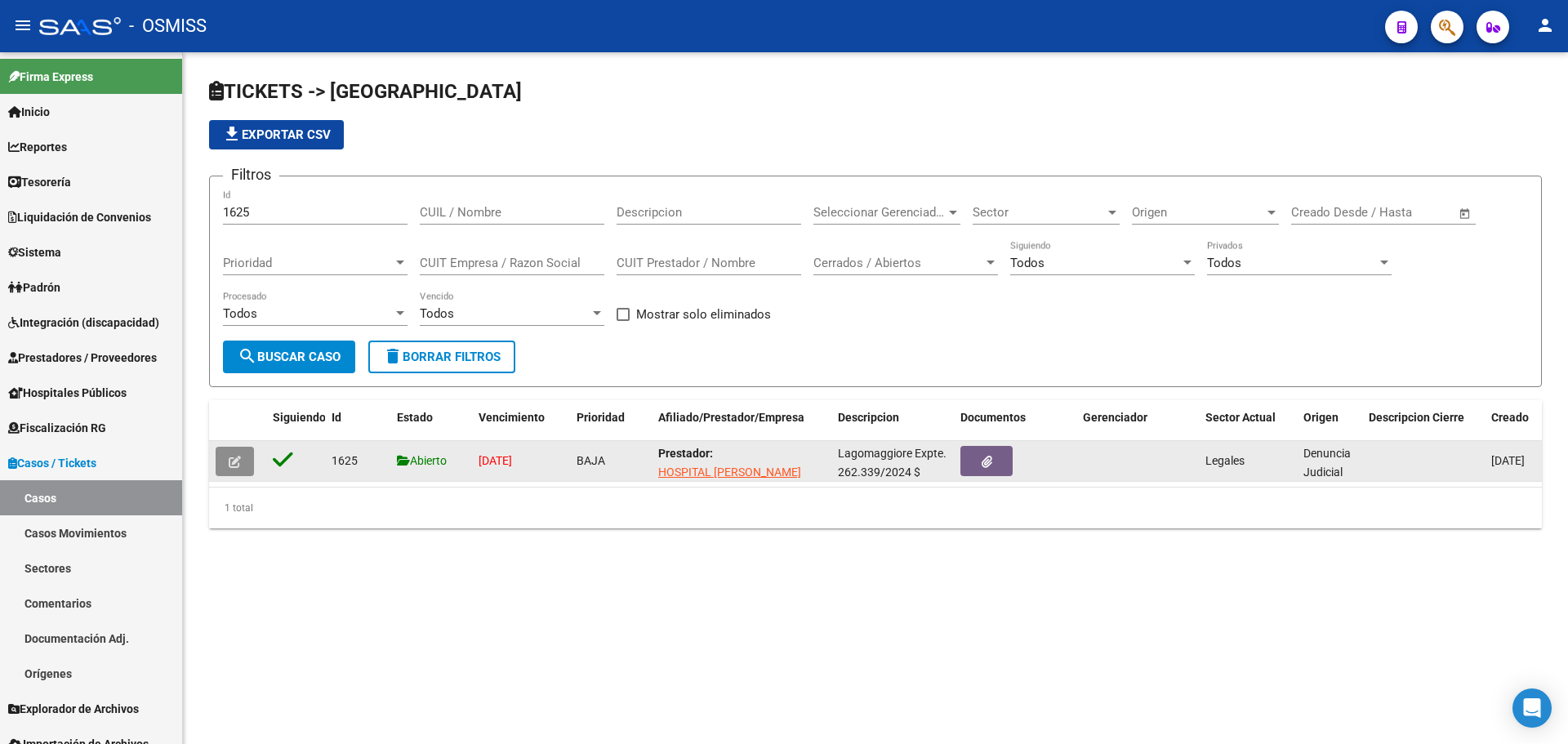
click at [246, 461] on button "button" at bounding box center [235, 461] width 39 height 29
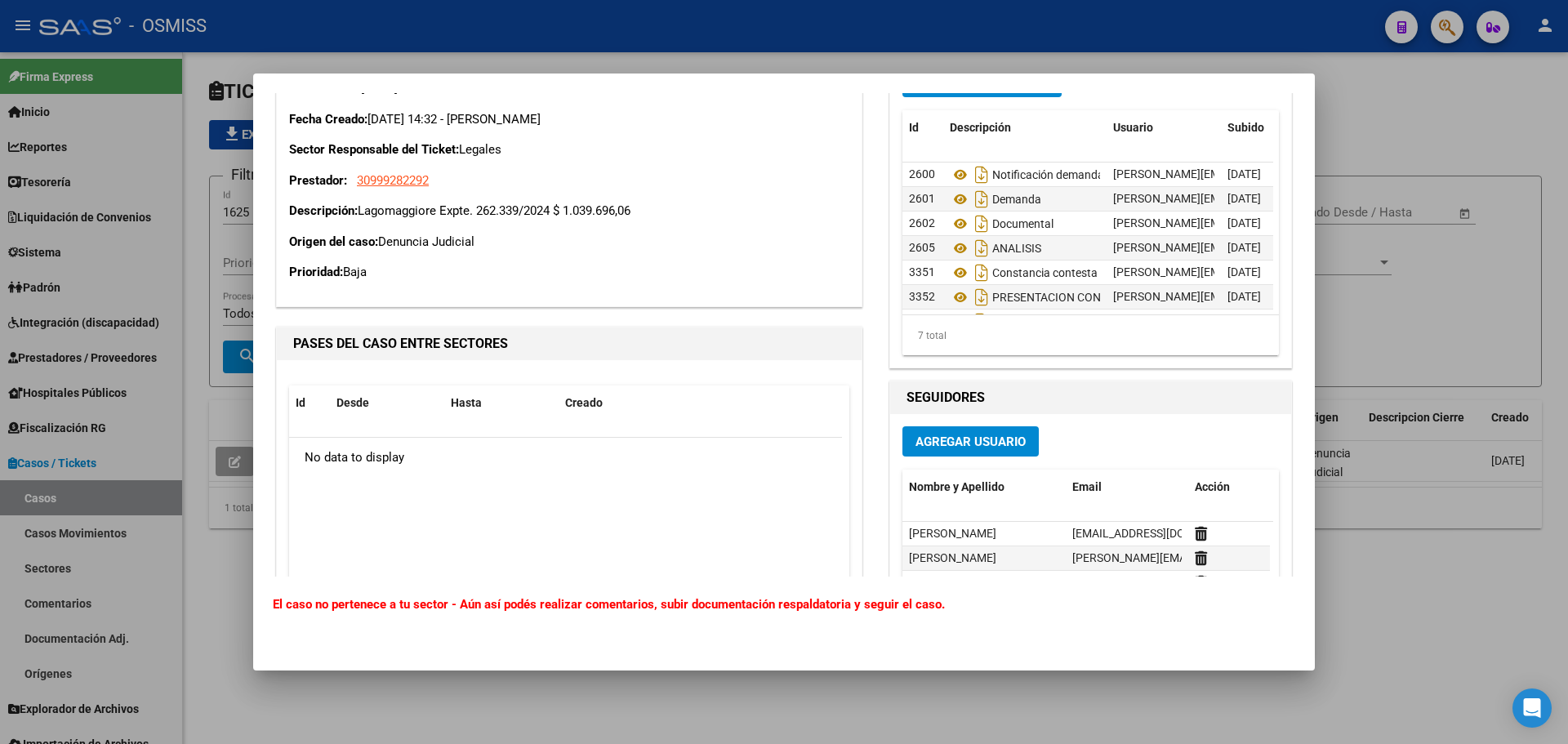
scroll to position [38, 0]
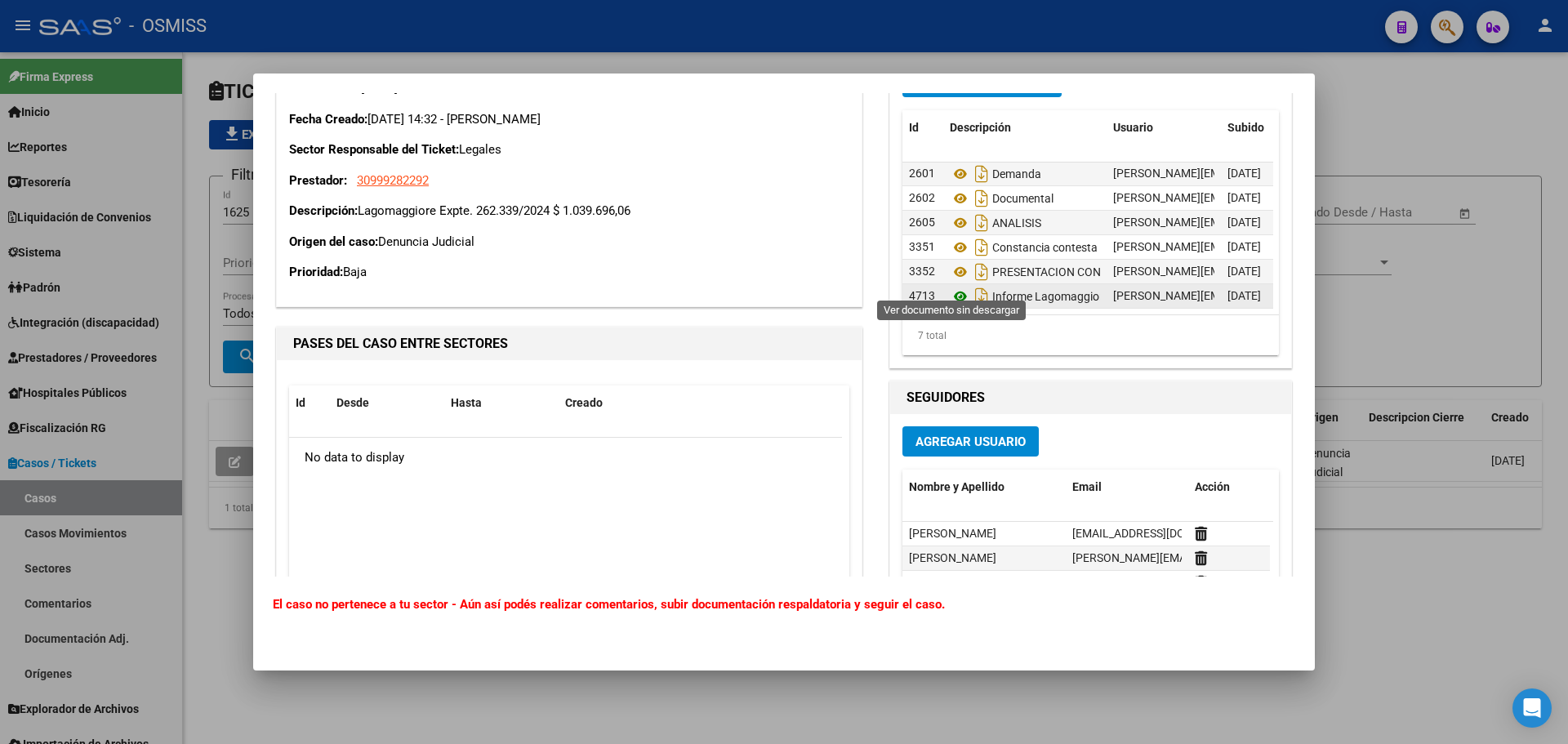
click at [959, 286] on icon at bounding box center [960, 296] width 21 height 19
click at [250, 374] on div at bounding box center [784, 372] width 1568 height 744
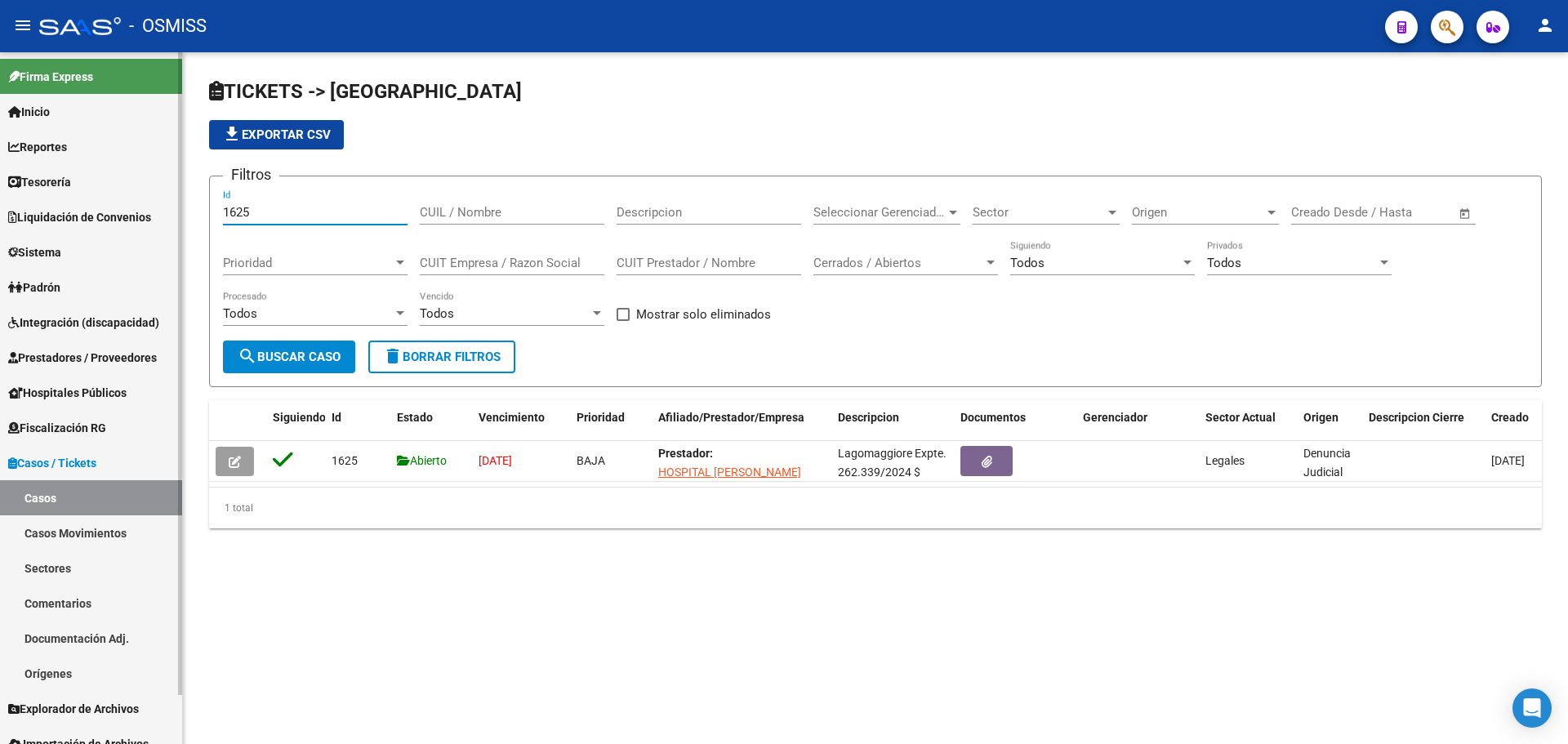
drag, startPoint x: 240, startPoint y: 215, endPoint x: 161, endPoint y: 201, distance: 80.2
click at [167, 202] on mat-sidenav-container "Firma Express Inicio Calendario SSS Instructivos Contacto OS Reportes Ingresos …" at bounding box center [784, 398] width 1568 height 692
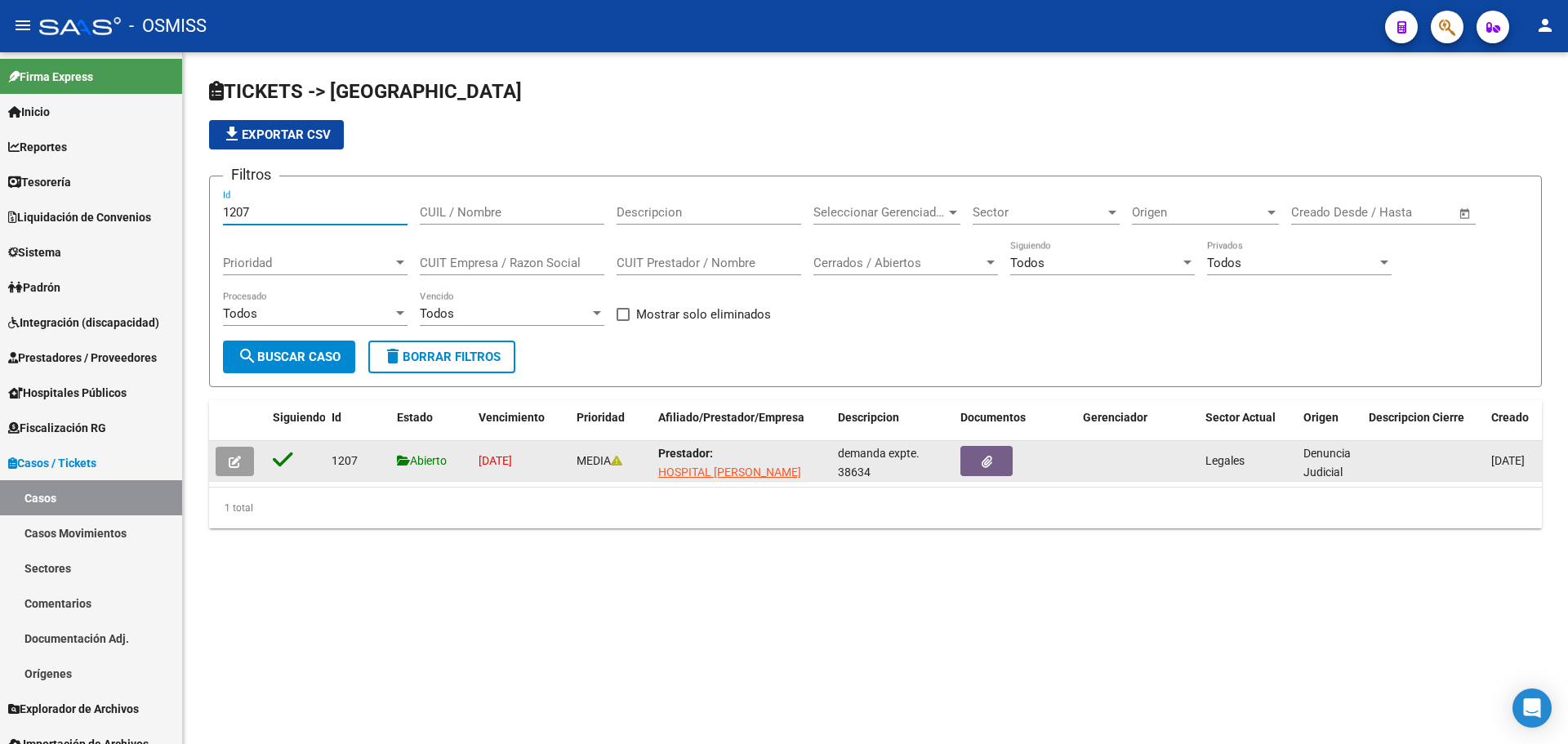
click at [224, 461] on button "button" at bounding box center [235, 461] width 39 height 29
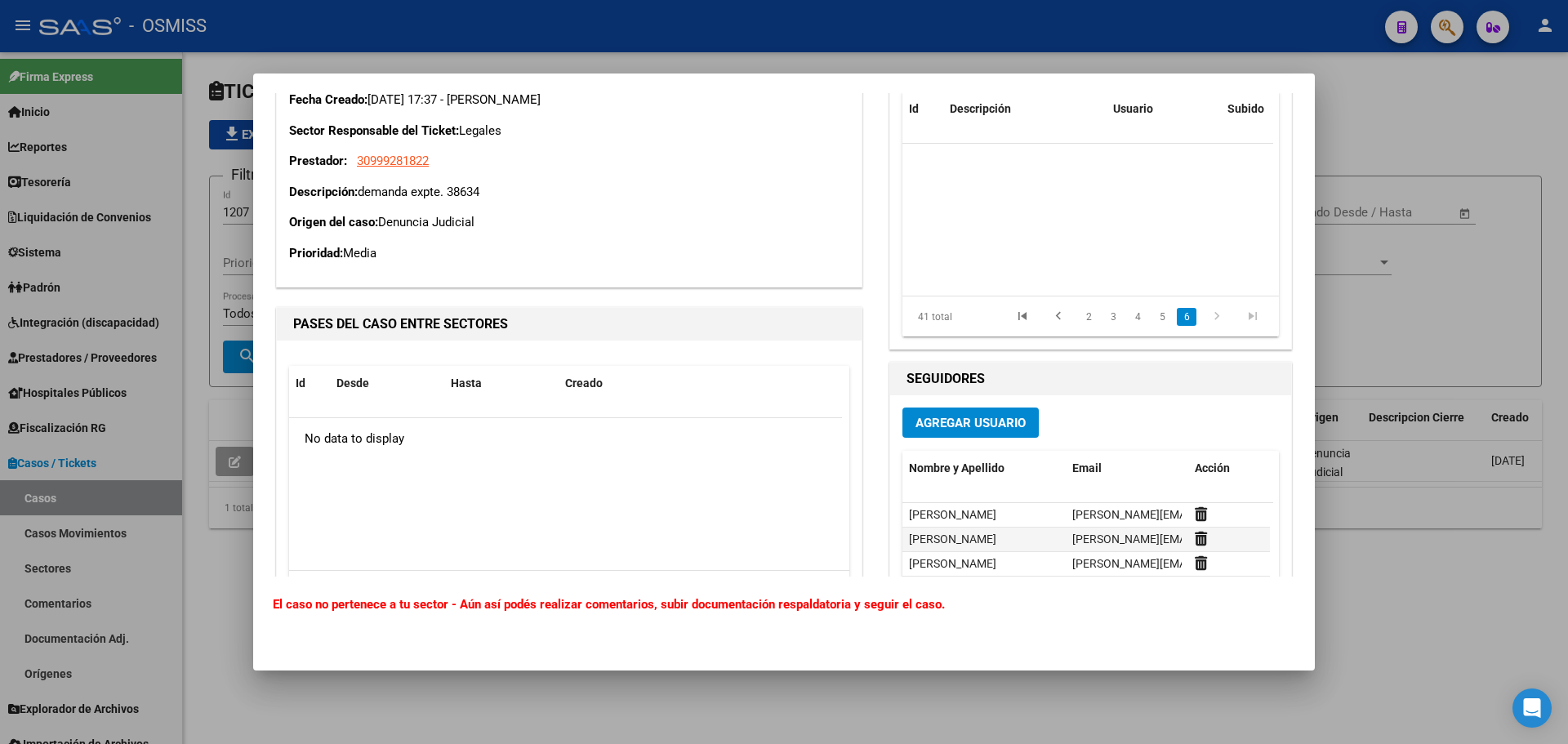
scroll to position [870, 0]
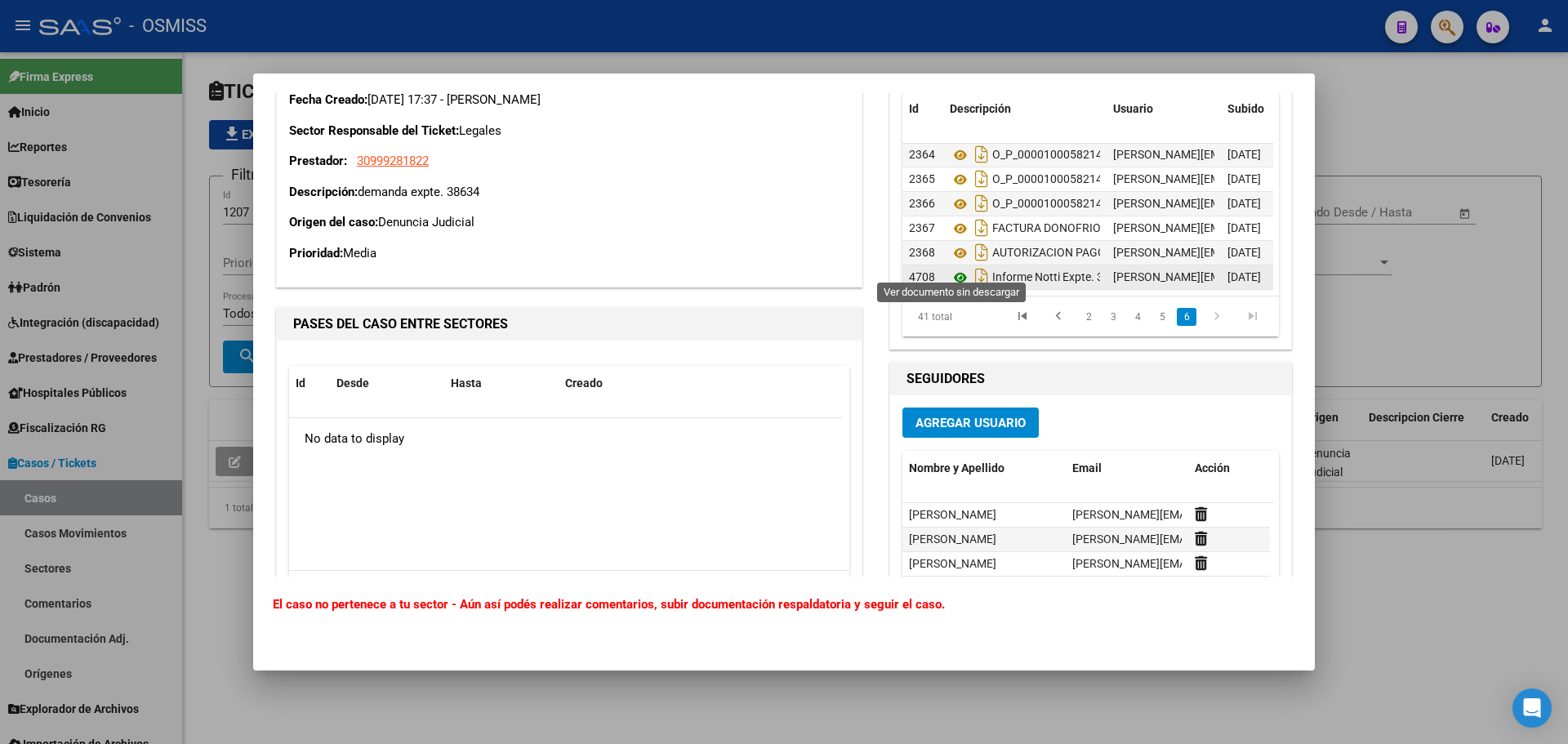
click at [952, 268] on icon at bounding box center [960, 278] width 21 height 19
drag, startPoint x: 1470, startPoint y: 426, endPoint x: 993, endPoint y: 248, distance: 509.1
click at [1470, 419] on div at bounding box center [784, 372] width 1568 height 744
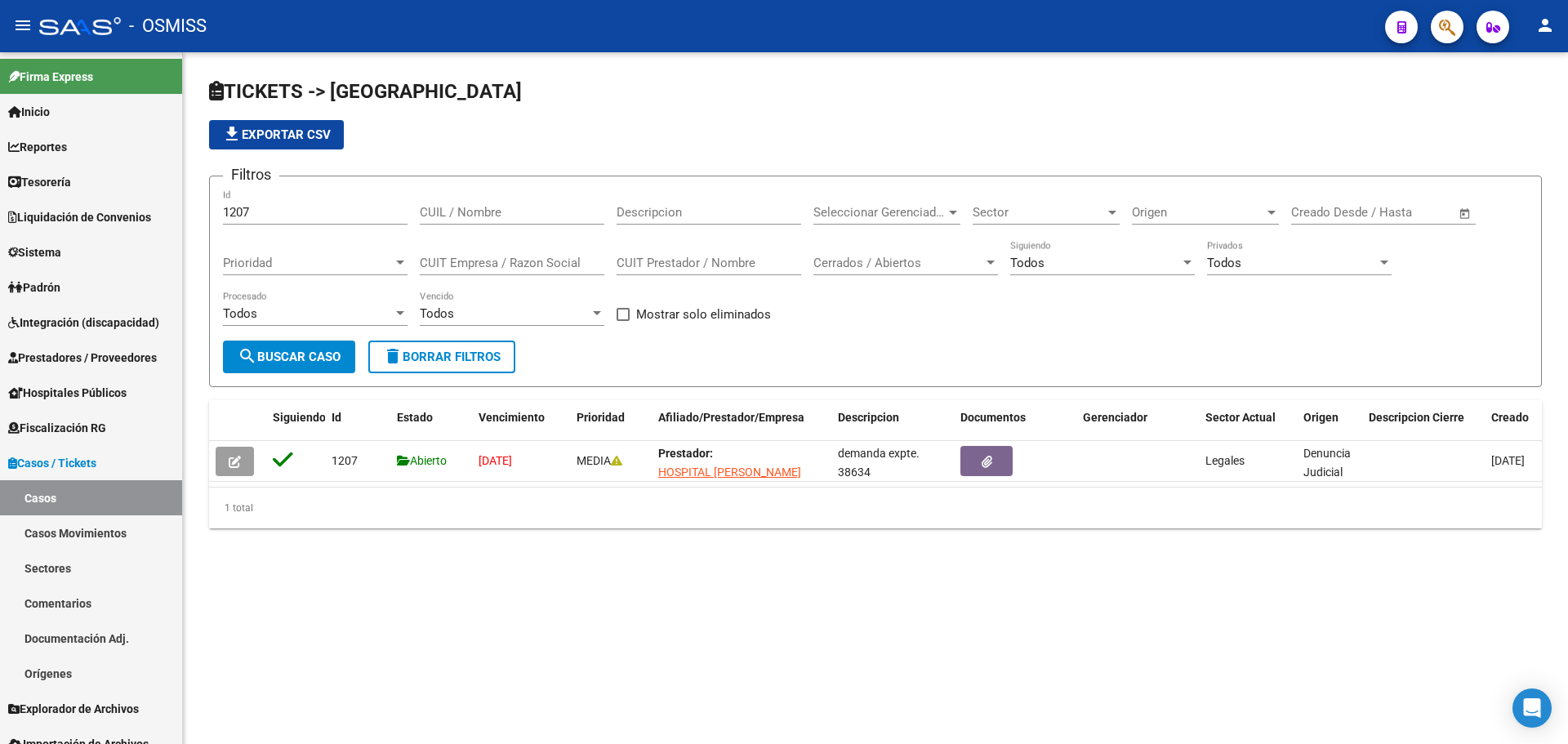
click at [316, 220] on div "1207 Id" at bounding box center [315, 207] width 185 height 35
drag, startPoint x: 317, startPoint y: 217, endPoint x: 34, endPoint y: 217, distance: 283.0
click at [34, 217] on mat-sidenav-container "Firma Express Inicio Calendario SSS Instructivos Contacto OS Reportes Ingresos …" at bounding box center [784, 398] width 1568 height 692
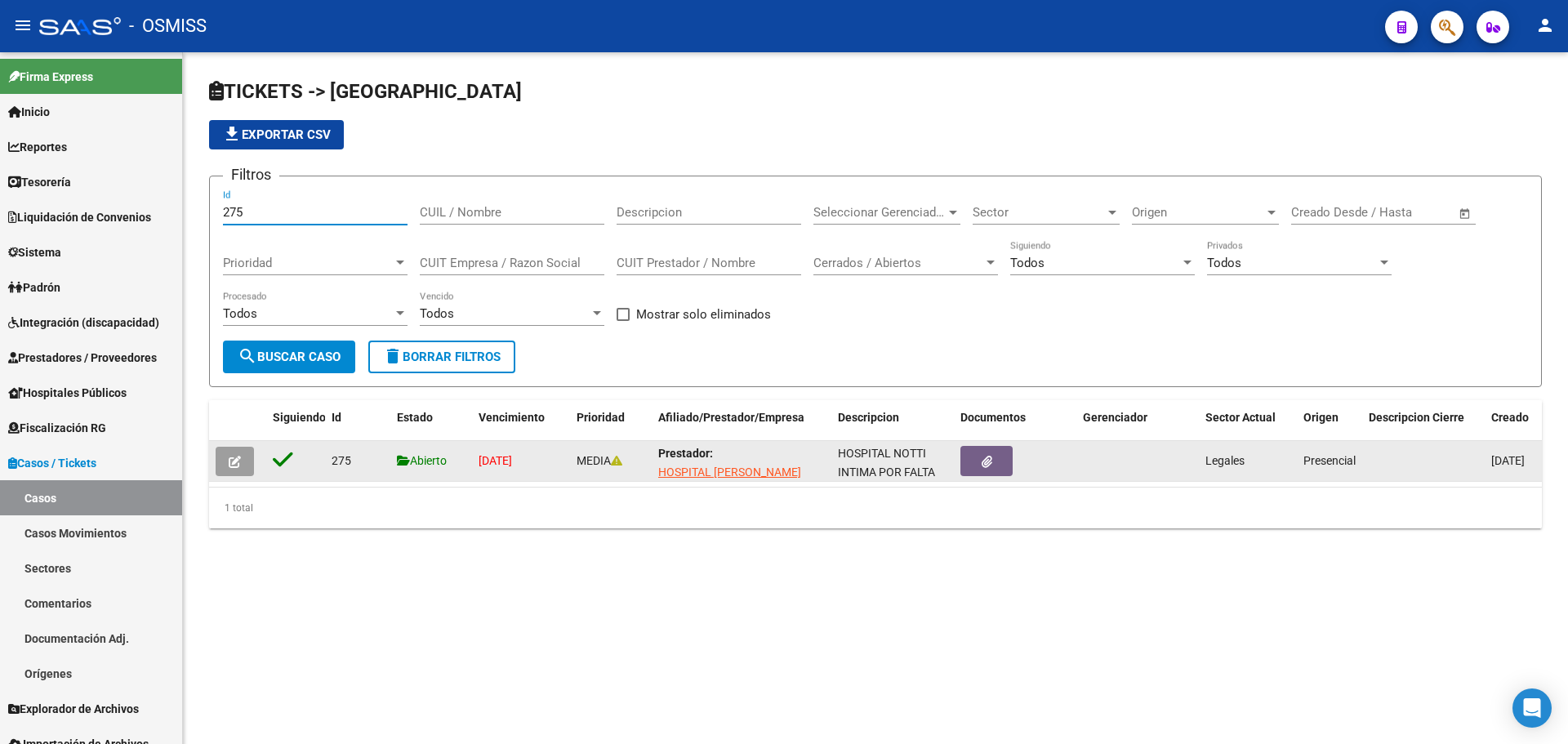
type input "275"
click at [235, 454] on span "button" at bounding box center [234, 461] width 13 height 15
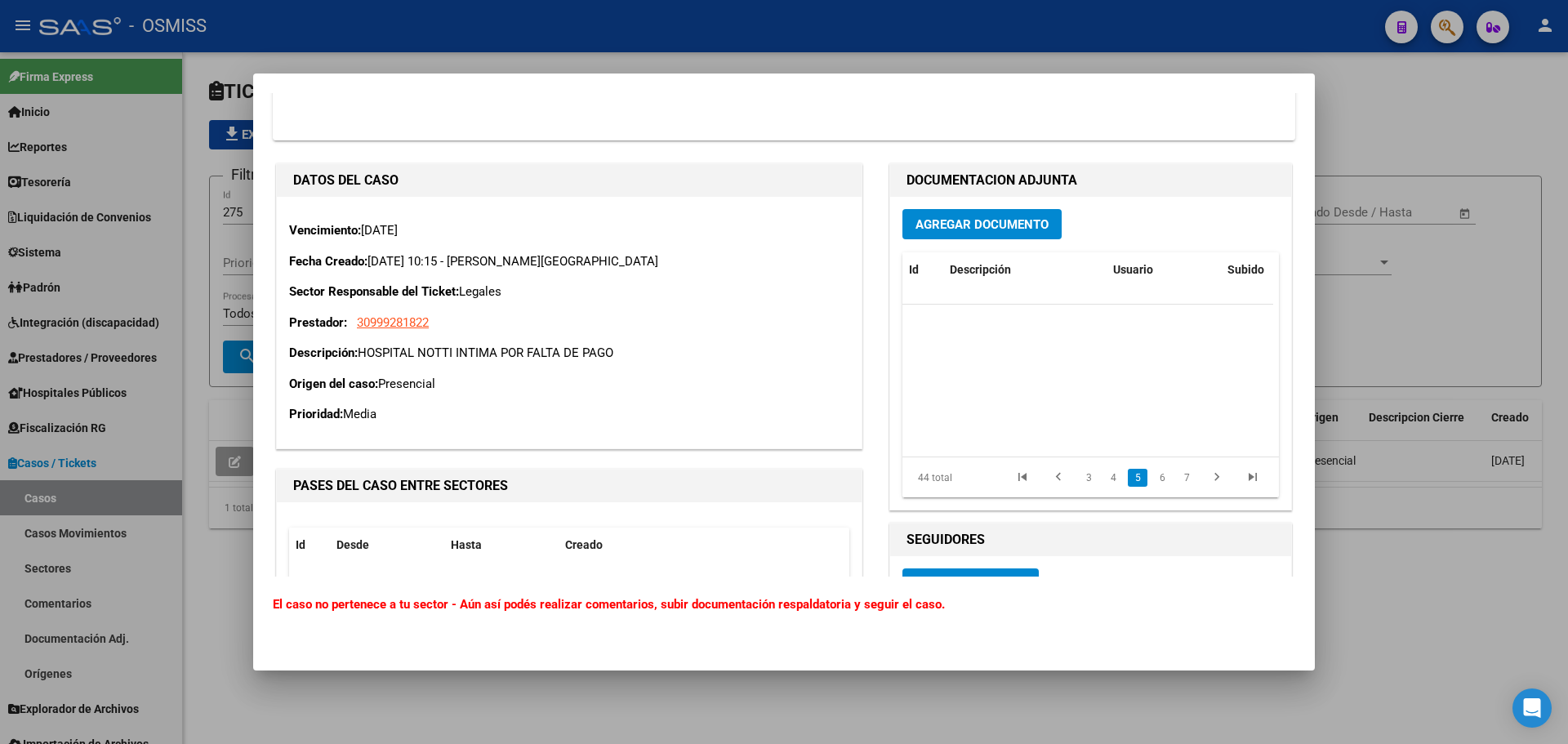
scroll to position [943, 0]
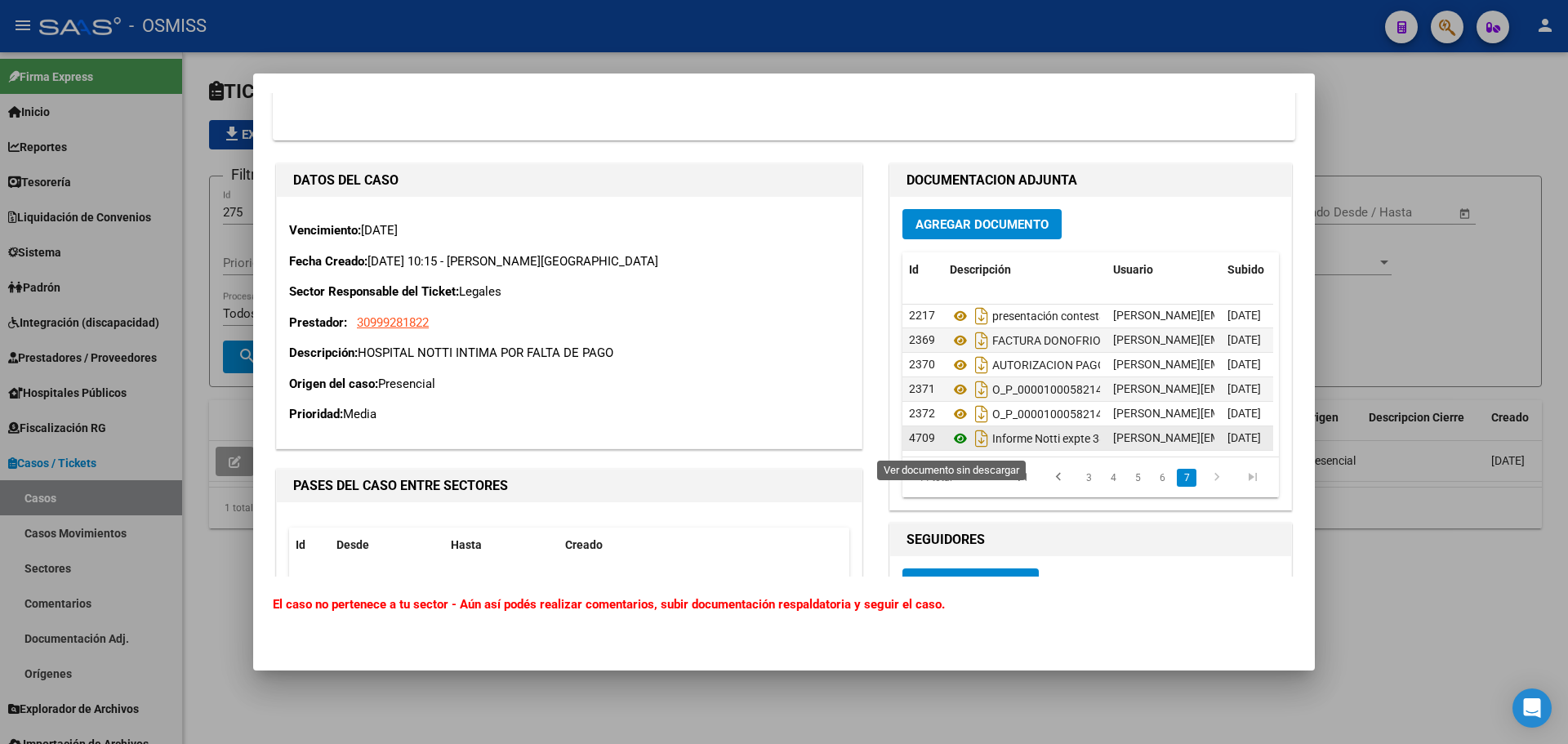
click at [950, 444] on icon at bounding box center [960, 438] width 21 height 19
click at [1424, 334] on div at bounding box center [784, 372] width 1568 height 744
